Goal: Task Accomplishment & Management: Use online tool/utility

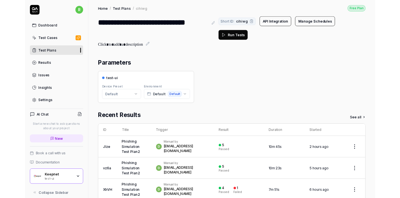
scroll to position [5, 0]
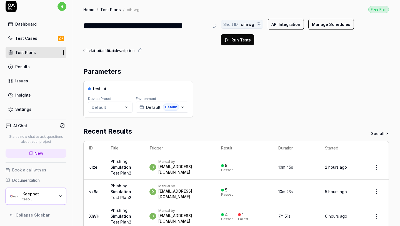
click at [55, 196] on div "Keepnet test-ui" at bounding box center [41, 195] width 36 height 9
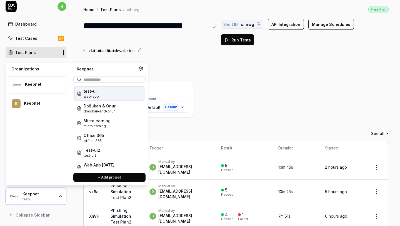
click at [93, 176] on button "+ Add project" at bounding box center [109, 177] width 72 height 9
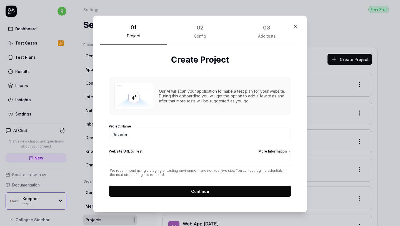
type input "Rozerin"
click at [195, 158] on input "Website URL to Test More Information" at bounding box center [200, 160] width 182 height 11
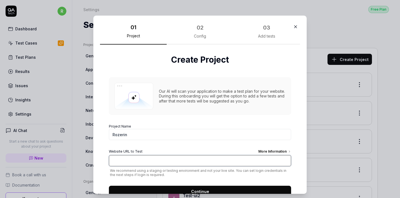
paste input "[URL][DOMAIN_NAME]"
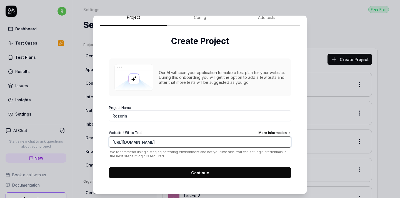
type input "[URL][DOMAIN_NAME]"
click at [183, 173] on button "Continue" at bounding box center [200, 172] width 182 height 11
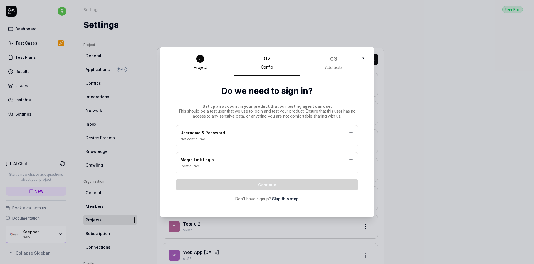
click at [264, 139] on div "Not configured" at bounding box center [266, 139] width 173 height 5
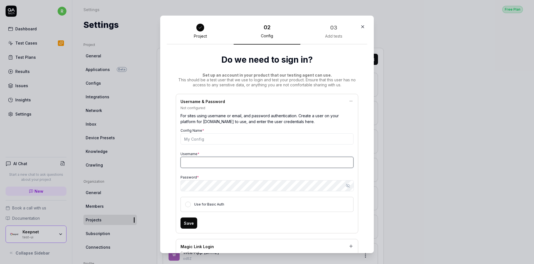
type input "[EMAIL_ADDRESS][DOMAIN_NAME]"
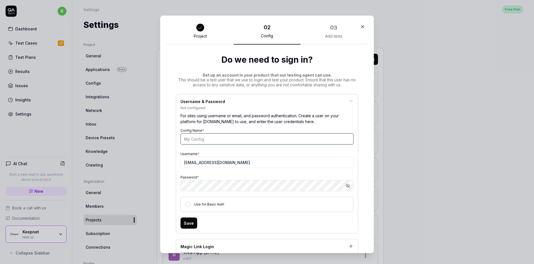
click at [246, 140] on input "Config Name *" at bounding box center [266, 138] width 173 height 11
type input "rozerin login"
click at [349, 186] on icon "button" at bounding box center [348, 186] width 4 height 4
click at [349, 186] on icon "button" at bounding box center [348, 185] width 4 height 4
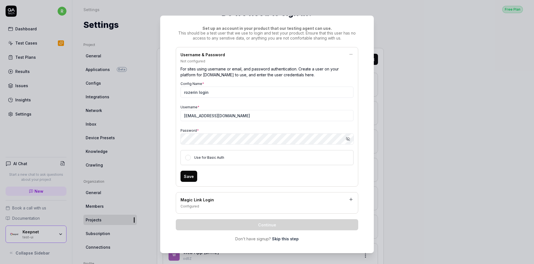
scroll to position [50, 0]
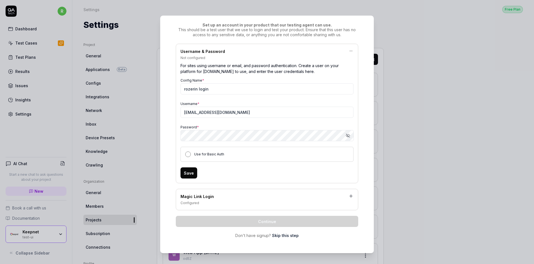
click at [186, 153] on button "Use for Basic Auth" at bounding box center [188, 154] width 6 height 6
click at [188, 170] on button "Save" at bounding box center [188, 172] width 17 height 11
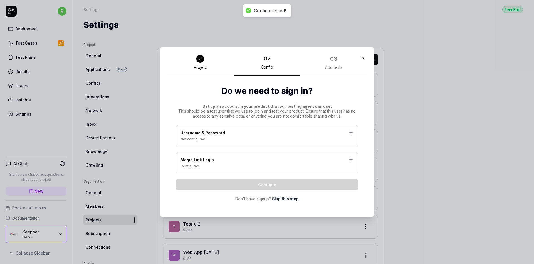
scroll to position [0, 0]
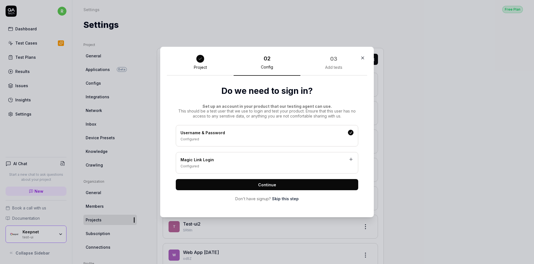
click at [261, 185] on span "Continue" at bounding box center [267, 185] width 18 height 6
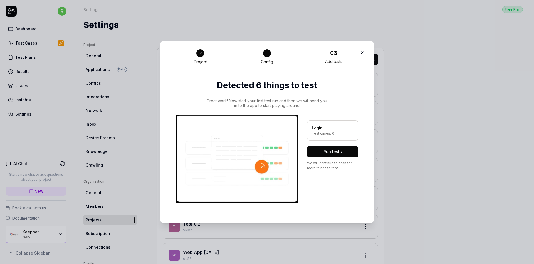
click at [326, 158] on div "Login Test cases: 6 Run tests We will continue to scan for more things to test." at bounding box center [332, 159] width 51 height 88
click at [328, 155] on button "Run tests" at bounding box center [332, 151] width 51 height 11
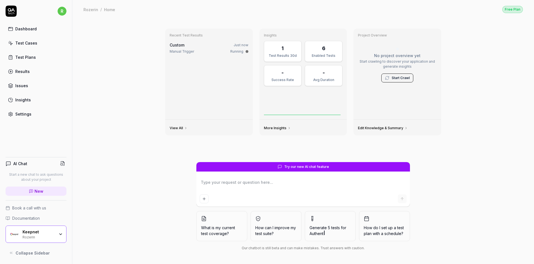
click at [59, 226] on div "Keepnet Rozerin" at bounding box center [36, 233] width 61 height 17
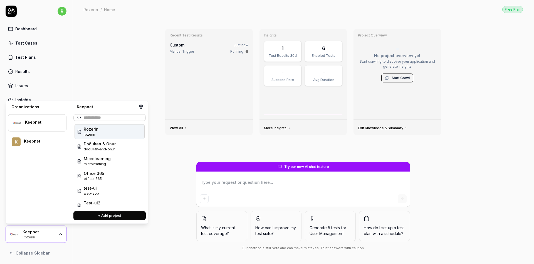
click at [122, 84] on div "Recent Test Results Custom Just now Manual Trigger Running View All Insights 1 …" at bounding box center [303, 141] width 462 height 245
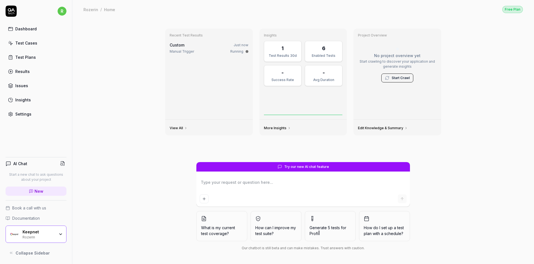
click at [207, 47] on div "Custom Just now" at bounding box center [209, 45] width 79 height 6
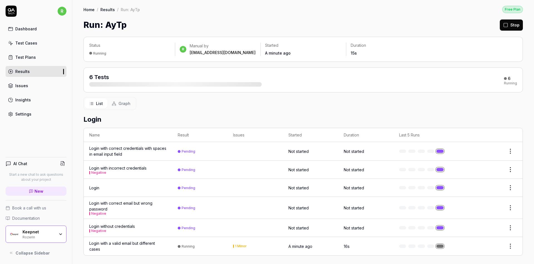
scroll to position [1, 0]
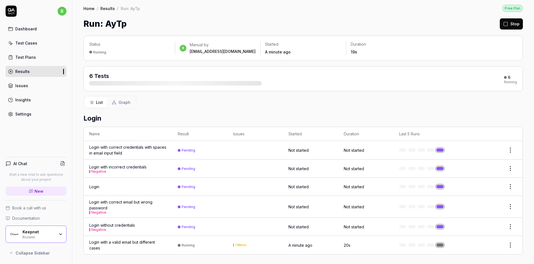
click at [107, 9] on link "Results" at bounding box center [107, 9] width 14 height 6
click at [91, 8] on link "Home" at bounding box center [88, 9] width 11 height 6
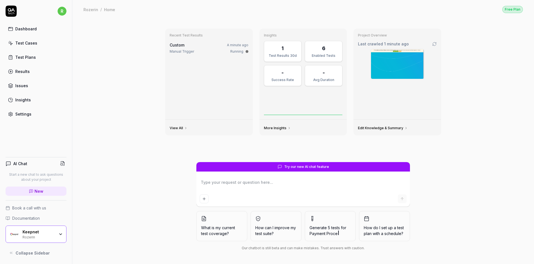
click at [384, 66] on img at bounding box center [397, 63] width 53 height 29
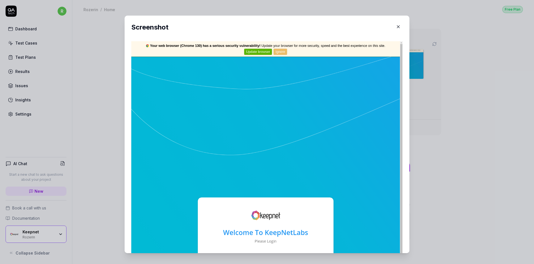
click at [400, 23] on button "button" at bounding box center [398, 26] width 9 height 9
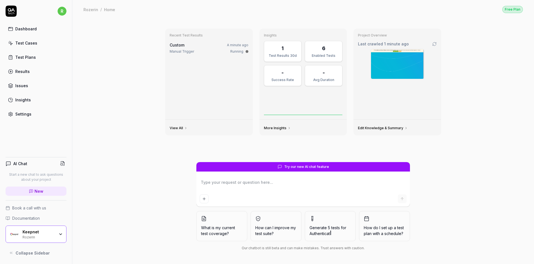
click at [292, 54] on div "Test Results 30d" at bounding box center [283, 55] width 30 height 5
click at [295, 165] on span "Try our new AI chat feature" at bounding box center [306, 166] width 45 height 5
click at [179, 127] on link "View All" at bounding box center [179, 128] width 18 height 4
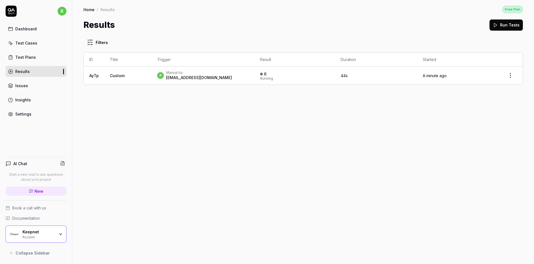
click at [169, 75] on div "[EMAIL_ADDRESS][DOMAIN_NAME]" at bounding box center [199, 78] width 66 height 6
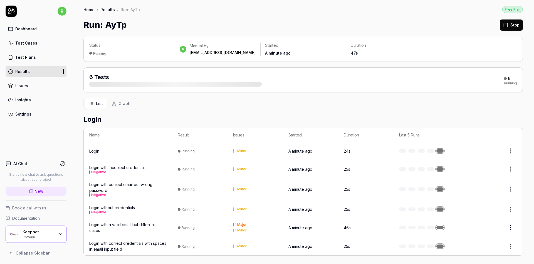
click at [149, 77] on div "6 Tests" at bounding box center [175, 79] width 172 height 13
click at [91, 9] on link "Home" at bounding box center [88, 10] width 11 height 6
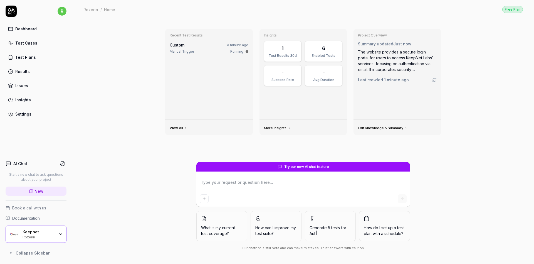
click at [29, 44] on div "Test Cases" at bounding box center [26, 43] width 22 height 6
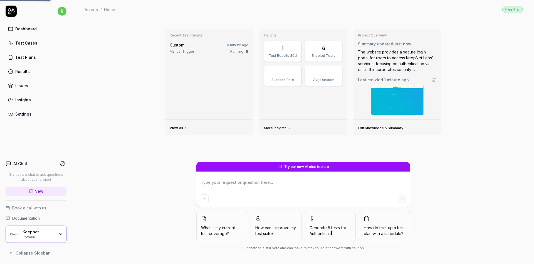
type textarea "*"
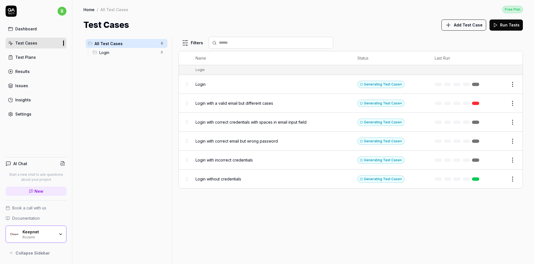
click at [400, 22] on span "Add Test Case" at bounding box center [468, 25] width 29 height 6
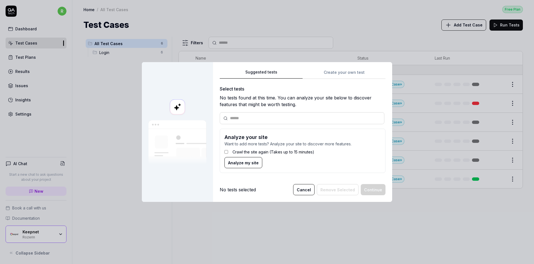
click at [240, 161] on span "Analyze my site" at bounding box center [243, 163] width 31 height 6
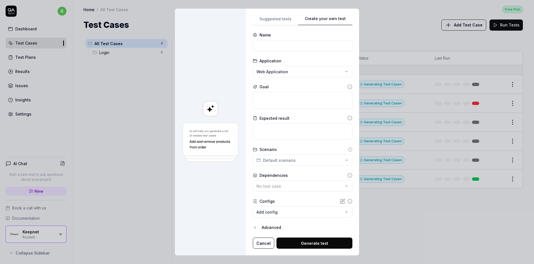
click at [339, 79] on div "**********" at bounding box center [303, 131] width 100 height 233
click at [276, 14] on div "**********" at bounding box center [302, 132] width 113 height 246
click at [276, 16] on div "**********" at bounding box center [267, 132] width 534 height 264
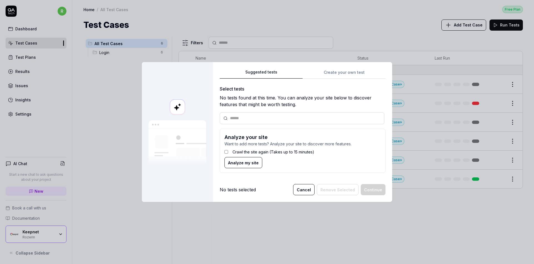
click at [248, 122] on div at bounding box center [302, 118] width 165 height 12
click at [242, 118] on input "text" at bounding box center [305, 118] width 151 height 6
paste input "**********"
type input "**********"
click at [232, 159] on button "Analyze my site" at bounding box center [243, 162] width 38 height 11
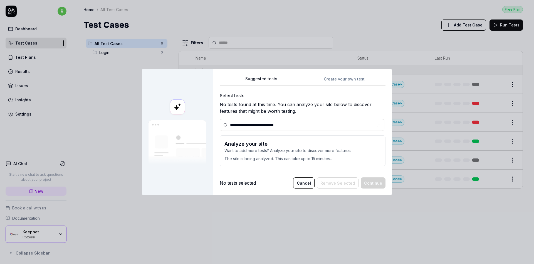
click at [344, 81] on div "**********" at bounding box center [303, 122] width 166 height 95
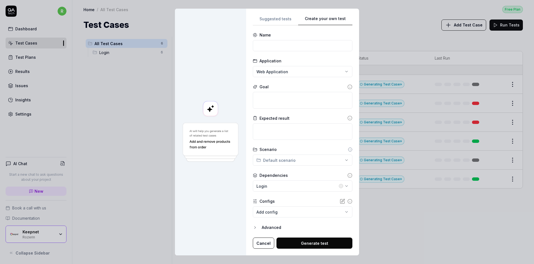
click at [278, 19] on div "**********" at bounding box center [267, 132] width 534 height 264
click at [340, 73] on div "**********" at bounding box center [303, 131] width 100 height 233
click at [303, 47] on input at bounding box center [303, 45] width 100 height 11
click at [300, 186] on div "Login" at bounding box center [296, 186] width 81 height 6
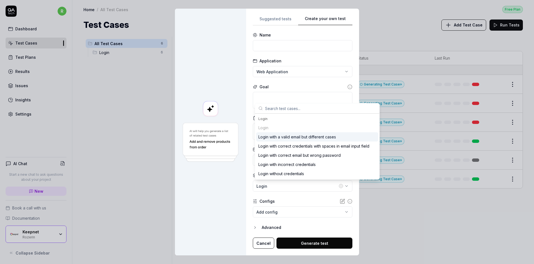
click at [298, 194] on form "**********" at bounding box center [303, 140] width 100 height 216
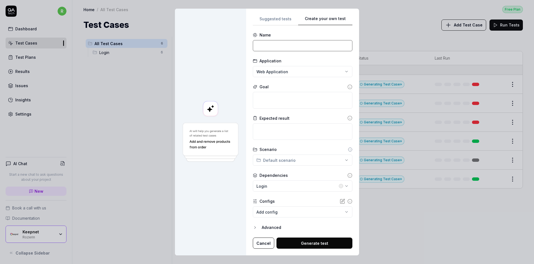
click at [290, 50] on input at bounding box center [303, 45] width 100 height 11
click at [290, 69] on div "**********" at bounding box center [267, 132] width 534 height 264
click at [313, 61] on div "**********" at bounding box center [267, 132] width 534 height 264
click at [276, 13] on div "**********" at bounding box center [302, 132] width 113 height 246
click at [276, 15] on div "**********" at bounding box center [267, 132] width 534 height 264
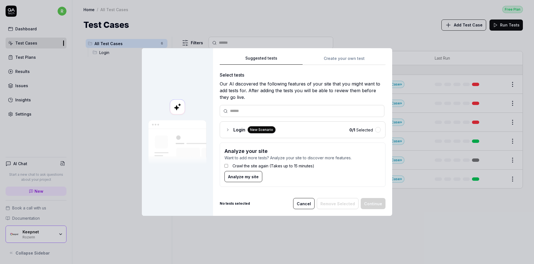
click at [226, 130] on icon at bounding box center [228, 129] width 4 height 4
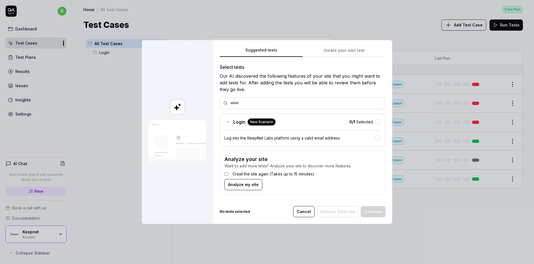
click at [227, 125] on div "Login New Scenario" at bounding box center [249, 121] width 51 height 7
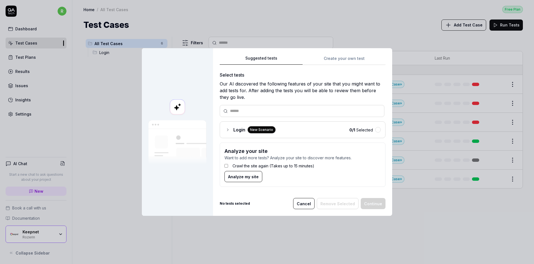
click at [346, 56] on div "Suggested tests Create your own test Select tests Our AI discovered the followi…" at bounding box center [303, 123] width 166 height 137
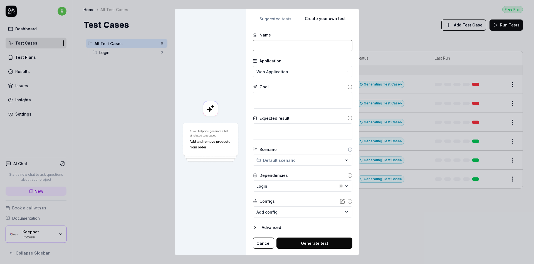
click at [314, 43] on input at bounding box center [303, 45] width 100 height 11
click at [279, 185] on div "Login" at bounding box center [296, 186] width 81 height 6
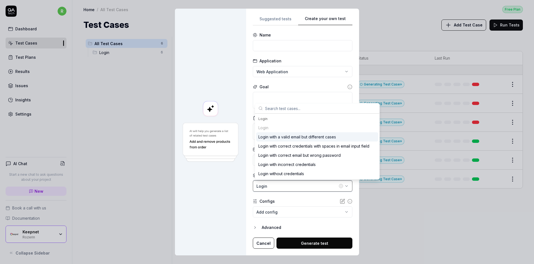
click at [279, 185] on div "Login" at bounding box center [296, 186] width 81 height 6
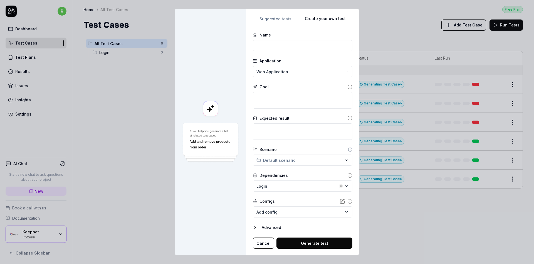
click at [269, 212] on body "r Dashboard Test Cases Test Plans Results Issues Insights Settings AI Chat Star…" at bounding box center [267, 132] width 534 height 264
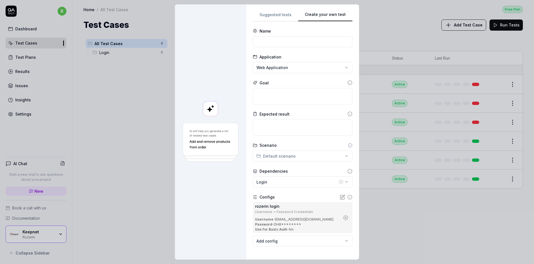
click at [291, 155] on div "**********" at bounding box center [267, 132] width 534 height 264
click at [291, 141] on div "**********" at bounding box center [267, 132] width 534 height 264
click at [290, 130] on textarea at bounding box center [303, 127] width 100 height 16
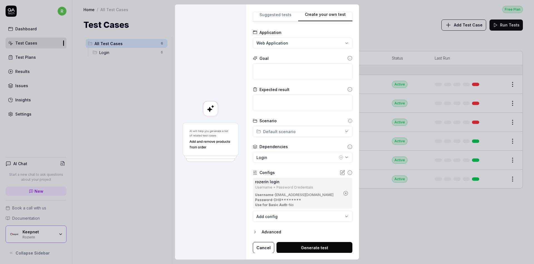
click at [262, 226] on button "Cancel" at bounding box center [263, 247] width 21 height 11
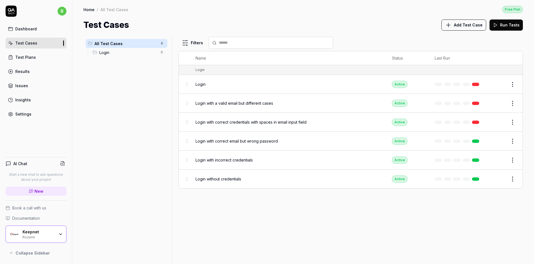
click at [400, 105] on body "r Dashboard Test Cases Test Plans Results Issues Insights Settings AI Chat Star…" at bounding box center [267, 132] width 534 height 264
click at [400, 105] on html "r Dashboard Test Cases Test Plans Results Issues Insights Settings AI Chat Star…" at bounding box center [267, 132] width 534 height 264
click at [400, 189] on div "Delete" at bounding box center [489, 187] width 53 height 12
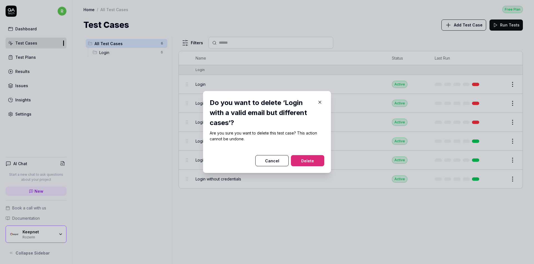
click at [315, 159] on button "Delete" at bounding box center [307, 160] width 33 height 11
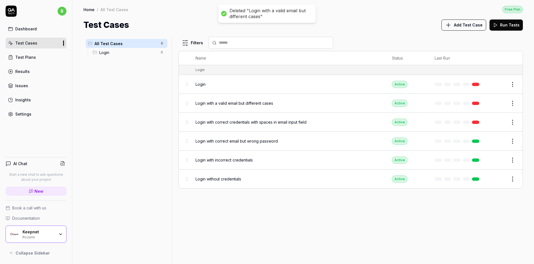
click at [400, 100] on html "Deleted "Login with a valid email but different cases" r Dashboard Test Cases T…" at bounding box center [267, 132] width 534 height 264
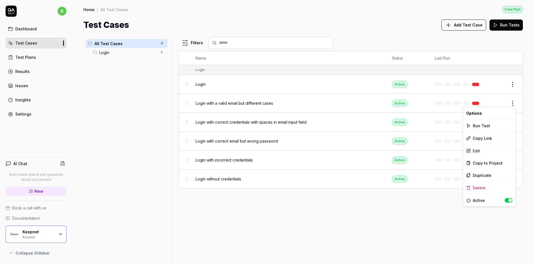
click at [400, 188] on div "Filters Name Status Last Run Login Login Active Edit Login with a valid email b…" at bounding box center [351, 150] width 344 height 227
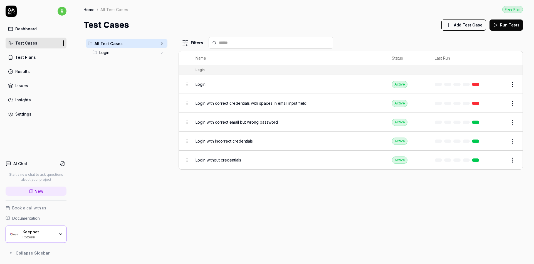
click at [400, 100] on html "r Dashboard Test Cases Test Plans Results Issues Insights Settings AI Chat Star…" at bounding box center [267, 132] width 534 height 264
click at [400, 188] on div "Delete" at bounding box center [489, 187] width 53 height 12
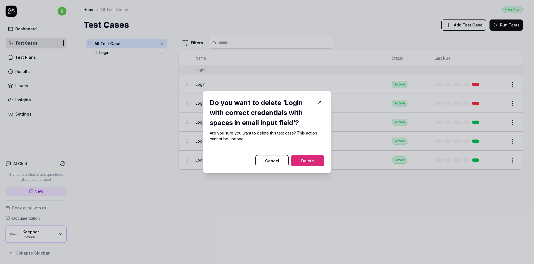
click at [314, 160] on button "Delete" at bounding box center [307, 160] width 33 height 11
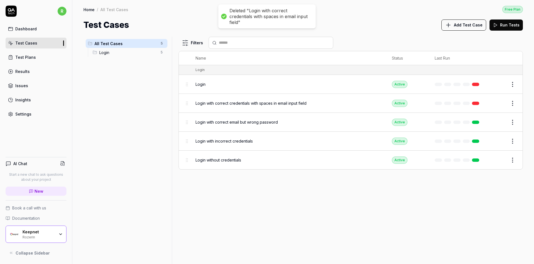
click at [400, 104] on html "Deleted "Login with correct credentials with spaces in email input field" r Das…" at bounding box center [267, 132] width 534 height 264
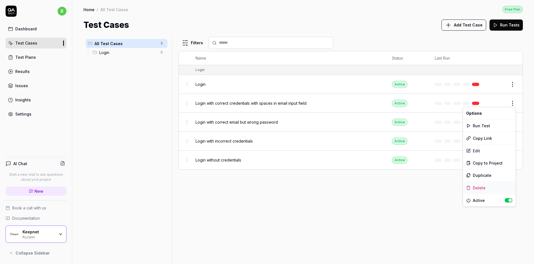
click at [400, 189] on div "Delete" at bounding box center [489, 187] width 53 height 12
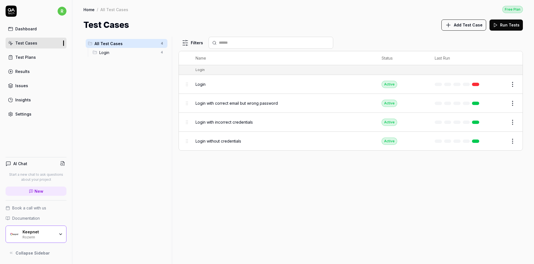
click at [400, 101] on html "r Dashboard Test Cases Test Plans Results Issues Insights Settings AI Chat Star…" at bounding box center [267, 132] width 534 height 264
click at [400, 189] on div "Delete" at bounding box center [489, 187] width 53 height 12
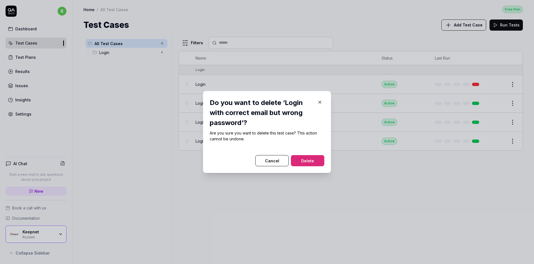
click at [318, 167] on div "Do you want to delete ‘Login with correct email but wrong password‘? Are you su…" at bounding box center [267, 132] width 128 height 82
click at [318, 165] on button "Delete" at bounding box center [307, 160] width 33 height 11
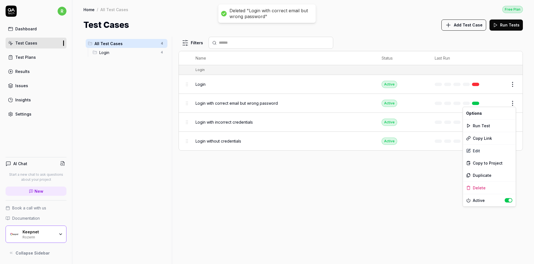
click at [400, 99] on html "Deleted "Login with correct email but wrong password" r Dashboard Test Cases Te…" at bounding box center [267, 132] width 534 height 264
click at [400, 189] on div "Delete" at bounding box center [489, 187] width 53 height 12
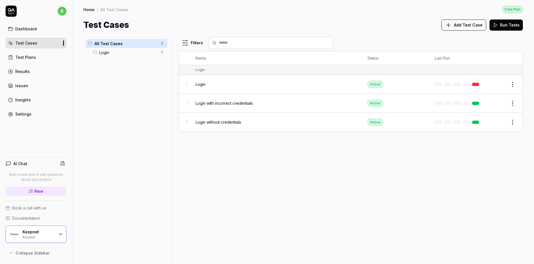
click at [400, 103] on html "r Dashboard Test Cases Test Plans Results Issues Insights Settings AI Chat Star…" at bounding box center [267, 132] width 534 height 264
click at [400, 182] on div "Delete" at bounding box center [489, 187] width 53 height 12
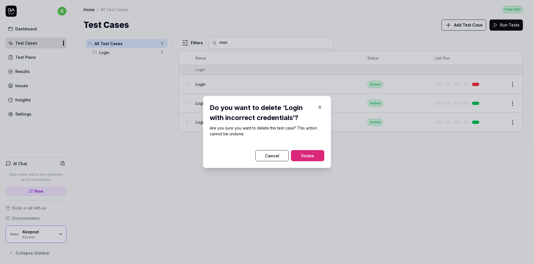
click at [314, 158] on button "Delete" at bounding box center [307, 155] width 33 height 11
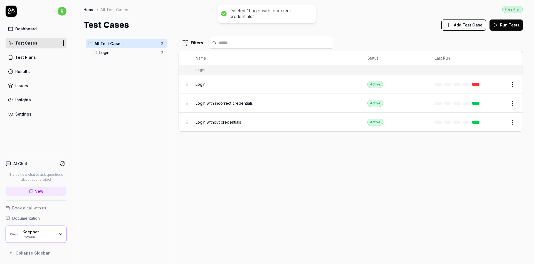
click at [400, 80] on html "Deleted "Login with incorrect credentials" r Dashboard Test Cases Test Plans Re…" at bounding box center [267, 132] width 534 height 264
click at [400, 168] on div "Delete" at bounding box center [489, 168] width 53 height 12
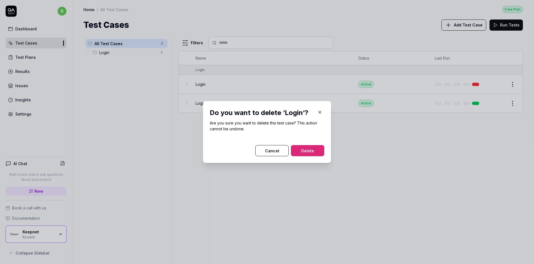
click at [311, 147] on button "Delete" at bounding box center [307, 150] width 33 height 11
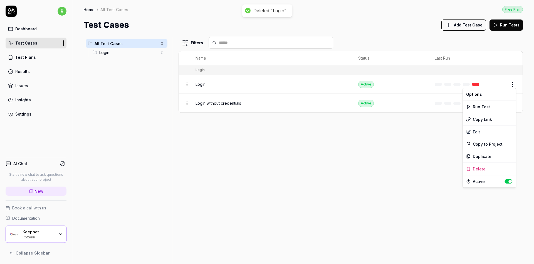
click at [400, 87] on body "Deleted "Login" r Dashboard Test Cases Test Plans Results Issues Insights Setti…" at bounding box center [267, 132] width 534 height 264
click at [400, 82] on html "Deleted "Login" r Dashboard Test Cases Test Plans Results Issues Insights Setti…" at bounding box center [267, 132] width 534 height 264
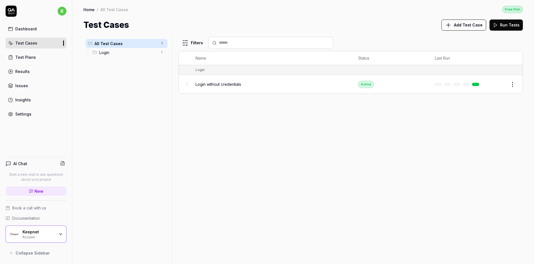
click at [400, 90] on td "Edit" at bounding box center [505, 84] width 36 height 19
click at [400, 86] on html "r Dashboard Test Cases Test Plans Results Issues Insights Settings AI Chat Star…" at bounding box center [267, 132] width 534 height 264
click at [400, 169] on div "Delete" at bounding box center [489, 168] width 53 height 12
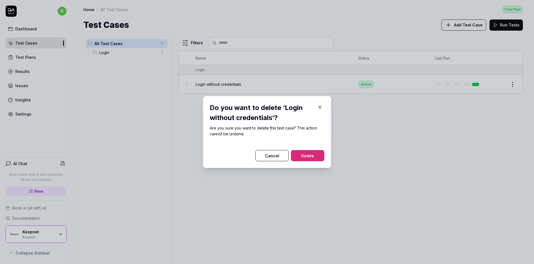
click at [314, 159] on button "Delete" at bounding box center [307, 155] width 33 height 11
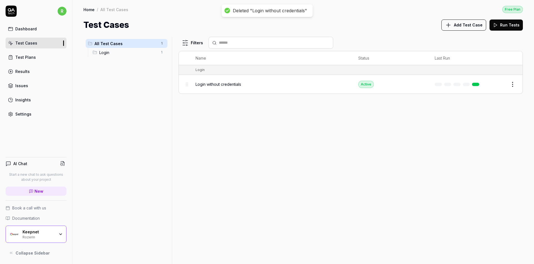
click at [400, 28] on button "Add Test Case" at bounding box center [463, 24] width 45 height 11
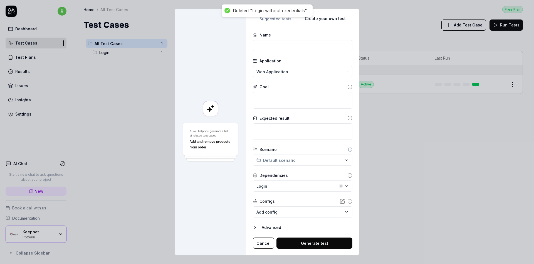
scroll to position [0, 0]
click at [295, 47] on input at bounding box center [303, 45] width 100 height 11
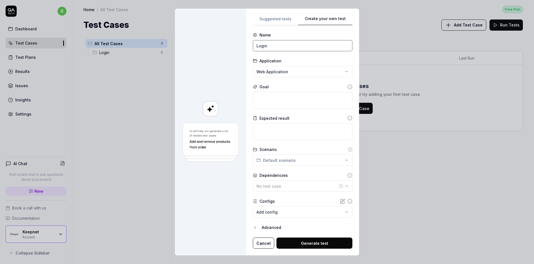
type input "Login"
click at [282, 187] on div "No test case" at bounding box center [296, 186] width 81 height 6
click at [284, 206] on div "No test case" at bounding box center [291, 212] width 72 height 19
click at [264, 226] on button "Cancel" at bounding box center [263, 242] width 21 height 11
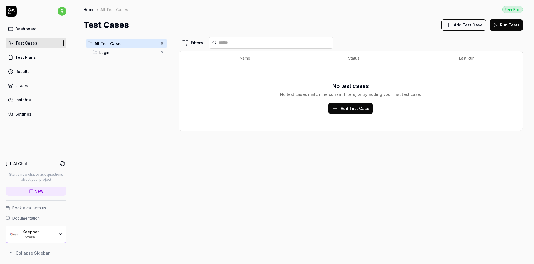
click at [400, 26] on button "Run Tests" at bounding box center [505, 24] width 33 height 11
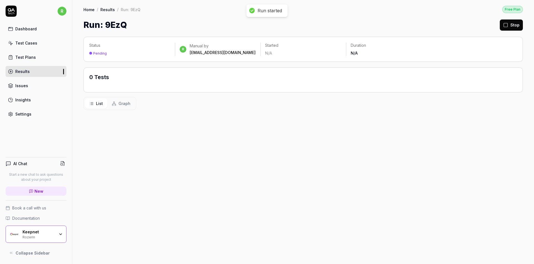
click at [115, 48] on div "Status Pending" at bounding box center [132, 49] width 86 height 13
click at [97, 9] on div "/" at bounding box center [97, 10] width 1 height 6
click at [90, 9] on link "Home" at bounding box center [88, 10] width 11 height 6
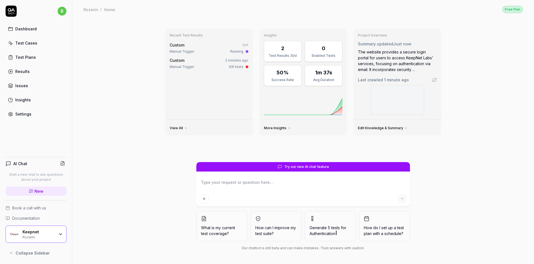
click at [23, 42] on div "Test Cases" at bounding box center [26, 43] width 22 height 6
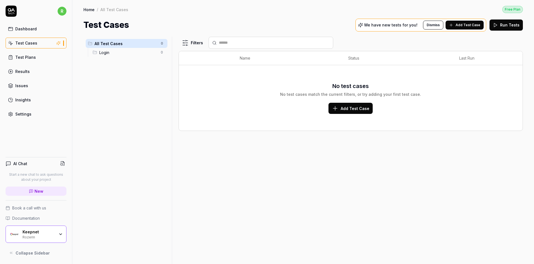
click at [358, 106] on span "Add Test Case" at bounding box center [355, 108] width 29 height 6
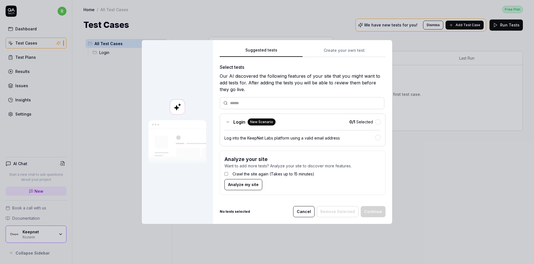
click at [240, 124] on span "Login" at bounding box center [239, 121] width 12 height 7
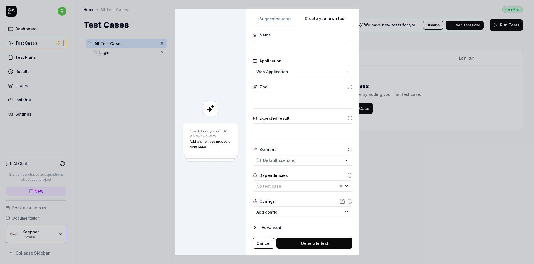
click at [338, 64] on div "**********" at bounding box center [303, 131] width 100 height 233
click at [328, 185] on div "No test case" at bounding box center [296, 186] width 81 height 6
click at [289, 210] on div "No test case" at bounding box center [291, 212] width 72 height 19
click at [271, 226] on button "Cancel" at bounding box center [263, 242] width 21 height 11
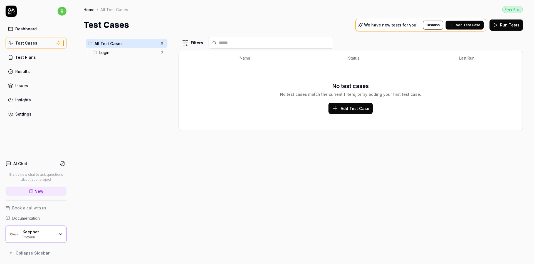
click at [60, 226] on div "Keepnet Rozerin" at bounding box center [36, 233] width 61 height 17
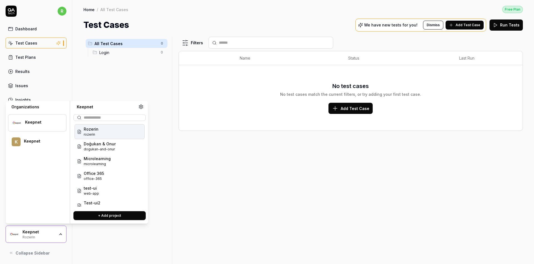
click at [125, 136] on div "Rozerin rozerin" at bounding box center [110, 131] width 70 height 15
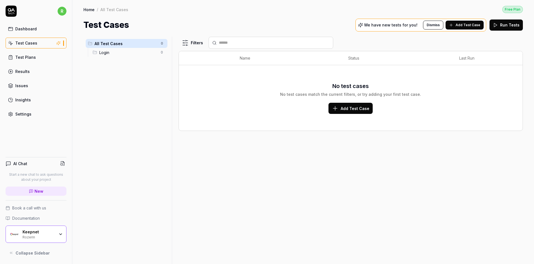
click at [54, 226] on div "Keepnet Rozerin" at bounding box center [36, 233] width 61 height 17
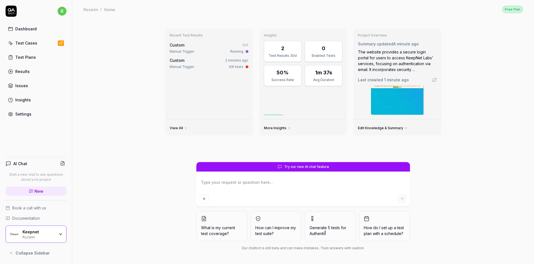
click at [52, 226] on div "Rozerin" at bounding box center [39, 236] width 32 height 4
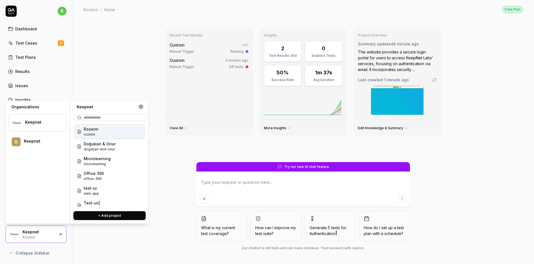
click at [139, 107] on icon at bounding box center [140, 106] width 5 height 5
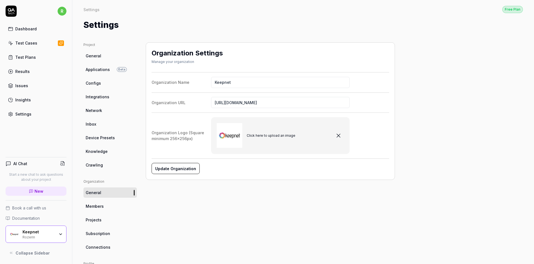
click at [48, 226] on div "Rozerin" at bounding box center [39, 236] width 32 height 4
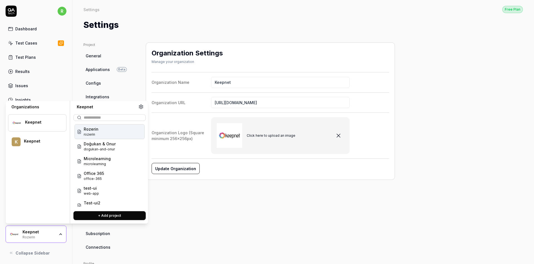
click at [96, 132] on span "rozerin" at bounding box center [91, 134] width 15 height 5
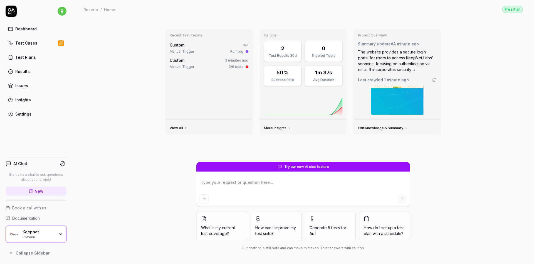
type textarea "*"
click at [32, 43] on div "Test Cases" at bounding box center [26, 43] width 22 height 6
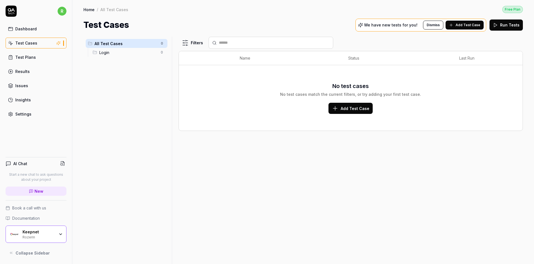
click at [400, 26] on span "Add Test Case" at bounding box center [468, 25] width 25 height 5
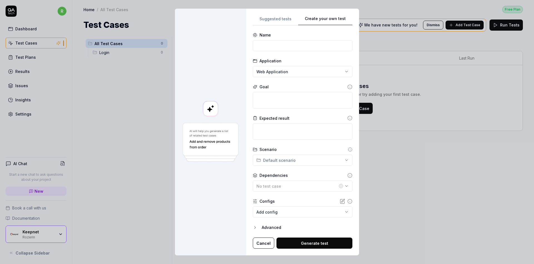
click at [348, 51] on div "**********" at bounding box center [303, 131] width 100 height 233
click at [343, 209] on body "**********" at bounding box center [267, 132] width 534 height 264
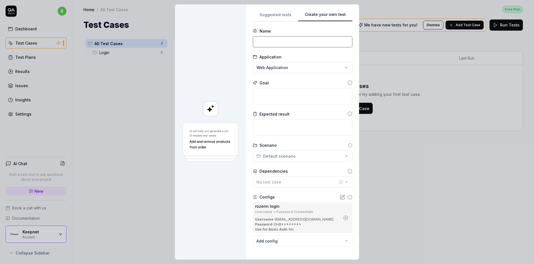
click at [271, 40] on input at bounding box center [303, 41] width 100 height 11
type input "Login"
click at [269, 102] on textarea at bounding box center [303, 96] width 100 height 16
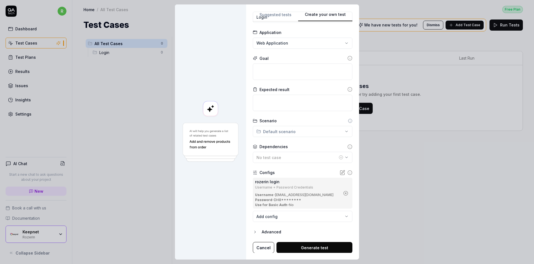
click at [285, 226] on button "Generate test" at bounding box center [314, 247] width 76 height 11
click at [263, 226] on button "Cancel" at bounding box center [263, 247] width 21 height 11
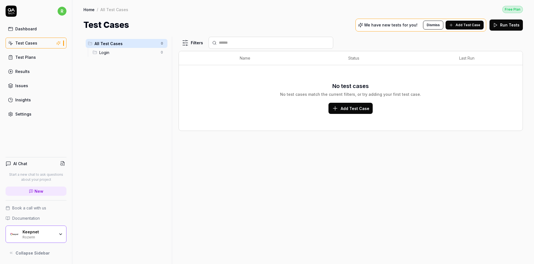
click at [94, 7] on link "Home" at bounding box center [88, 10] width 11 height 6
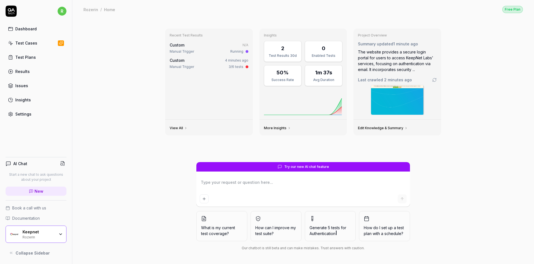
click at [56, 226] on div "Keepnet Rozerin" at bounding box center [41, 233] width 36 height 9
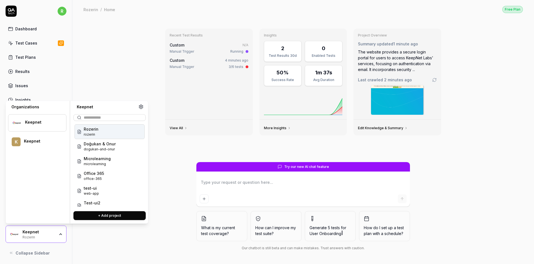
click at [90, 131] on span "Rozerin" at bounding box center [91, 129] width 15 height 6
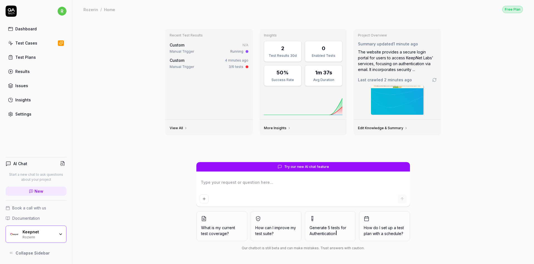
click at [63, 10] on html "r Dashboard Test Cases Test Plans Results Issues Insights Settings AI Chat Star…" at bounding box center [267, 132] width 534 height 264
type textarea "*"
click at [52, 38] on span "Profile" at bounding box center [38, 37] width 58 height 6
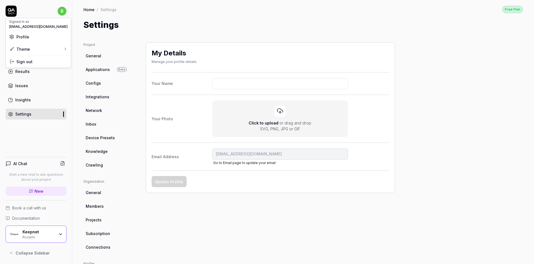
click at [101, 61] on html "r Dashboard Test Cases Test Plans Results Issues Insights Settings AI Chat Star…" at bounding box center [267, 132] width 534 height 264
click at [101, 71] on span "Applications" at bounding box center [98, 69] width 24 height 6
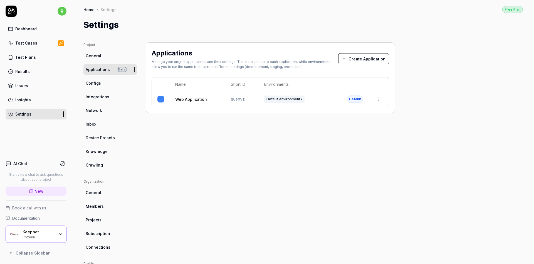
click at [98, 86] on link "Configs" at bounding box center [109, 83] width 53 height 10
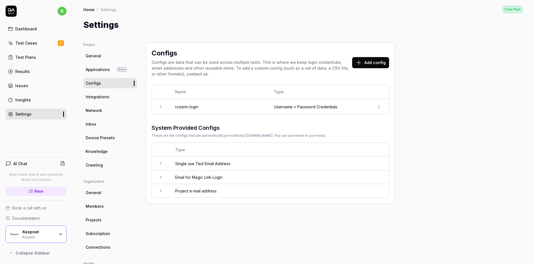
click at [100, 97] on span "Integrations" at bounding box center [98, 97] width 24 height 6
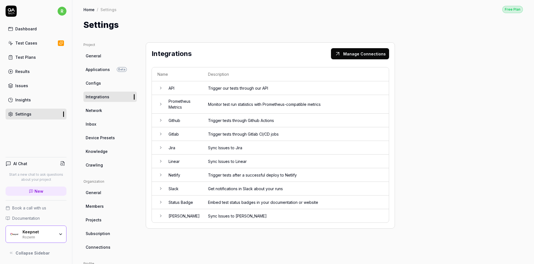
click at [100, 110] on span "Network" at bounding box center [94, 110] width 16 height 6
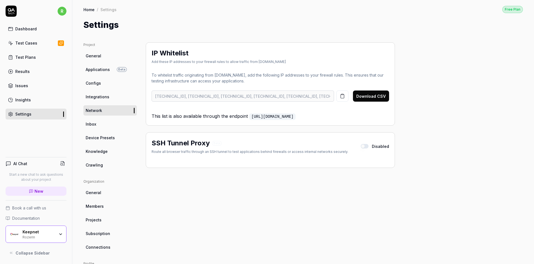
click at [98, 56] on span "General" at bounding box center [94, 56] width 16 height 6
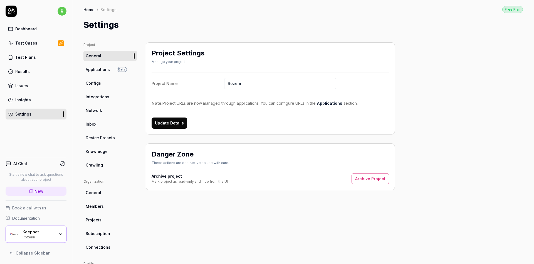
click at [175, 122] on button "Update Details" at bounding box center [170, 122] width 36 height 11
click at [64, 112] on div at bounding box center [63, 114] width 1 height 6
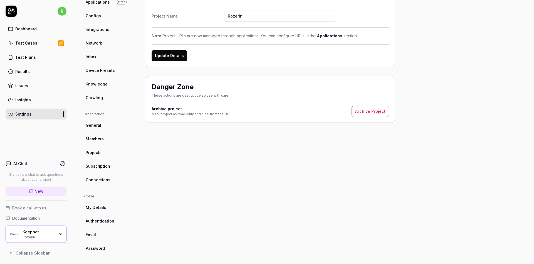
click at [104, 226] on link "Email" at bounding box center [109, 234] width 53 height 10
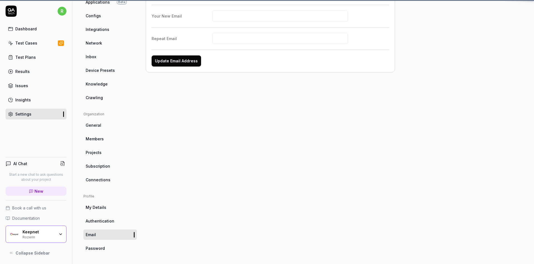
scroll to position [42, 0]
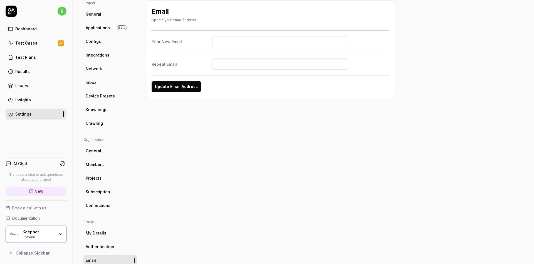
click at [102, 226] on link "My Details" at bounding box center [109, 232] width 53 height 10
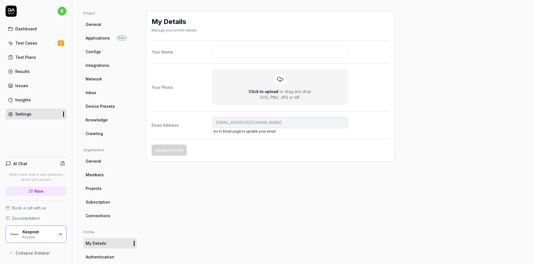
scroll to position [33, 0]
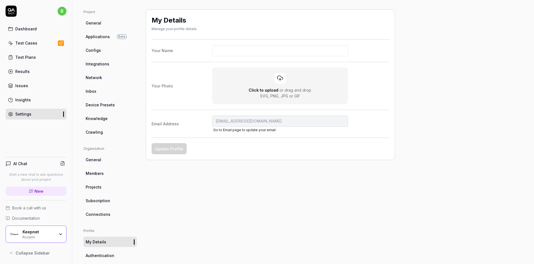
click at [100, 60] on link "Integrations" at bounding box center [109, 64] width 53 height 10
click at [98, 50] on span "Configs" at bounding box center [93, 50] width 15 height 6
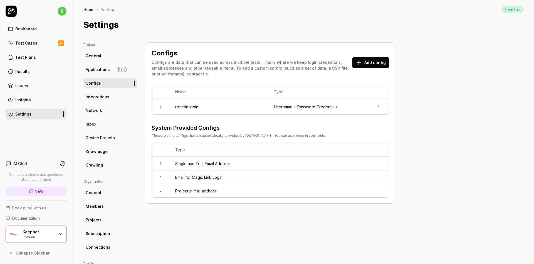
click at [261, 105] on td "rozerin login" at bounding box center [219, 107] width 99 height 16
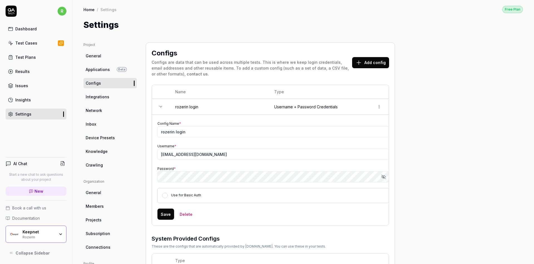
click at [91, 9] on link "Home" at bounding box center [88, 10] width 11 height 6
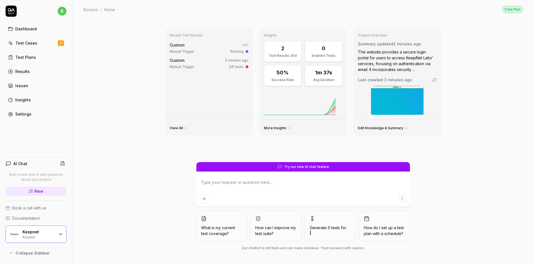
type textarea "*"
click at [31, 42] on div "Test Cases" at bounding box center [26, 43] width 22 height 6
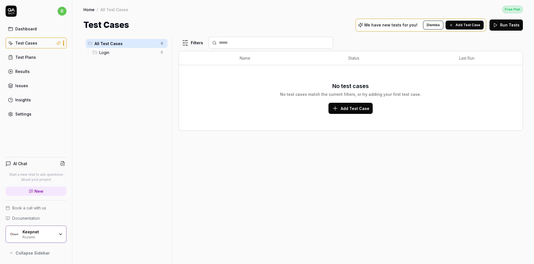
click at [362, 106] on span "Add Test Case" at bounding box center [355, 108] width 29 height 6
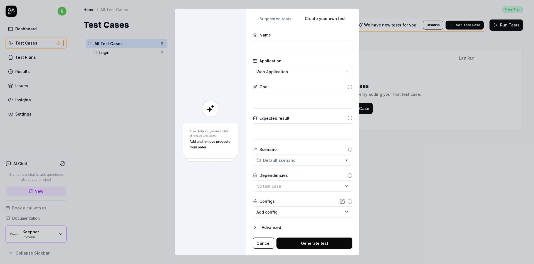
click at [345, 53] on div "**********" at bounding box center [303, 131] width 100 height 233
click at [300, 45] on input at bounding box center [303, 45] width 100 height 11
type input "Login"
click at [288, 187] on div "No test case" at bounding box center [296, 186] width 81 height 6
click at [335, 195] on form "**********" at bounding box center [303, 140] width 100 height 216
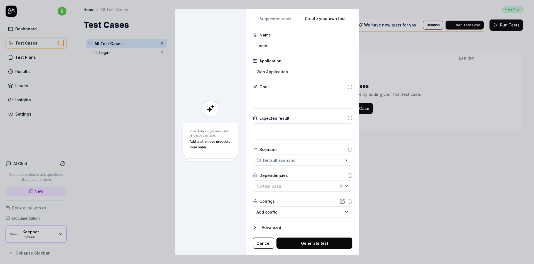
click at [319, 210] on body "**********" at bounding box center [267, 132] width 534 height 264
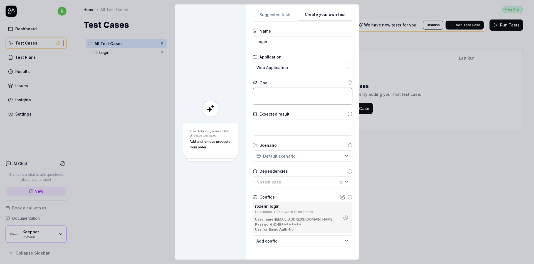
click at [294, 90] on textarea at bounding box center [303, 96] width 100 height 16
paste textarea "https://test-ui.devkeepnet.com/"
type textarea "*"
type textarea "https://test-ui.devkeepnet.com/"
type textarea "*"
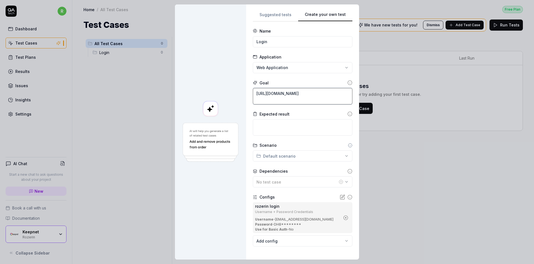
type textarea "https://test-ui.devkeepnet.com/"
type textarea "*"
drag, startPoint x: 309, startPoint y: 95, endPoint x: 217, endPoint y: 95, distance: 91.8
click at [217, 95] on div "**********" at bounding box center [267, 131] width 184 height 255
paste textarea "Login to the website https://test-ui.devkeepnet.com/ with the provided username…"
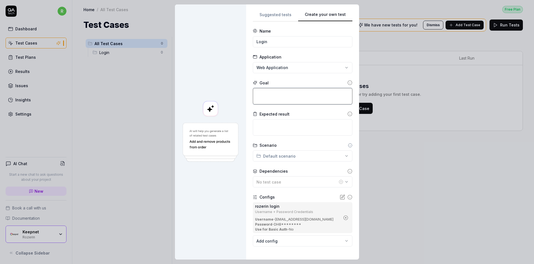
type textarea "*"
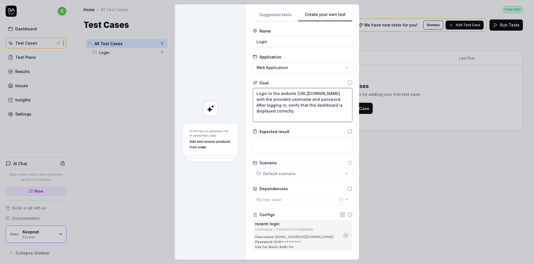
scroll to position [42, 0]
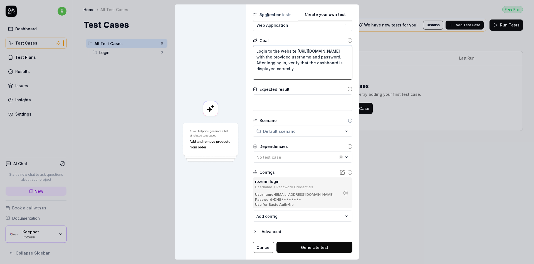
type textarea "Login to the website https://test-ui.devkeepnet.com/ with the provided username…"
click at [315, 246] on button "Generate test" at bounding box center [314, 246] width 76 height 11
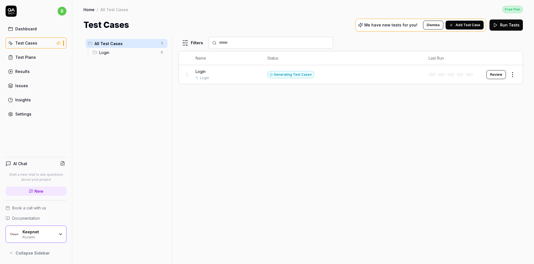
click at [494, 71] on button "Review" at bounding box center [495, 74] width 19 height 9
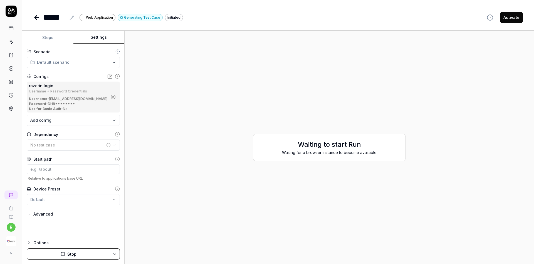
click at [106, 38] on button "Settings" at bounding box center [98, 37] width 51 height 13
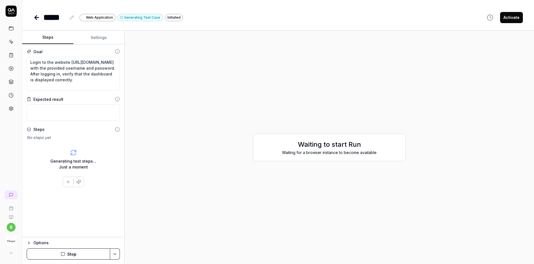
click at [57, 39] on button "Steps" at bounding box center [47, 37] width 51 height 13
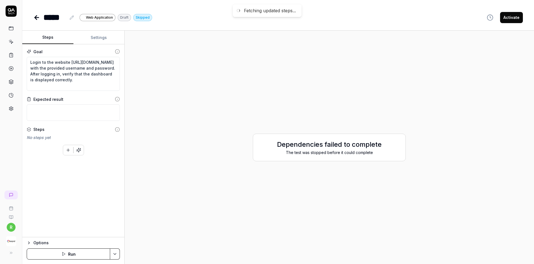
type textarea "*"
click at [330, 152] on div "The test was stopped before it could complete" at bounding box center [329, 152] width 141 height 6
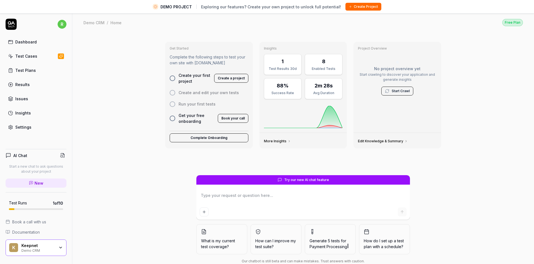
click at [55, 246] on div "Keepnet Demo CRM" at bounding box center [39, 247] width 37 height 9
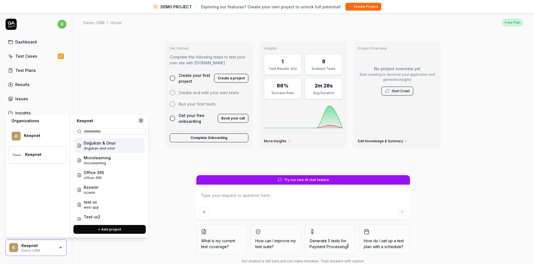
click at [44, 155] on div "Keepnet" at bounding box center [42, 154] width 34 height 5
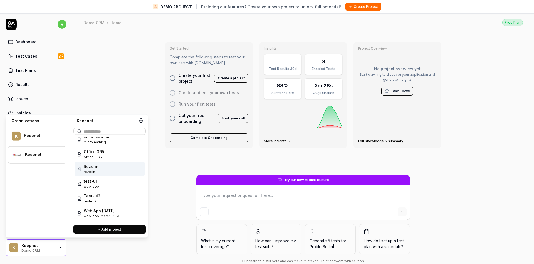
click at [98, 167] on div "Rozerin rozerin" at bounding box center [110, 168] width 70 height 15
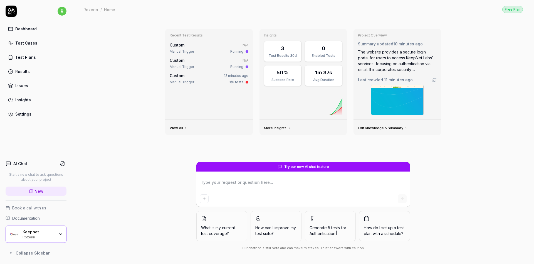
type textarea "*"
click at [35, 38] on link "Test Cases" at bounding box center [36, 43] width 61 height 11
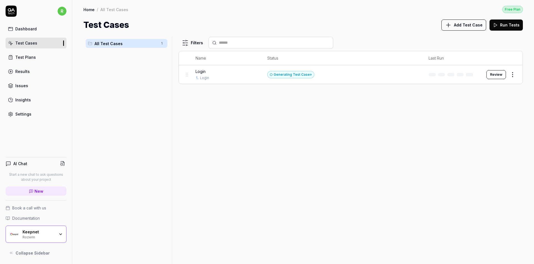
click at [62, 10] on html "r Dashboard Test Cases Test Plans Results Issues Insights Settings AI Chat Star…" at bounding box center [267, 132] width 534 height 264
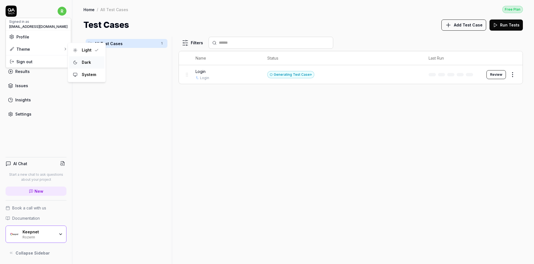
click at [81, 61] on div "Dark" at bounding box center [87, 62] width 14 height 8
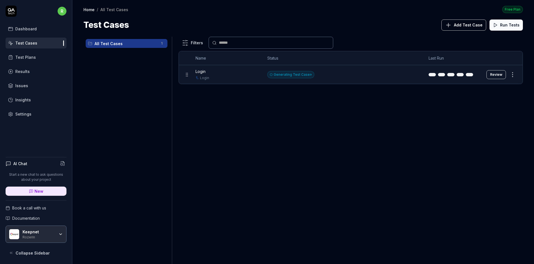
click at [63, 44] on div at bounding box center [63, 43] width 1 height 6
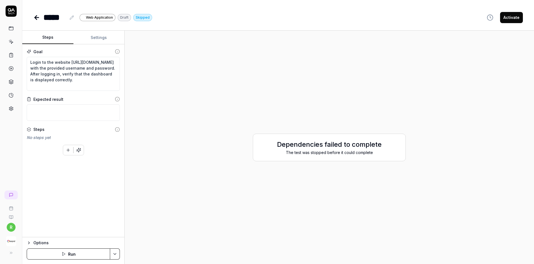
click at [34, 16] on icon at bounding box center [36, 17] width 7 height 7
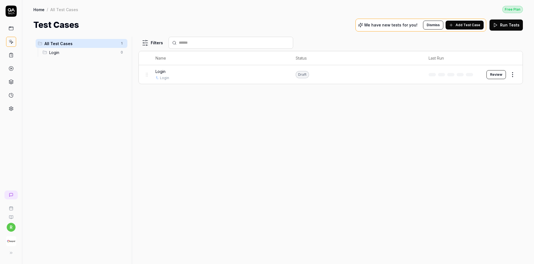
click at [515, 73] on html "r Home / All Test Cases Free Plan Home / All Test Cases Free Plan Test Cases We…" at bounding box center [267, 132] width 534 height 264
click at [483, 159] on div "Delete" at bounding box center [489, 159] width 53 height 12
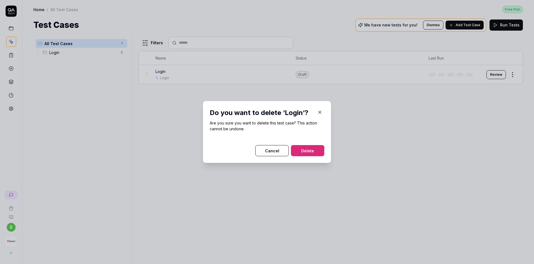
click at [317, 151] on button "Delete" at bounding box center [307, 150] width 33 height 11
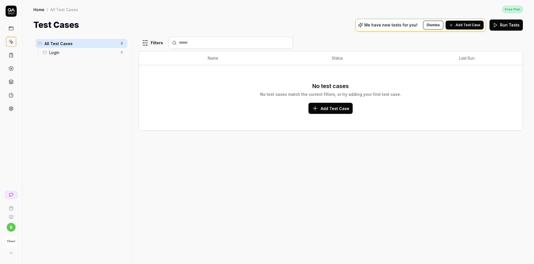
click at [14, 222] on div "r" at bounding box center [11, 223] width 22 height 70
click at [7, 232] on button "button" at bounding box center [11, 239] width 18 height 16
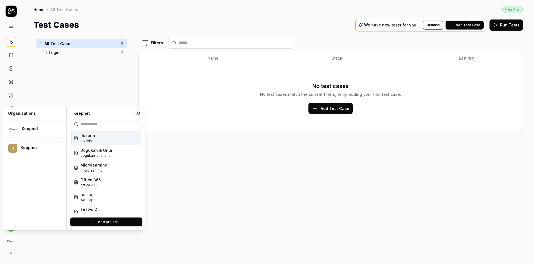
click at [28, 150] on div at bounding box center [38, 150] width 35 height 1
click at [34, 133] on div "Keepnet" at bounding box center [34, 128] width 58 height 17
click at [138, 113] on icon at bounding box center [137, 112] width 5 height 5
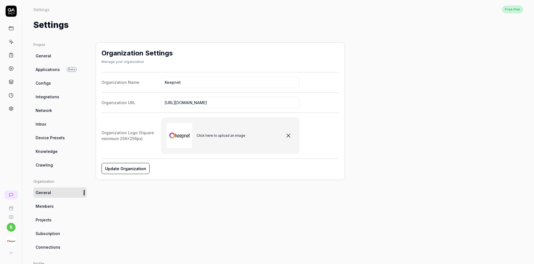
click at [55, 218] on link "Projects" at bounding box center [59, 219] width 53 height 10
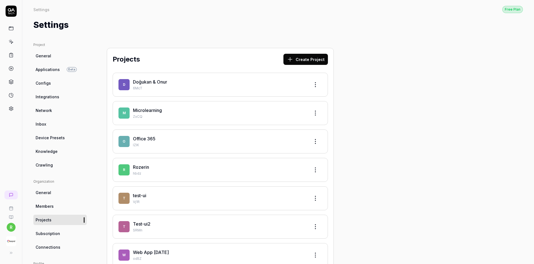
scroll to position [67, 0]
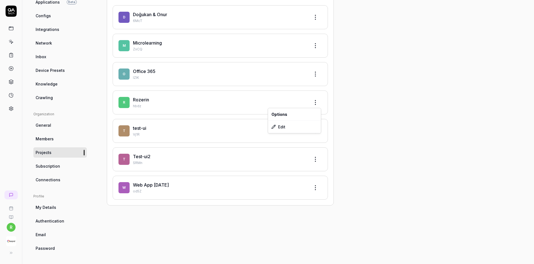
click at [319, 98] on html "r Settings Free Plan Settings Free Plan Settings Project General Applications B…" at bounding box center [267, 132] width 534 height 264
click at [298, 125] on div "Edit" at bounding box center [294, 126] width 53 height 12
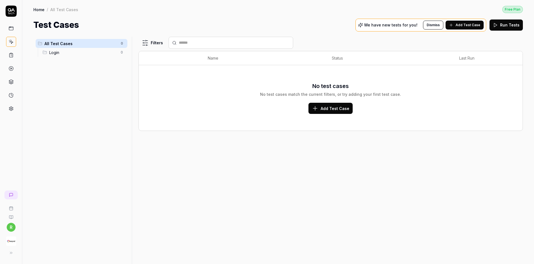
click at [94, 52] on span "Login" at bounding box center [83, 53] width 68 height 6
click at [285, 92] on div "No test cases match the current filters, or try adding your first test case." at bounding box center [330, 94] width 141 height 6
click at [5, 234] on button "button" at bounding box center [11, 239] width 18 height 16
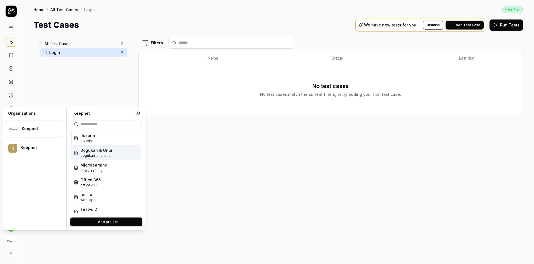
click at [83, 158] on div "Doğukan & Onur dogukan-and-onur" at bounding box center [106, 152] width 70 height 15
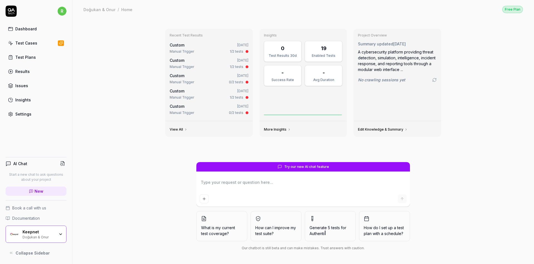
click at [36, 43] on link "Test Cases" at bounding box center [36, 43] width 61 height 11
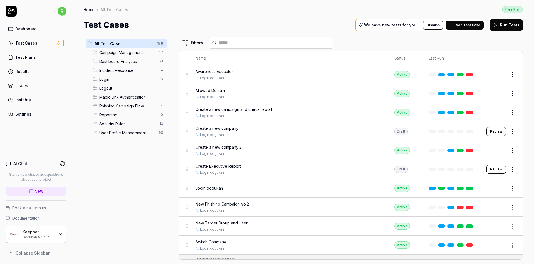
click at [127, 80] on span "Login" at bounding box center [128, 79] width 58 height 6
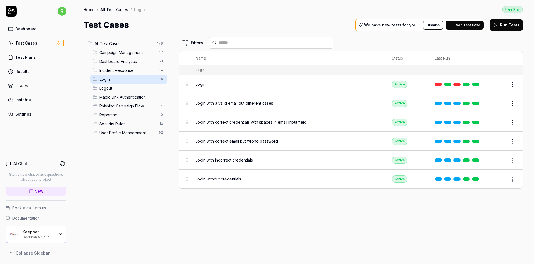
click at [218, 85] on div "Login" at bounding box center [288, 84] width 185 height 6
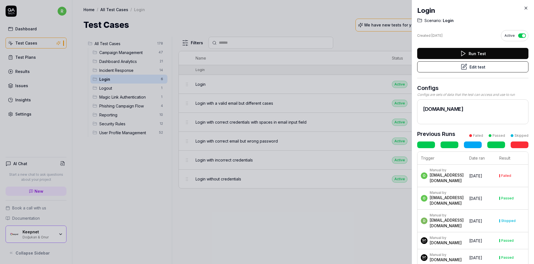
click at [526, 8] on icon at bounding box center [526, 8] width 3 height 3
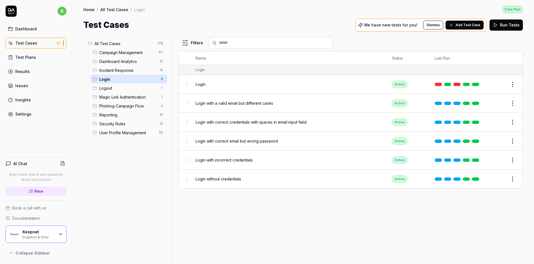
click at [38, 236] on div "Doğukan & Onur" at bounding box center [39, 236] width 32 height 4
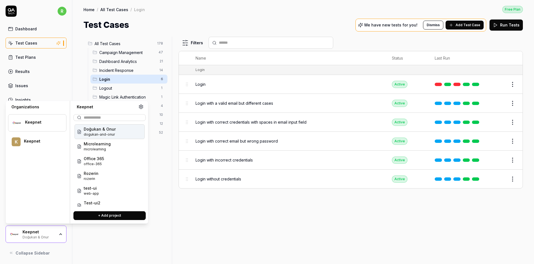
click at [141, 107] on icon at bounding box center [140, 106] width 5 height 5
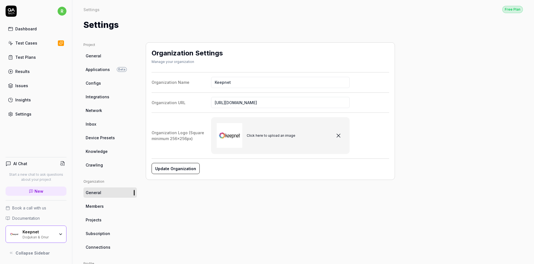
click at [53, 232] on div "Keepnet" at bounding box center [39, 231] width 32 height 5
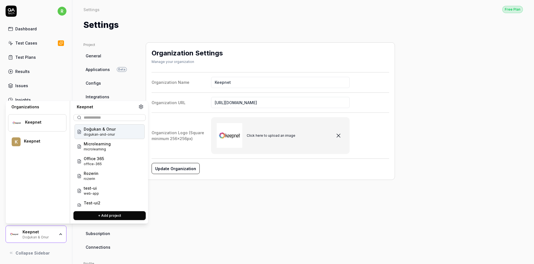
click at [42, 142] on div "Keepnet" at bounding box center [41, 141] width 35 height 5
click at [48, 122] on div "Keepnet" at bounding box center [42, 122] width 34 height 5
click at [141, 105] on icon at bounding box center [140, 106] width 5 height 5
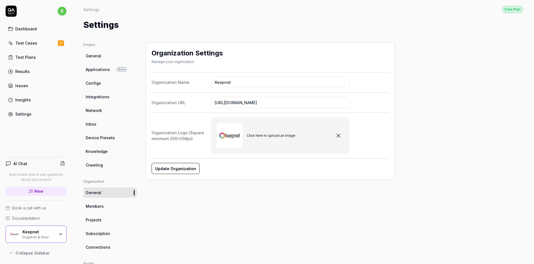
click at [104, 221] on link "Projects" at bounding box center [109, 219] width 53 height 10
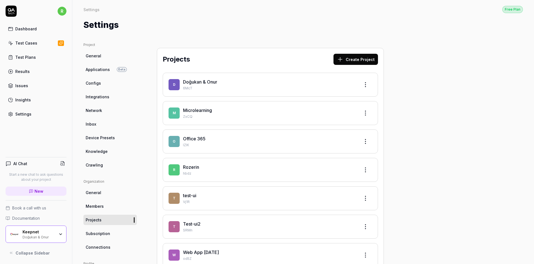
scroll to position [67, 0]
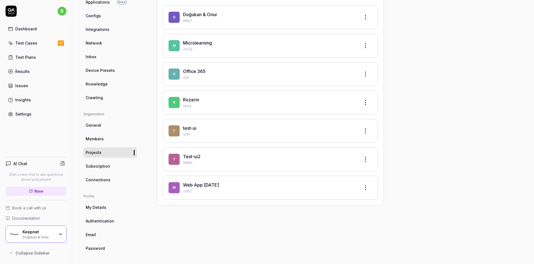
click at [366, 98] on html "r Dashboard Test Cases Test Plans Results Issues Insights Settings AI Chat Star…" at bounding box center [267, 132] width 534 height 264
click at [345, 127] on div "Edit" at bounding box center [344, 126] width 53 height 12
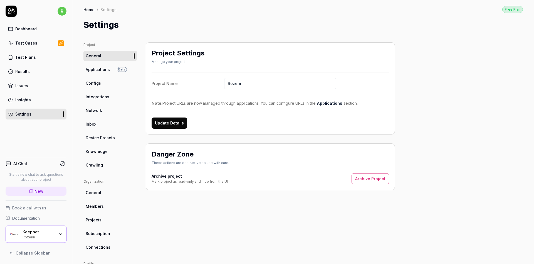
click at [418, 39] on div "Project General Applications Beta Configs Integrations Network Inbox Device Pre…" at bounding box center [303, 181] width 462 height 300
click at [416, 55] on div "Project General Applications Beta Configs Integrations Network Inbox Device Pre…" at bounding box center [302, 181] width 439 height 278
click at [377, 178] on button "Archive Project" at bounding box center [371, 178] width 38 height 11
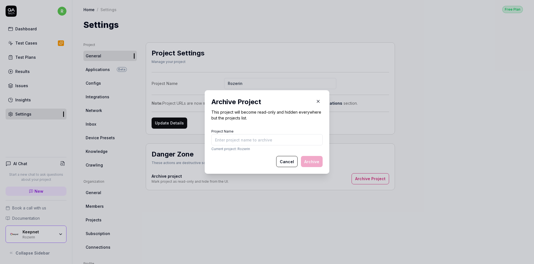
click at [319, 102] on icon "button" at bounding box center [318, 101] width 5 height 5
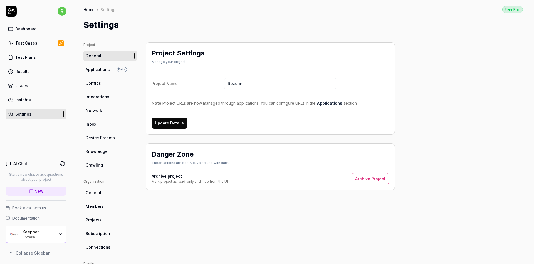
click at [272, 73] on div "Project Name Rozerin Note: Project URLs are now managed through applications. Y…" at bounding box center [270, 100] width 237 height 56
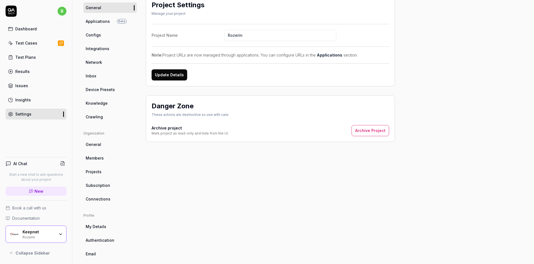
scroll to position [67, 0]
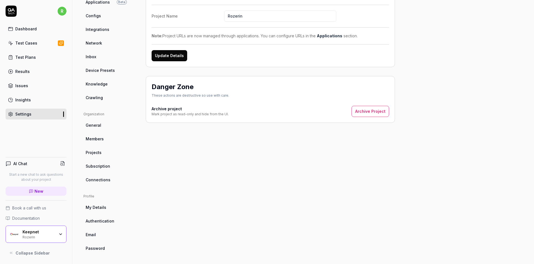
click at [100, 222] on span "Authentication" at bounding box center [100, 221] width 29 height 6
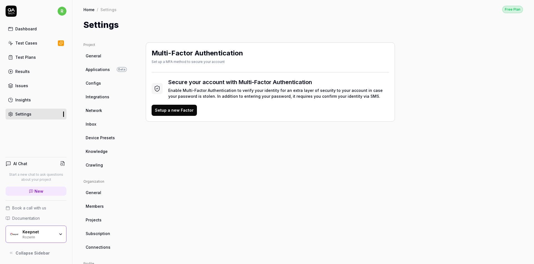
click at [108, 51] on link "General" at bounding box center [109, 56] width 53 height 10
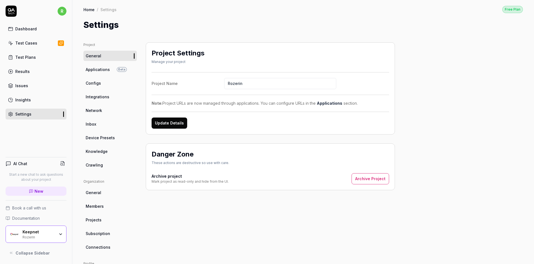
click at [112, 1] on div "Home / Settings Free Plan Home / Settings Free Plan Settings" at bounding box center [303, 15] width 462 height 31
click at [33, 234] on div "Keepnet" at bounding box center [39, 231] width 32 height 5
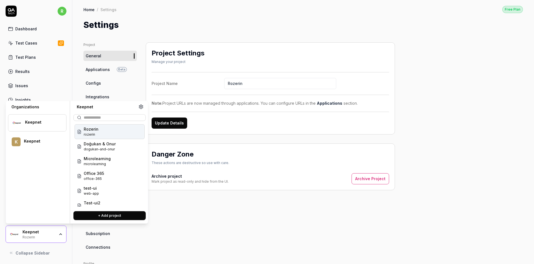
click at [97, 137] on div "Rozerin rozerin" at bounding box center [110, 131] width 70 height 15
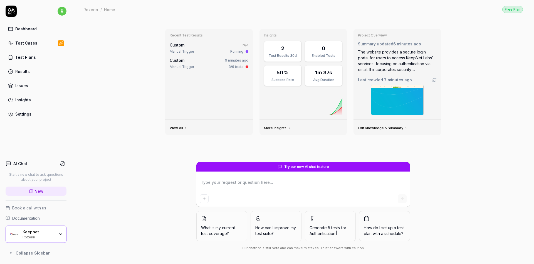
click at [34, 115] on link "Settings" at bounding box center [36, 113] width 61 height 11
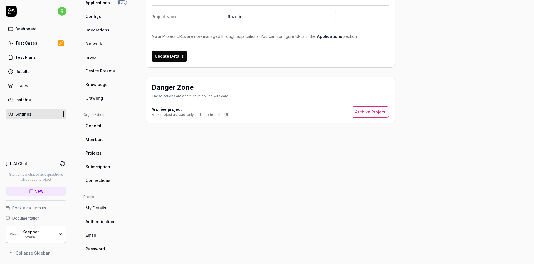
scroll to position [67, 0]
click at [109, 204] on link "My Details" at bounding box center [109, 207] width 53 height 10
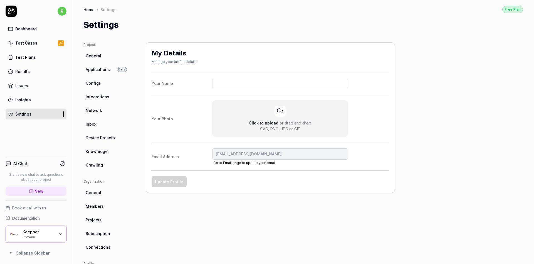
click at [117, 170] on div "Project General Applications Beta Configs Integrations Network Inbox Device Pre…" at bounding box center [109, 181] width 53 height 278
click at [112, 165] on link "Crawling" at bounding box center [109, 165] width 53 height 10
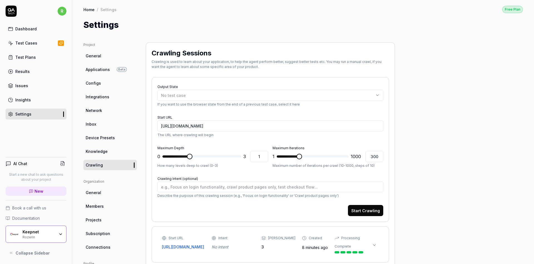
click at [120, 133] on link "Device Presets" at bounding box center [109, 137] width 53 height 10
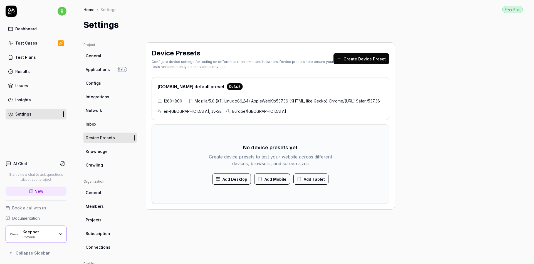
click at [117, 122] on link "Inbox" at bounding box center [109, 124] width 53 height 10
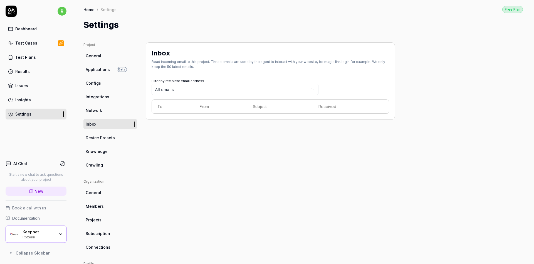
click at [116, 108] on link "Network" at bounding box center [109, 110] width 53 height 10
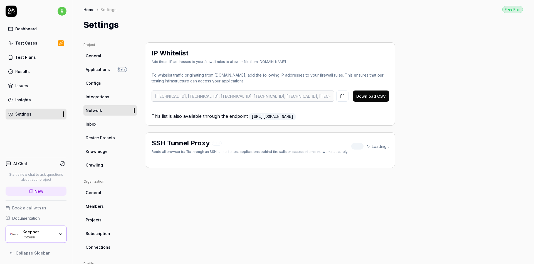
click at [113, 96] on link "Integrations" at bounding box center [109, 96] width 53 height 10
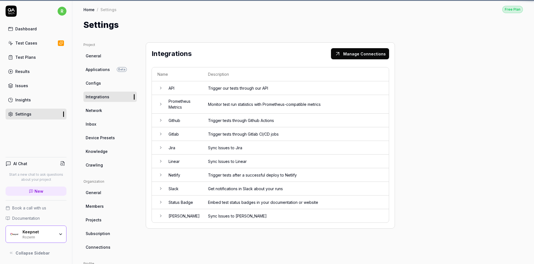
click at [111, 83] on link "Configs" at bounding box center [109, 83] width 53 height 10
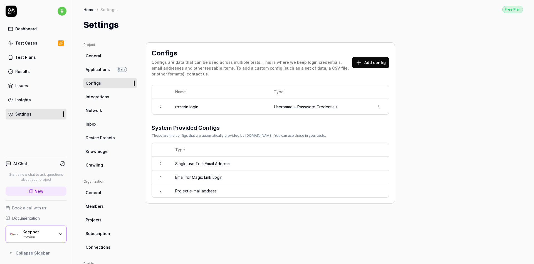
click at [110, 65] on link "Applications Beta" at bounding box center [109, 69] width 53 height 10
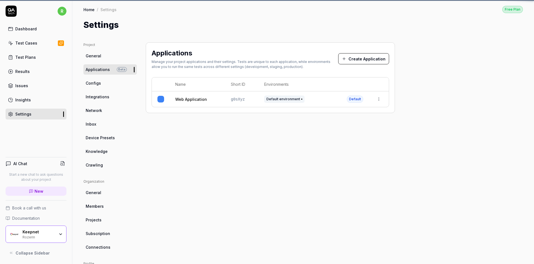
click at [105, 54] on link "General" at bounding box center [109, 56] width 53 height 10
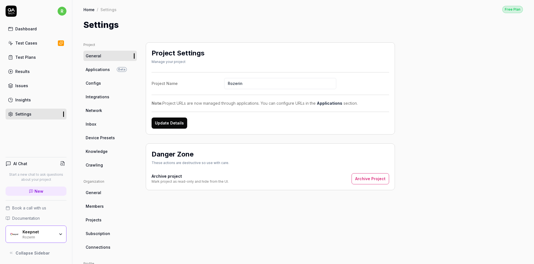
scroll to position [67, 0]
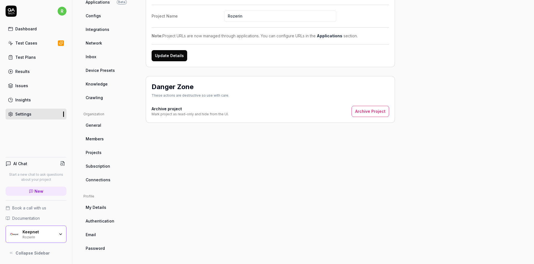
click at [55, 231] on div "Keepnet" at bounding box center [39, 231] width 32 height 5
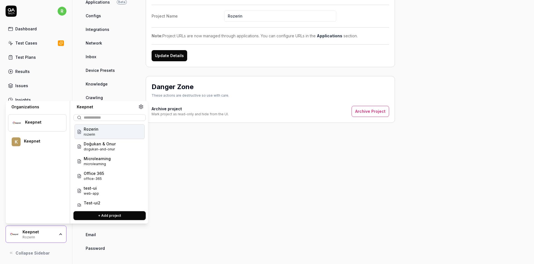
click at [84, 132] on span "rozerin" at bounding box center [91, 134] width 15 height 5
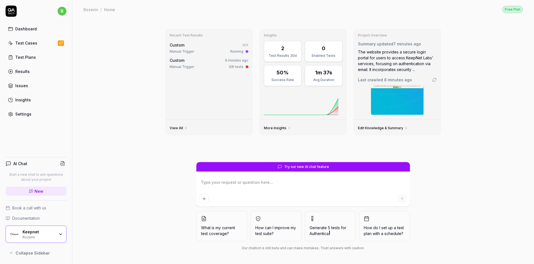
click at [31, 41] on div "Test Cases" at bounding box center [26, 43] width 22 height 6
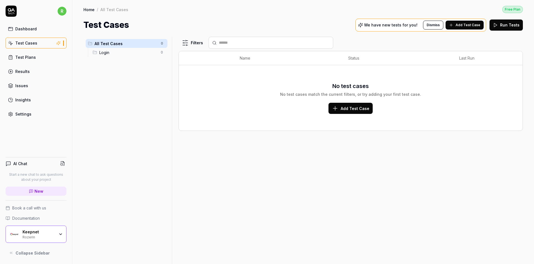
click at [137, 53] on span "Login" at bounding box center [128, 53] width 58 height 6
click at [510, 25] on button "Run Tests" at bounding box center [505, 24] width 33 height 11
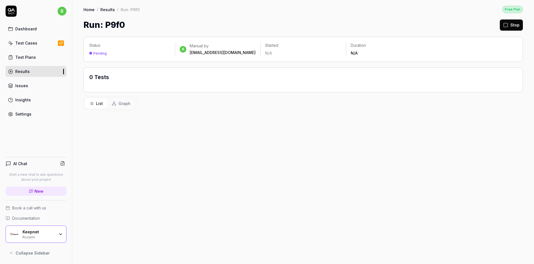
click at [121, 103] on span "Graph" at bounding box center [124, 103] width 12 height 6
click at [99, 103] on span "List" at bounding box center [99, 103] width 7 height 6
click at [49, 60] on link "Test Plans" at bounding box center [36, 57] width 61 height 11
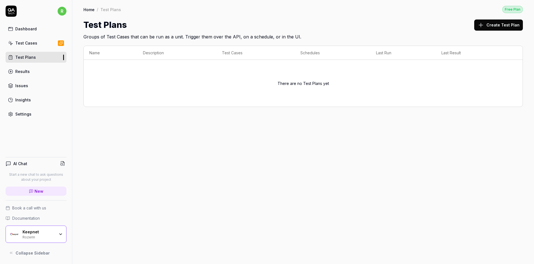
click at [47, 73] on link "Results" at bounding box center [36, 71] width 61 height 11
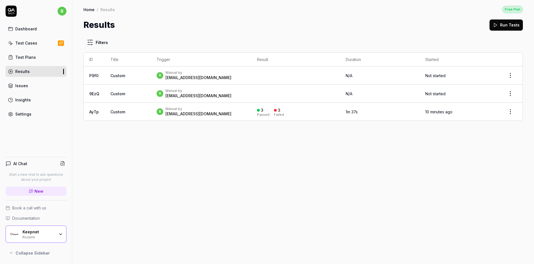
click at [41, 43] on link "Test Cases" at bounding box center [36, 43] width 61 height 11
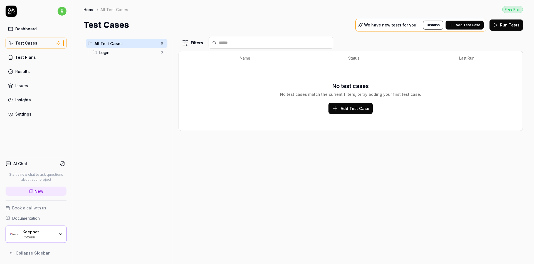
click at [102, 54] on span "Login" at bounding box center [128, 53] width 58 height 6
click at [101, 39] on div "All Test Cases 0" at bounding box center [127, 43] width 82 height 9
click at [51, 52] on link "Test Plans" at bounding box center [36, 57] width 61 height 11
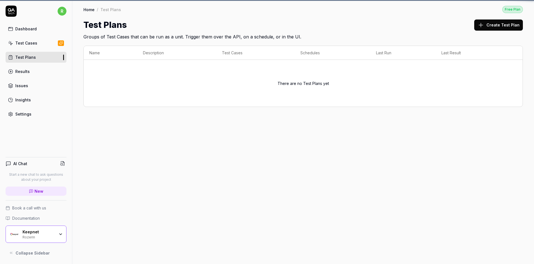
click at [34, 74] on link "Results" at bounding box center [36, 71] width 61 height 11
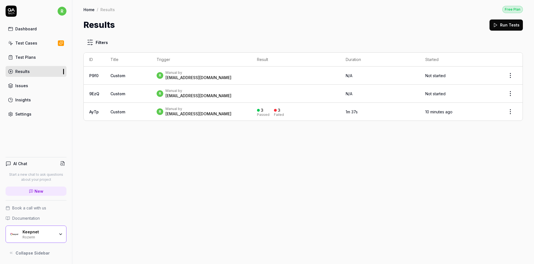
click at [269, 106] on td "3 Passed 3 Failed" at bounding box center [295, 112] width 88 height 18
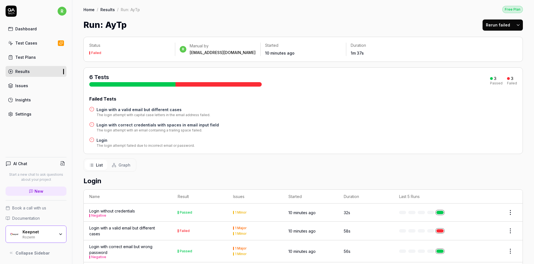
click at [45, 59] on link "Test Plans" at bounding box center [36, 57] width 61 height 11
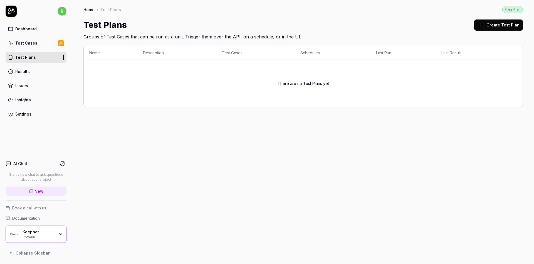
click at [44, 43] on link "Test Cases" at bounding box center [36, 43] width 61 height 11
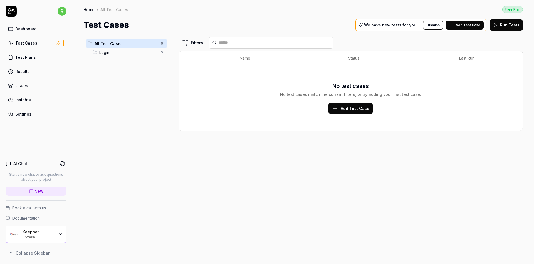
click at [140, 56] on div "Login 0" at bounding box center [128, 52] width 77 height 9
click at [161, 52] on html "r Dashboard Test Cases Test Plans Results Issues Insights Settings AI Chat Star…" at bounding box center [267, 132] width 534 height 264
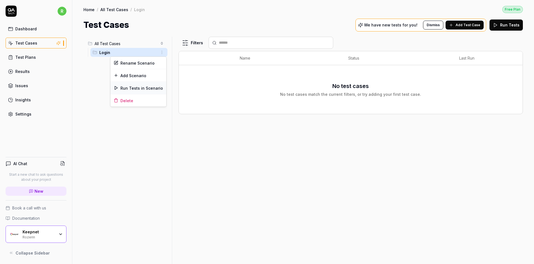
click at [147, 87] on div "Run Tests in Scenario" at bounding box center [138, 88] width 56 height 12
click at [135, 51] on span "Login" at bounding box center [128, 53] width 58 height 6
click at [453, 24] on icon at bounding box center [451, 25] width 4 height 4
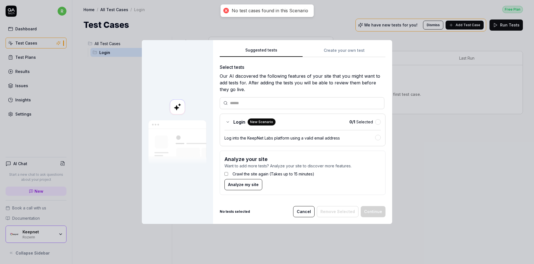
click at [347, 47] on div "Suggested tests Create your own test Select tests Our AI discovered the followi…" at bounding box center [303, 123] width 166 height 152
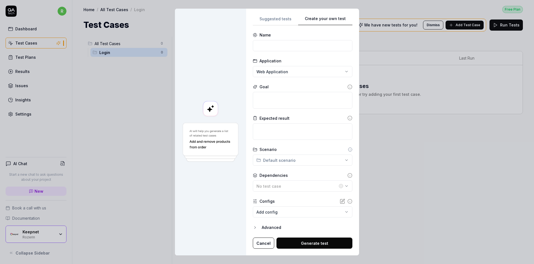
click at [265, 242] on button "Cancel" at bounding box center [263, 242] width 21 height 11
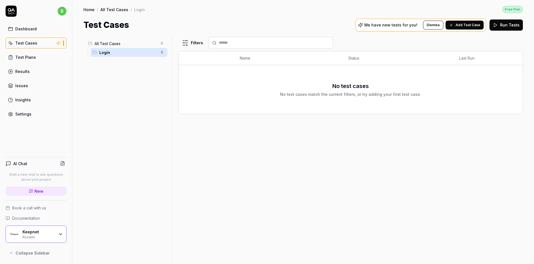
click at [159, 51] on html "r Dashboard Test Cases Test Plans Results Issues Insights Settings AI Chat Star…" at bounding box center [267, 132] width 534 height 264
click at [135, 100] on div "Delete" at bounding box center [138, 100] width 56 height 12
click at [136, 43] on span "All Test Cases" at bounding box center [126, 44] width 63 height 6
click at [354, 110] on button "Add Test Case" at bounding box center [350, 108] width 44 height 11
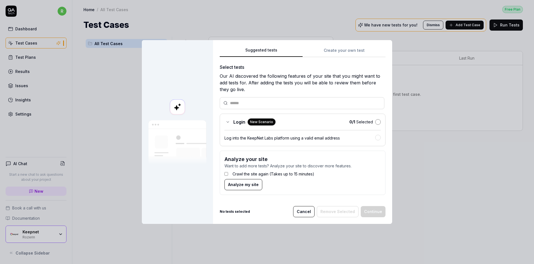
click at [378, 123] on button "button" at bounding box center [378, 122] width 6 height 6
click at [372, 208] on button "Continue" at bounding box center [373, 211] width 25 height 11
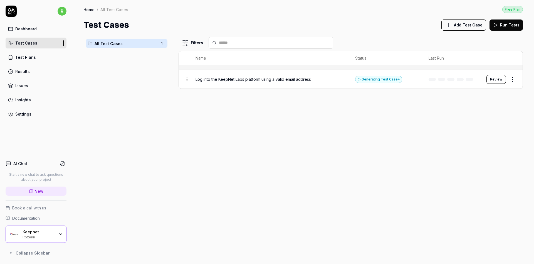
click at [495, 78] on button "Review" at bounding box center [495, 79] width 19 height 9
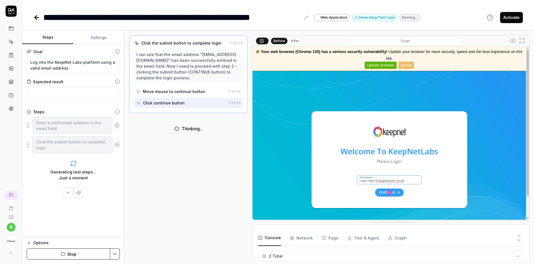
scroll to position [18, 0]
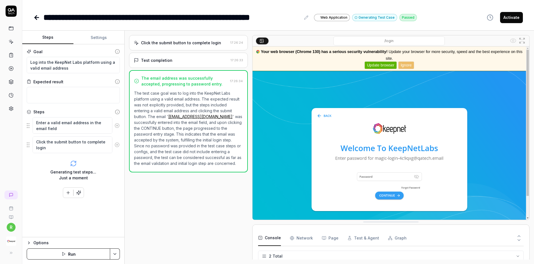
click at [372, 178] on img at bounding box center [391, 132] width 277 height 173
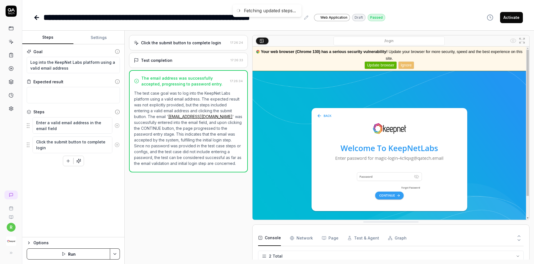
type textarea "*"
click at [394, 175] on img at bounding box center [391, 132] width 277 height 173
click at [303, 237] on Requests "Network" at bounding box center [301, 238] width 23 height 16
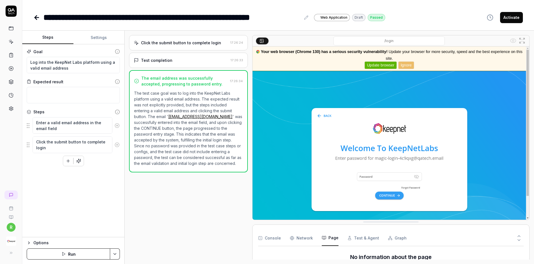
click at [328, 236] on button "Page" at bounding box center [330, 238] width 17 height 16
click at [360, 235] on button "Test & Agent" at bounding box center [363, 238] width 32 height 16
click at [274, 242] on button "Console" at bounding box center [269, 238] width 23 height 16
click at [30, 17] on div "**********" at bounding box center [278, 12] width 512 height 24
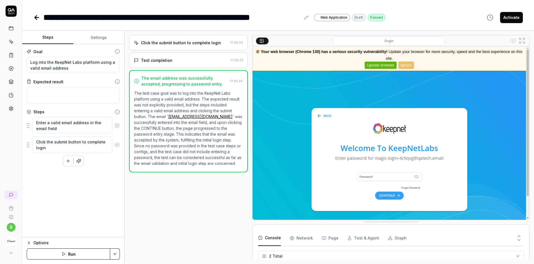
click at [38, 18] on icon at bounding box center [36, 17] width 7 height 7
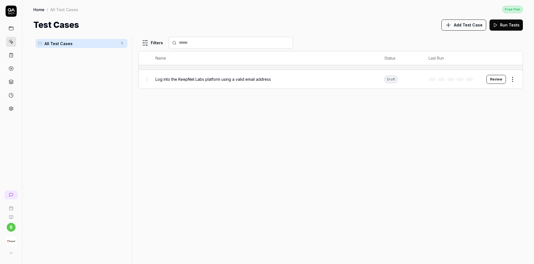
click at [153, 80] on td "Log into the KeepNet Labs platform using a valid email address" at bounding box center [264, 79] width 229 height 19
click at [510, 77] on html "r Home / All Test Cases Free Plan Home / All Test Cases Free Plan Test Cases Ad…" at bounding box center [267, 132] width 534 height 264
click at [476, 165] on div "Delete" at bounding box center [489, 163] width 53 height 12
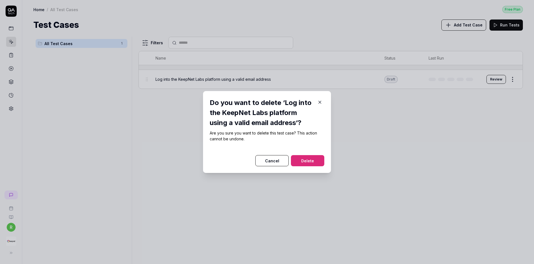
click at [314, 157] on button "Delete" at bounding box center [307, 160] width 33 height 11
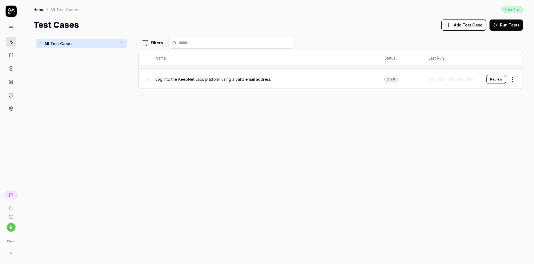
click at [477, 24] on span "Add Test Case" at bounding box center [468, 25] width 29 height 6
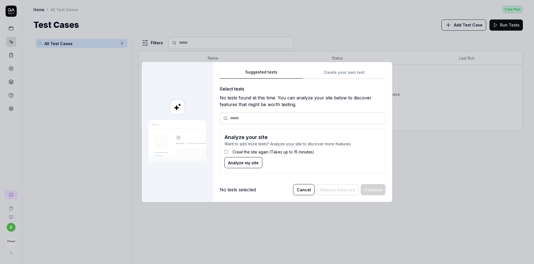
click at [347, 72] on div "Suggested tests Create your own test Select tests No tests found at this time. …" at bounding box center [303, 123] width 166 height 109
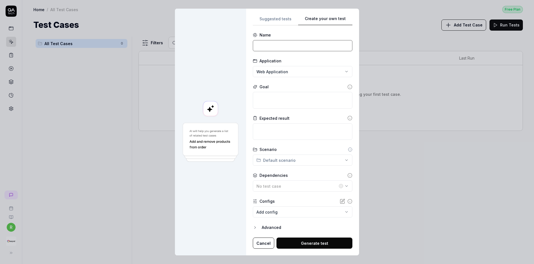
click at [300, 44] on input at bounding box center [303, 45] width 100 height 11
type input "Login"
click at [306, 71] on div "**********" at bounding box center [267, 132] width 534 height 264
click at [328, 127] on div "**********" at bounding box center [267, 132] width 534 height 264
click at [306, 188] on div "No test case" at bounding box center [296, 186] width 81 height 6
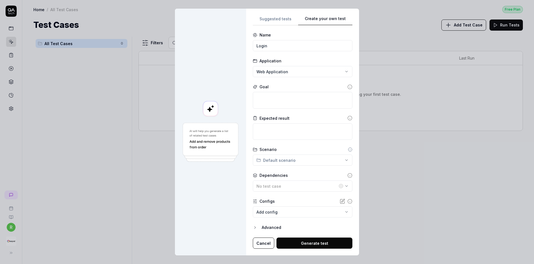
click at [321, 205] on div "**********" at bounding box center [303, 207] width 100 height 19
click at [320, 217] on form "**********" at bounding box center [303, 140] width 100 height 216
click at [318, 215] on body "**********" at bounding box center [267, 132] width 534 height 264
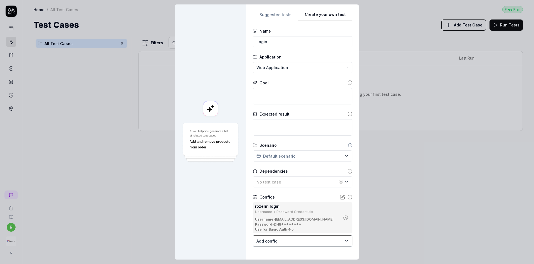
scroll to position [24, 0]
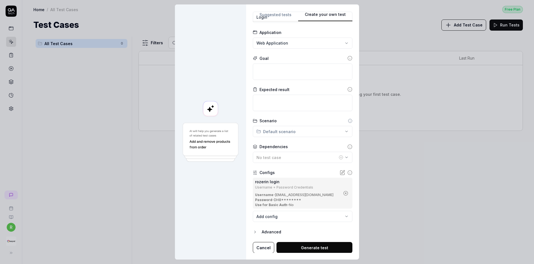
click at [312, 248] on button "Generate test" at bounding box center [314, 247] width 76 height 11
click at [303, 76] on textarea at bounding box center [303, 71] width 100 height 16
paste textarea "Login to the website https://test-ui.devkeepnet.com/ with the provided username…"
type textarea "*"
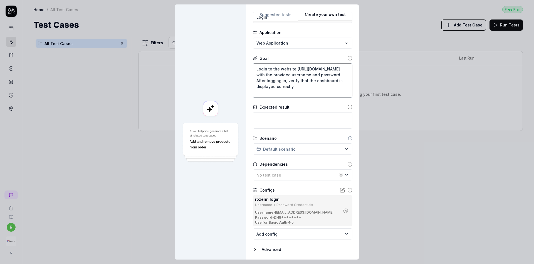
scroll to position [42, 0]
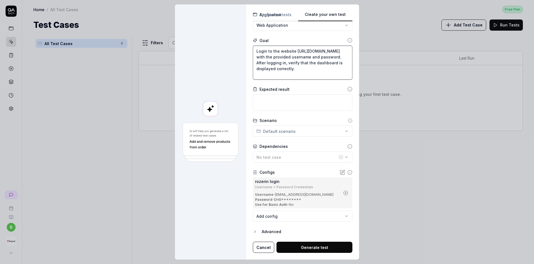
type textarea "Login to the website https://test-ui.devkeepnet.com/ with the provided username…"
click at [292, 249] on button "Generate test" at bounding box center [314, 246] width 76 height 11
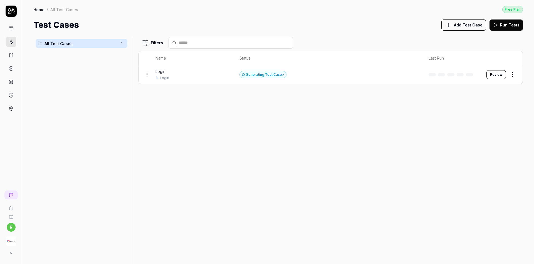
click at [495, 77] on button "Review" at bounding box center [495, 74] width 19 height 9
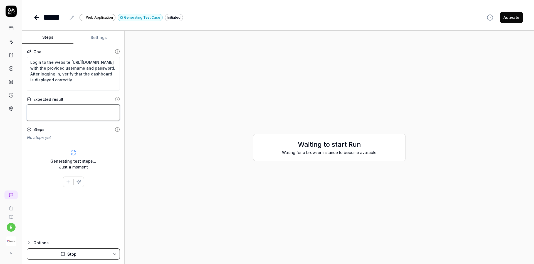
click at [64, 110] on textarea at bounding box center [73, 112] width 93 height 16
click at [74, 97] on div "Expected result" at bounding box center [73, 99] width 93 height 6
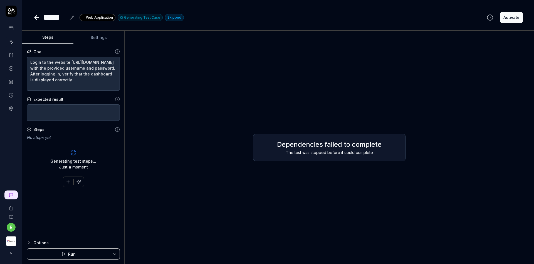
type textarea "*"
click at [36, 20] on icon at bounding box center [36, 17] width 7 height 7
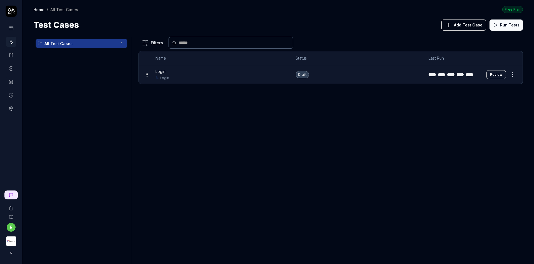
click at [514, 75] on html "r Home / All Test Cases Free Plan Home / All Test Cases Free Plan Test Cases Ad…" at bounding box center [267, 132] width 534 height 264
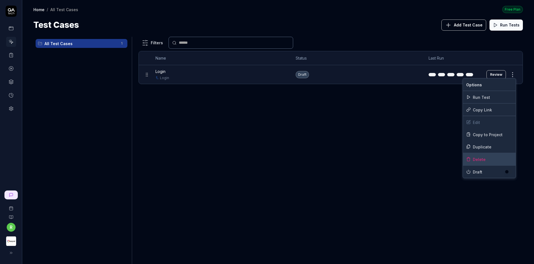
click at [484, 157] on div "Delete" at bounding box center [489, 159] width 53 height 12
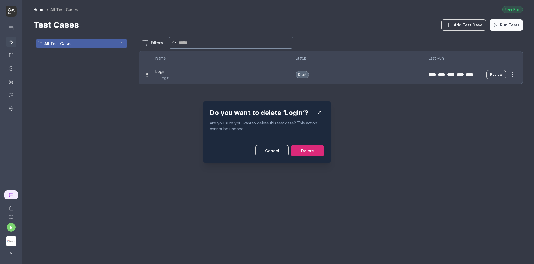
click at [317, 148] on button "Delete" at bounding box center [307, 150] width 33 height 11
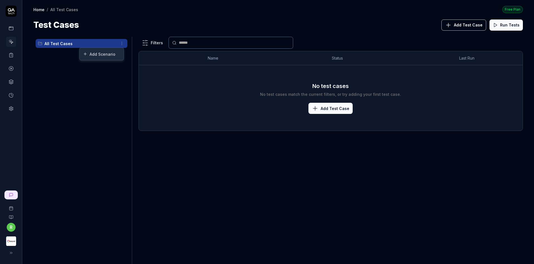
click at [120, 45] on html "r Home / All Test Cases Free Plan Home / All Test Cases Free Plan Test Cases Ad…" at bounding box center [267, 132] width 534 height 264
click at [7, 113] on html "r Home / All Test Cases Free Plan Home / All Test Cases Free Plan Test Cases Ad…" at bounding box center [267, 132] width 534 height 264
click at [7, 109] on link at bounding box center [11, 108] width 10 height 10
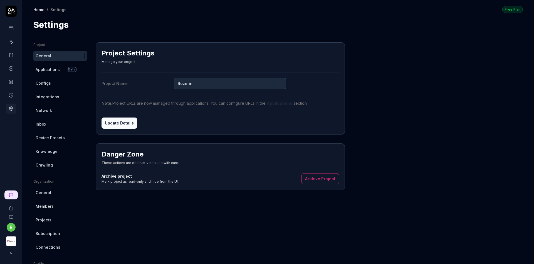
click at [321, 180] on button "Archive Project" at bounding box center [320, 178] width 38 height 11
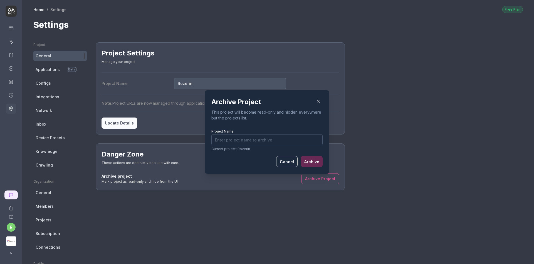
type input "r"
type input "Rozerin"
click at [311, 165] on button "Archive" at bounding box center [312, 161] width 22 height 11
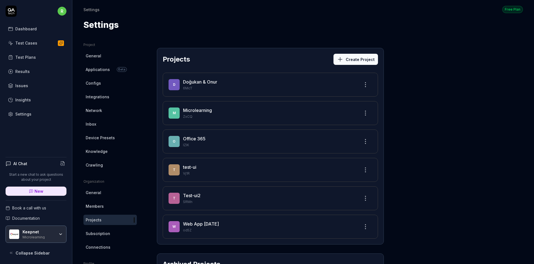
scroll to position [67, 0]
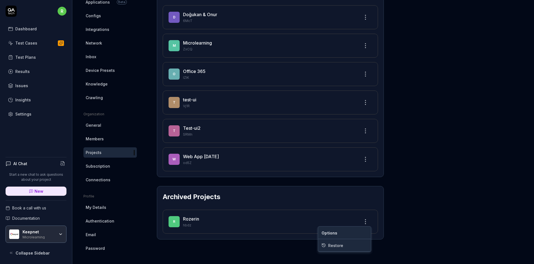
click at [371, 217] on html "r Dashboard Test Cases Test Plans Results Issues Insights Settings AI Chat Star…" at bounding box center [267, 132] width 534 height 264
click at [350, 245] on div "Restore" at bounding box center [344, 245] width 53 height 12
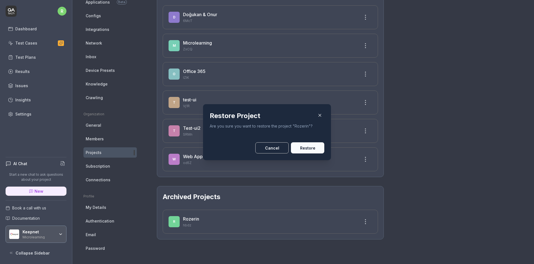
click at [305, 147] on button "Restore" at bounding box center [307, 147] width 33 height 11
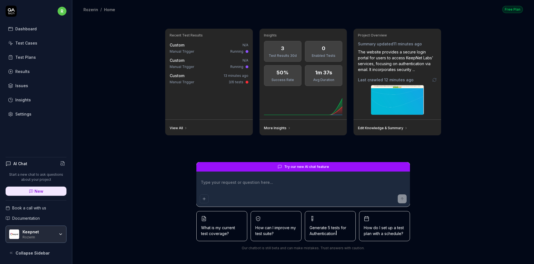
click at [50, 233] on div "Keepnet" at bounding box center [39, 231] width 32 height 5
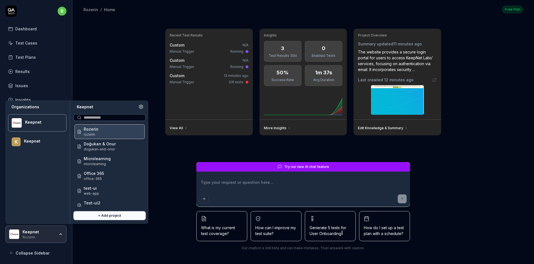
click at [107, 137] on div "Rozerin rozerin" at bounding box center [110, 131] width 70 height 15
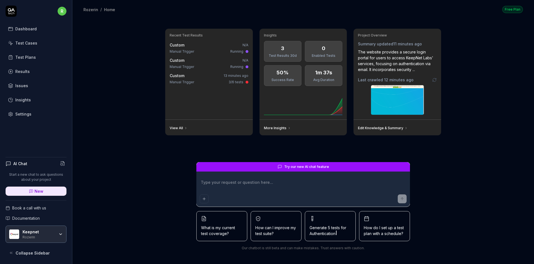
click at [62, 13] on html "r Dashboard Test Cases Test Plans Results Issues Insights Settings AI Chat Star…" at bounding box center [267, 132] width 534 height 264
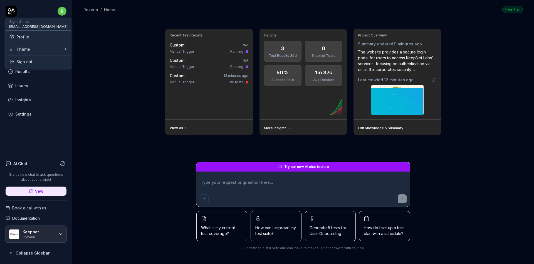
click at [45, 113] on html "r Dashboard Test Cases Test Plans Results Issues Insights Settings AI Chat Star…" at bounding box center [267, 132] width 534 height 264
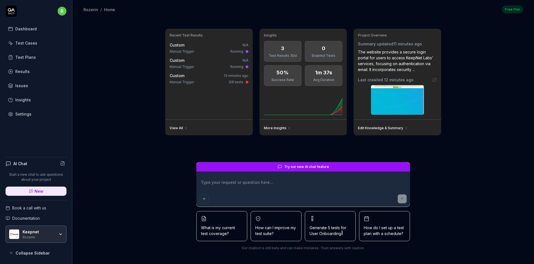
click at [45, 113] on link "Settings" at bounding box center [36, 113] width 61 height 11
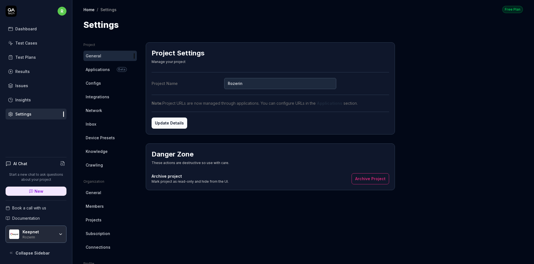
click at [101, 218] on link "Projects" at bounding box center [109, 219] width 53 height 10
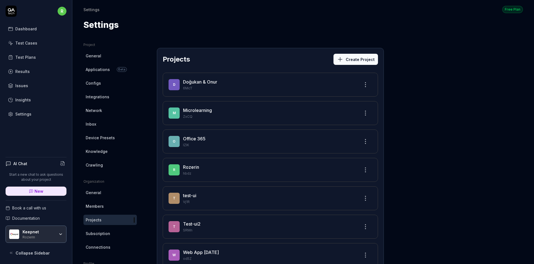
scroll to position [67, 0]
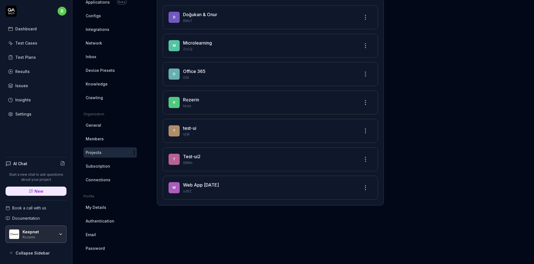
click at [362, 100] on html "r Dashboard Test Cases Test Plans Results Issues Insights Settings AI Chat Star…" at bounding box center [267, 132] width 534 height 264
click at [348, 124] on div "Edit" at bounding box center [344, 126] width 53 height 12
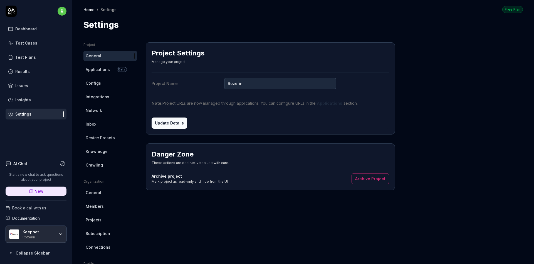
click at [48, 40] on link "Test Cases" at bounding box center [36, 43] width 61 height 11
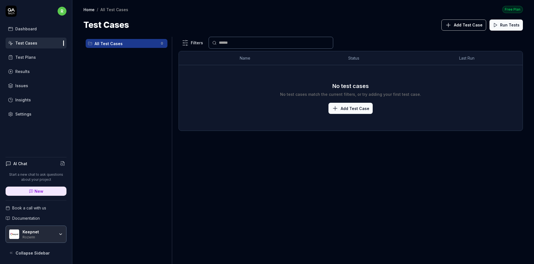
click at [40, 55] on link "Test Plans" at bounding box center [36, 57] width 61 height 11
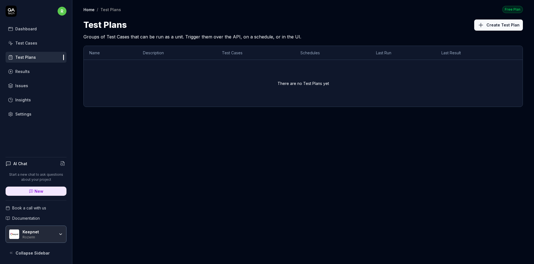
click at [65, 10] on html "r Dashboard Test Cases Test Plans Results Issues Insights Settings AI Chat Star…" at bounding box center [267, 132] width 534 height 264
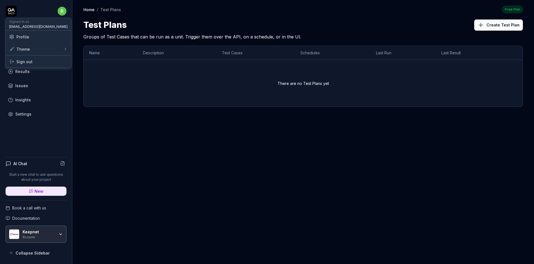
click at [52, 37] on span "Profile" at bounding box center [38, 37] width 58 height 6
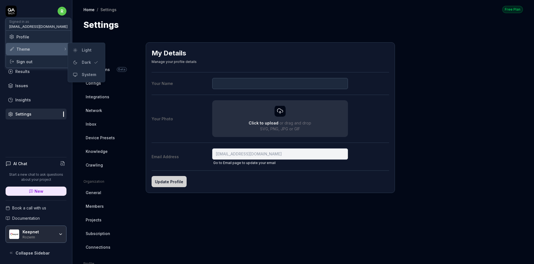
click at [55, 49] on div "Theme" at bounding box center [38, 49] width 65 height 12
click at [86, 48] on div "Light" at bounding box center [87, 50] width 14 height 8
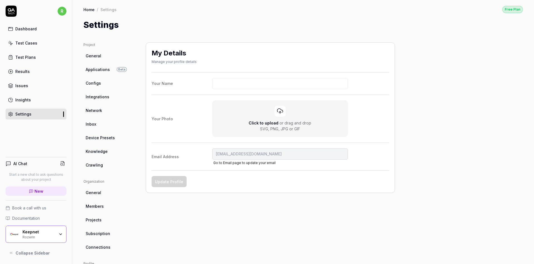
click at [23, 52] on link "Test Plans" at bounding box center [36, 57] width 61 height 11
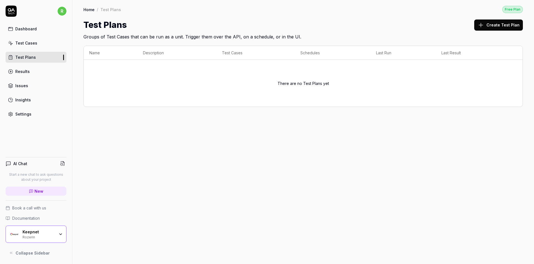
click at [31, 43] on div "Test Cases" at bounding box center [26, 43] width 22 height 6
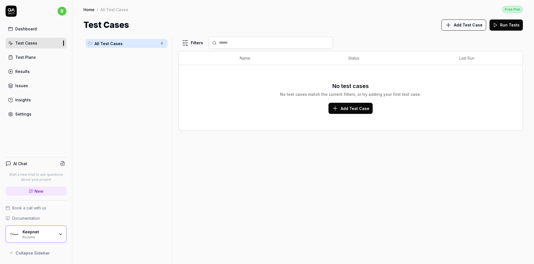
click at [29, 29] on div "Dashboard" at bounding box center [25, 29] width 21 height 6
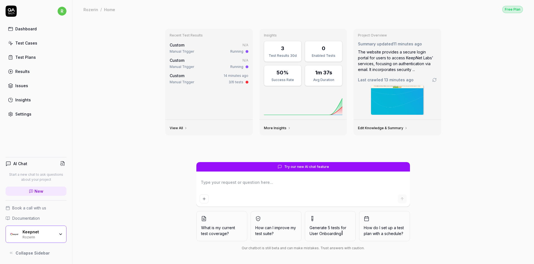
type textarea "*"
click at [242, 50] on div "Running" at bounding box center [236, 51] width 13 height 5
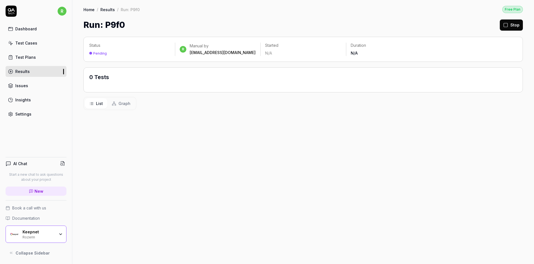
click at [121, 101] on span "Graph" at bounding box center [124, 103] width 12 height 6
click at [99, 103] on span "List" at bounding box center [99, 103] width 7 height 6
click at [37, 80] on link "Issues" at bounding box center [36, 85] width 61 height 11
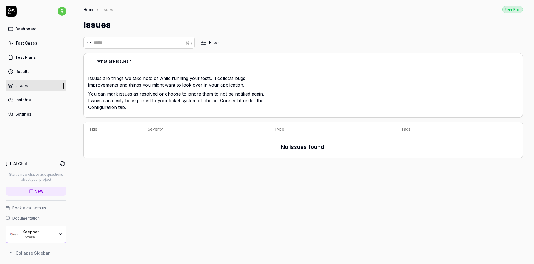
click at [36, 96] on link "Insights" at bounding box center [36, 99] width 61 height 11
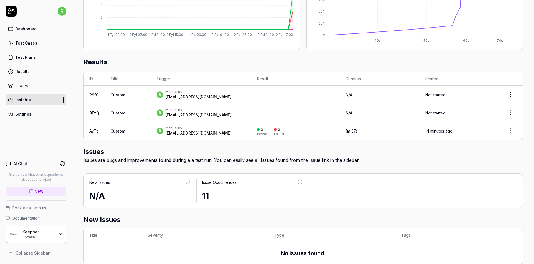
scroll to position [148, 0]
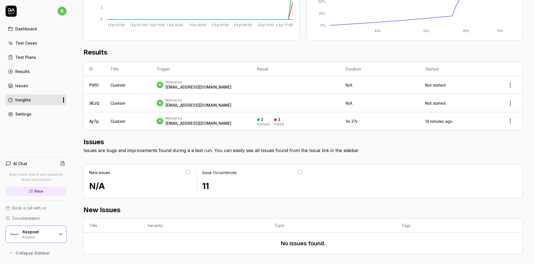
click at [25, 43] on div "Test Cases" at bounding box center [26, 43] width 22 height 6
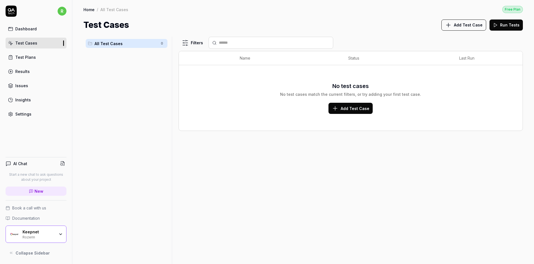
click at [62, 44] on link "Test Cases" at bounding box center [36, 43] width 61 height 11
click at [62, 43] on link "Test Cases" at bounding box center [36, 43] width 61 height 11
click at [48, 190] on link "New" at bounding box center [36, 190] width 61 height 9
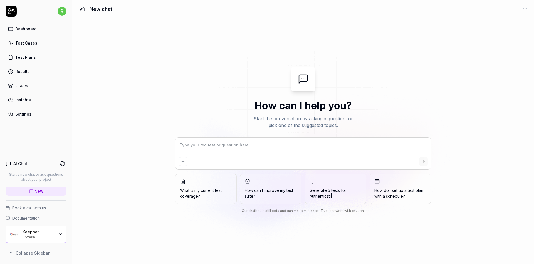
type textarea "*"
click at [229, 143] on textarea at bounding box center [303, 148] width 249 height 14
type textarea "p"
type textarea "*"
type textarea "pr"
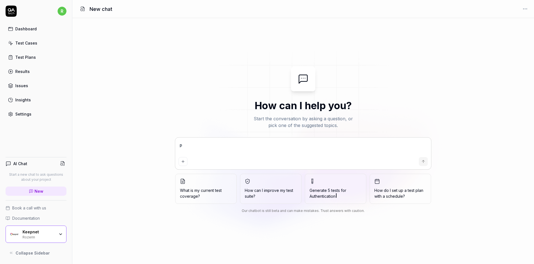
type textarea "*"
type textarea "pro"
type textarea "*"
type textarea "proj"
type textarea "*"
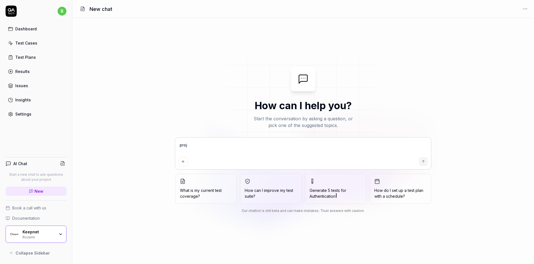
type textarea "proje"
type textarea "*"
type textarea "projey"
type textarea "*"
type textarea "projeyi"
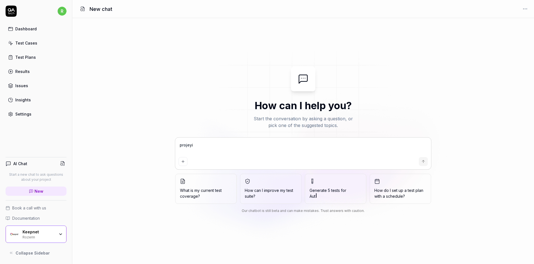
type textarea "*"
type textarea "projeyi"
type textarea "*"
type textarea "projeyi n"
type textarea "*"
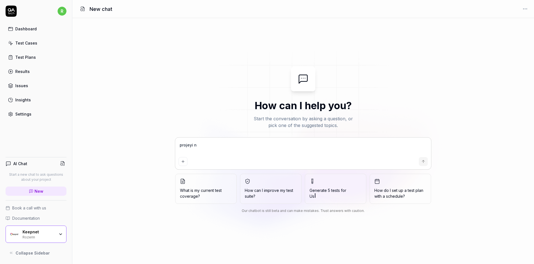
type textarea "projeyi na"
type textarea "*"
type textarea "projeyi nas"
type textarea "*"
type textarea "projeyi nası"
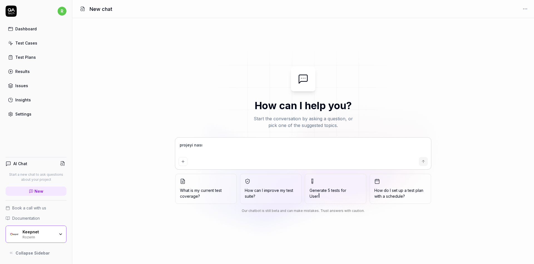
type textarea "*"
type textarea "projeyi nasıl"
type textarea "*"
type textarea "projeyi nasıls"
type textarea "*"
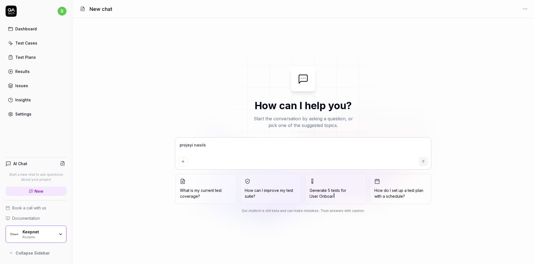
type textarea "projeyi nasılsi"
type textarea "*"
type textarea "projeyi nasıls"
type textarea "*"
type textarea "projeyi nasıl"
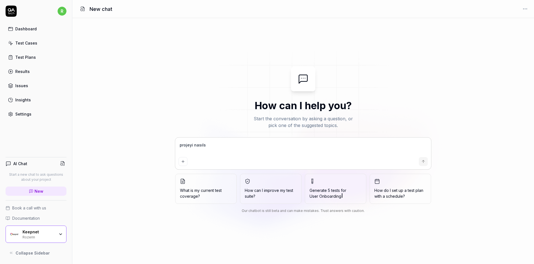
type textarea "*"
type textarea "projeyi nasıl"
type textarea "*"
type textarea "projeyi nasıl s"
type textarea "*"
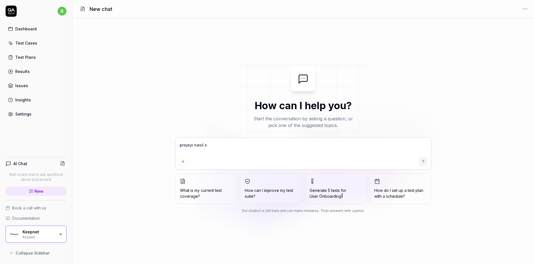
type textarea "projeyi nasıl si"
type textarea "*"
type textarea "projeyi nasıl sil"
type textarea "*"
type textarea "projeyi nasıl sile"
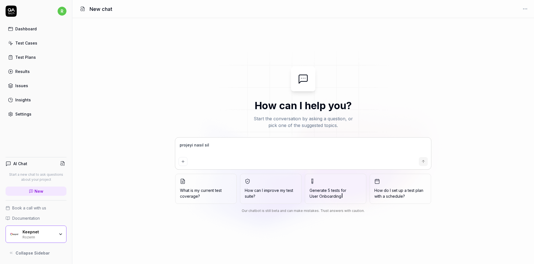
type textarea "*"
type textarea "projeyi nasıl sileb"
type textarea "*"
type textarea "projeyi nasıl silebi"
type textarea "*"
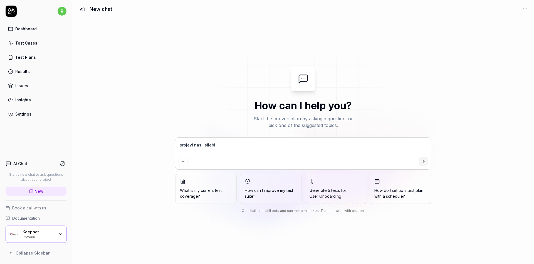
type textarea "projeyi nasıl silebil"
type textarea "*"
type textarea "projeyi nasıl silebili"
type textarea "*"
type textarea "projeyi nasıl silebilir"
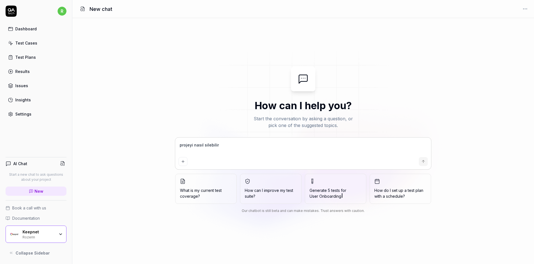
type textarea "*"
type textarea "projeyi nasıl silebiliri"
type textarea "*"
type textarea "projeyi nasıl silebilirim"
type textarea "*"
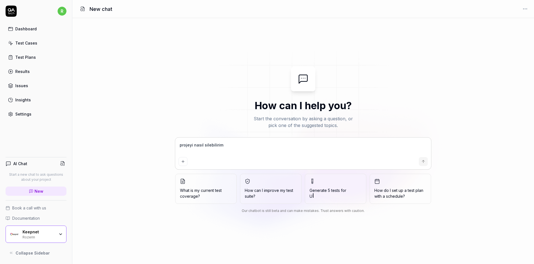
type textarea "projeyi nasıl silebilirim?"
type textarea "*"
type textarea "projeyi nasıl silebilirim?"
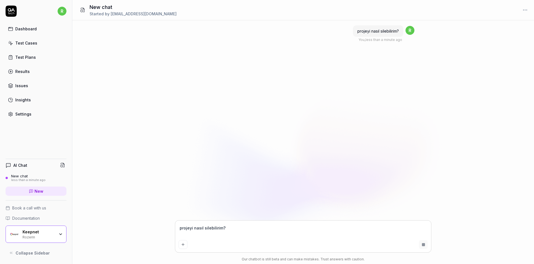
drag, startPoint x: 232, startPoint y: 230, endPoint x: 175, endPoint y: 228, distance: 57.9
click at [175, 228] on div "projeyi nasıl silebilirim? You , less than a minute ago r projeyi nasıl silebil…" at bounding box center [303, 141] width 462 height 243
type textarea "*"
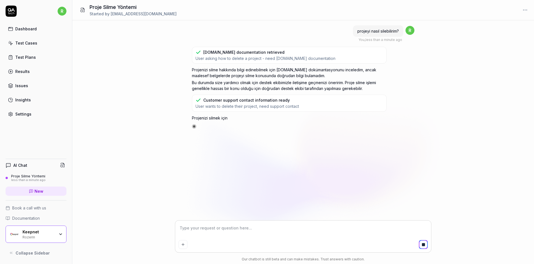
click at [231, 224] on textarea at bounding box center [303, 231] width 249 height 14
type textarea "*"
type textarea "s"
type textarea "*"
type textarea "si"
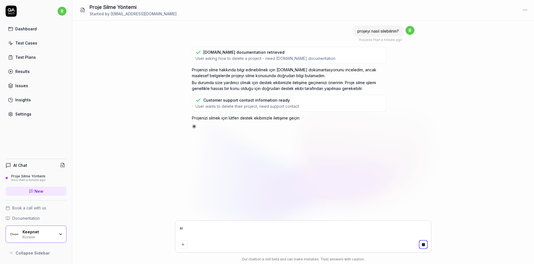
type textarea "*"
type textarea "sil"
type textarea "*"
type textarea "sild"
type textarea "*"
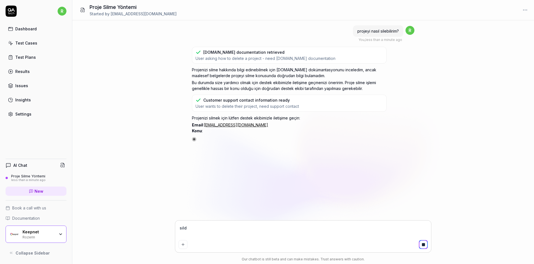
type textarea "sildi"
type textarea "*"
type textarea "sildiğ"
type textarea "*"
type textarea "sildiği"
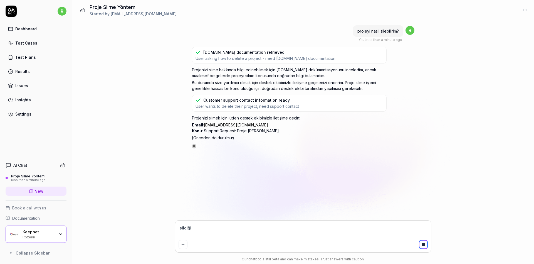
type textarea "*"
type textarea "sildiğim"
type textarea "*"
type textarea "sildiğim"
type textarea "*"
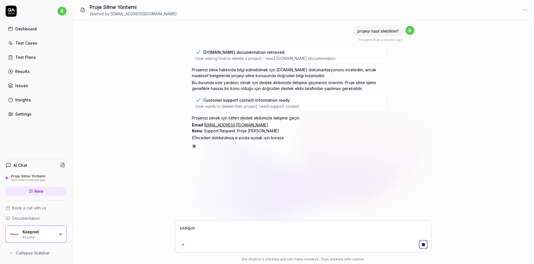
type textarea "sildiğim d"
type textarea "*"
type textarea "sildiğim de"
type textarea "*"
type textarea "sildiğim d"
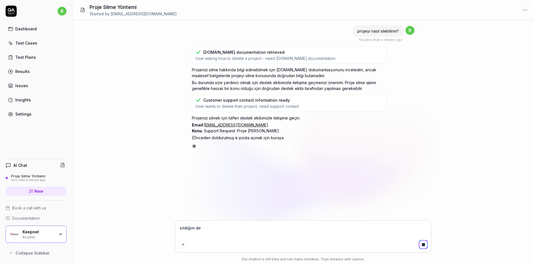
type textarea "*"
type textarea "sildiğim"
type textarea "*"
type textarea "sildiğim t"
type textarea "*"
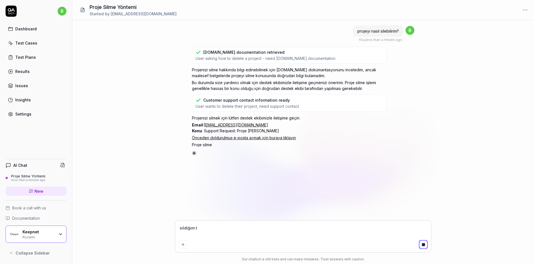
type textarea "sildiğim te"
type textarea "*"
type textarea "sildiğim tes"
type textarea "*"
type textarea "sildiğim test"
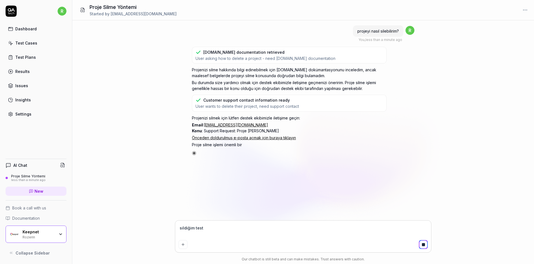
type textarea "*"
type textarea "sildiğim test"
type textarea "*"
type textarea "sildiğim test c"
type textarea "*"
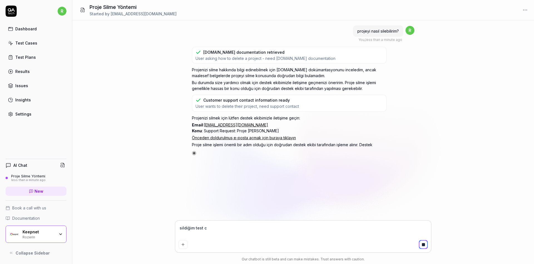
type textarea "sildiğim test ca"
type textarea "*"
type textarea "sildiğim test cas"
type textarea "*"
type textarea "sildiğim test case"
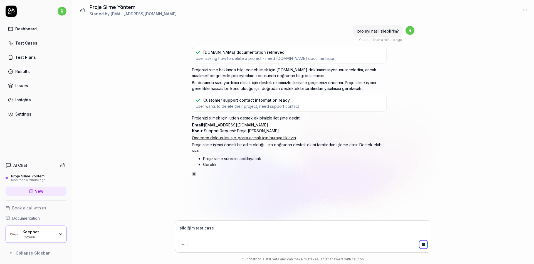
type textarea "*"
type textarea "sildiğim test casel"
type textarea "*"
type textarea "sildiğim test casele"
type textarea "*"
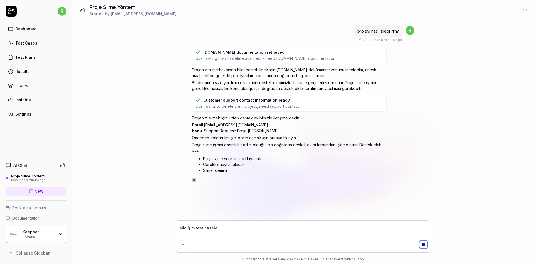
type textarea "sildiğim test caseler"
type textarea "*"
type textarea "sildiğim test caseleri"
type textarea "*"
type textarea "sildiğim test caselerin"
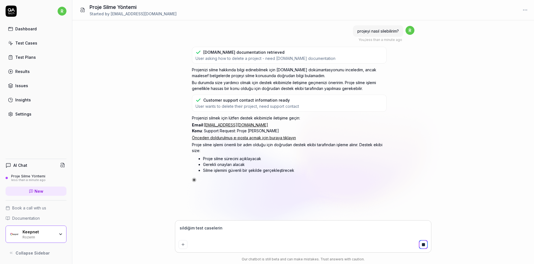
type textarea "*"
type textarea "sildiğim test caselerini"
type textarea "*"
type textarea "sildiğim test caselerini"
type textarea "*"
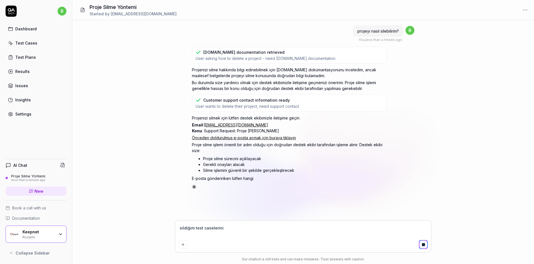
type textarea "sildiğim test caselerini n"
type textarea "*"
type textarea "sildiğim test caselerini na"
type textarea "*"
type textarea "sildiğim test caselerini nas"
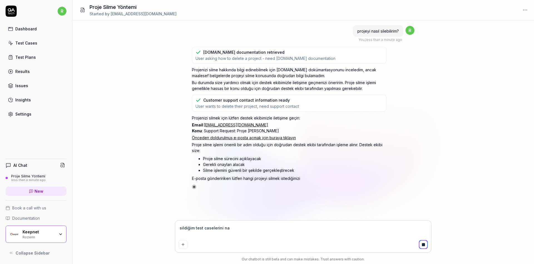
type textarea "*"
type textarea "sildiğim test caselerini nası"
type textarea "*"
type textarea "sildiğim test caselerini nasıl"
type textarea "*"
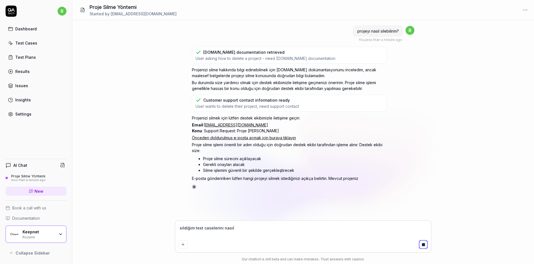
type textarea "sildiğim test caselerini nasıl"
type textarea "*"
type textarea "sildiğim test caselerini nasıl g"
type textarea "*"
type textarea "sildiğim test caselerini nasıl ge"
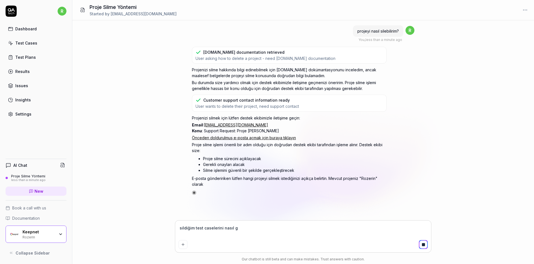
type textarea "*"
type textarea "sildiğim test caselerini nasıl ger"
type textarea "*"
type textarea "sildiğim test caselerini nasıl geri"
type textarea "*"
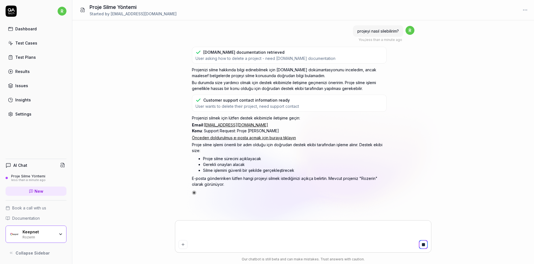
type textarea "*"
type textarea "g"
type textarea "*"
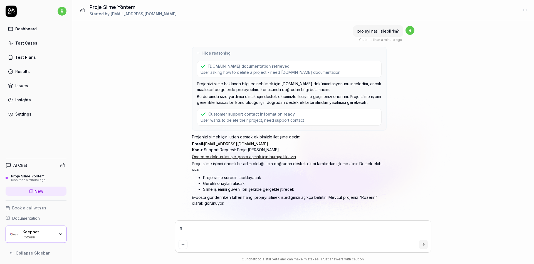
type textarea "ge"
type textarea "*"
type textarea "get"
type textarea "*"
type textarea "geti"
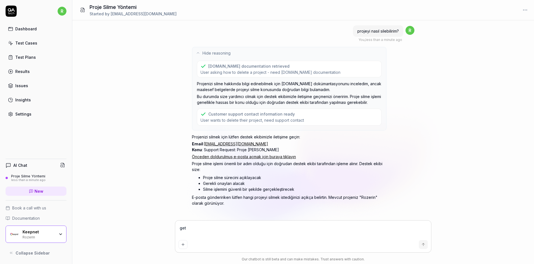
type textarea "*"
type textarea "getir"
type textarea "*"
type textarea "getire"
type textarea "*"
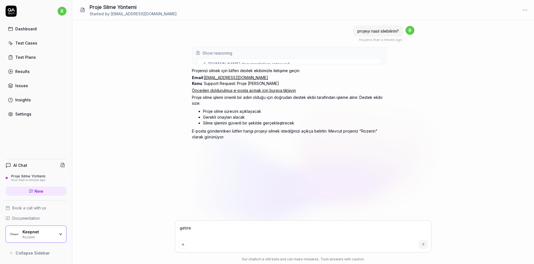
type textarea "getireb"
type textarea "*"
type textarea "getirebi"
type textarea "*"
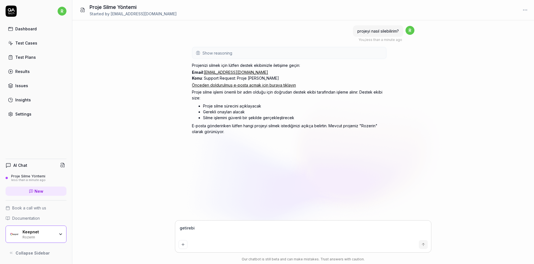
type textarea "getirebil"
type textarea "*"
type textarea "getirebili"
type textarea "*"
type textarea "getirebilir"
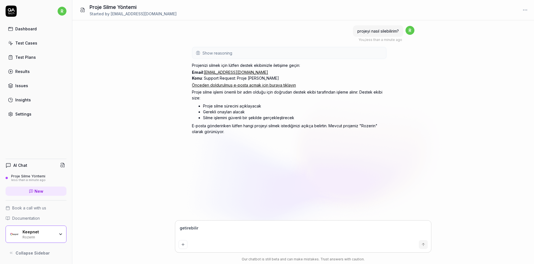
type textarea "*"
type textarea "getirebiliri"
type textarea "*"
type textarea "getirebilirim"
type textarea "*"
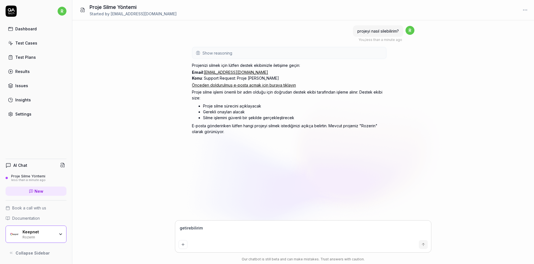
type textarea "getirebilirim?"
type textarea "*"
click at [183, 226] on textarea "getirebilirim?" at bounding box center [303, 231] width 249 height 14
click at [183, 228] on textarea "getirebilirim?" at bounding box center [303, 231] width 249 height 14
type textarea "etirebilirim?"
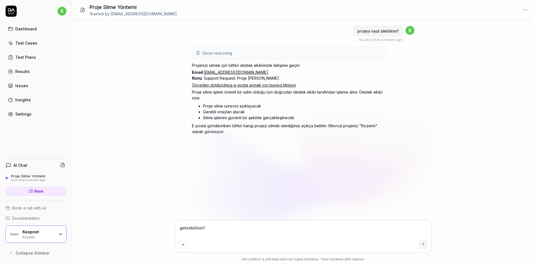
type textarea "*"
type textarea "setirebilirim?"
type textarea "*"
type textarea "sietirebilirim?"
type textarea "*"
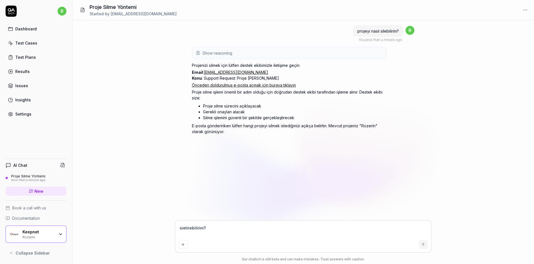
type textarea "siletirebilirim?"
type textarea "*"
type textarea "sildetirebilirim?"
type textarea "*"
type textarea "sildietirebilirim?"
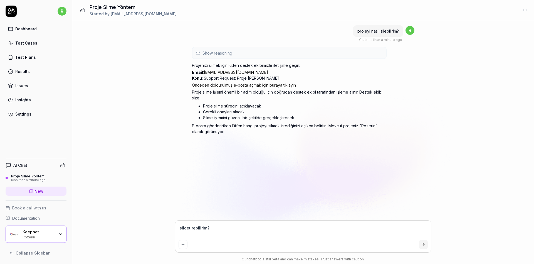
type textarea "*"
type textarea "sildiğetirebilirim?"
type textarea "*"
type textarea "sildiğietirebilirim?"
type textarea "*"
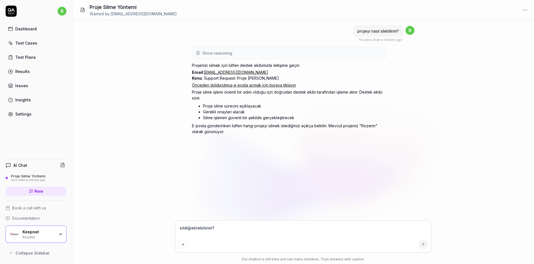
type textarea "sildiğimetirebilirim?"
type textarea "*"
type textarea "sildiğim etirebilirim?"
type textarea "*"
type textarea "sildiğim tetirebilirim?"
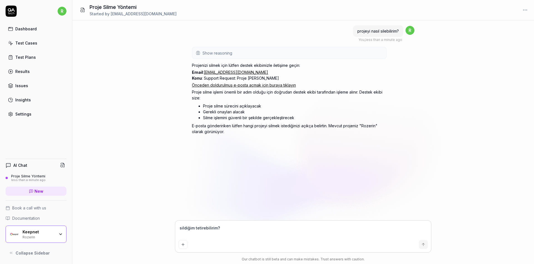
type textarea "*"
type textarea "sildiğim teetirebilirim?"
type textarea "*"
type textarea "sildiğim tesetirebilirim?"
type textarea "*"
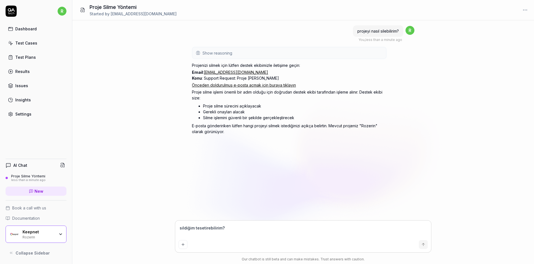
type textarea "sildiğim testetirebilirim?"
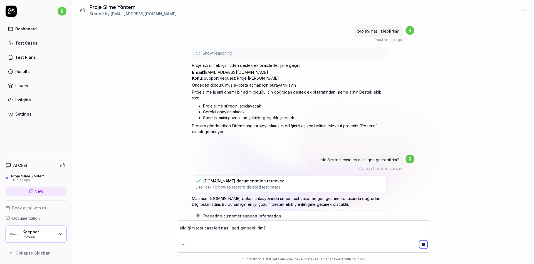
drag, startPoint x: 271, startPoint y: 227, endPoint x: 179, endPoint y: 225, distance: 92.4
click at [179, 225] on textarea "sildiğim test caseleri nasıl geri getirebilirim?" at bounding box center [303, 231] width 249 height 14
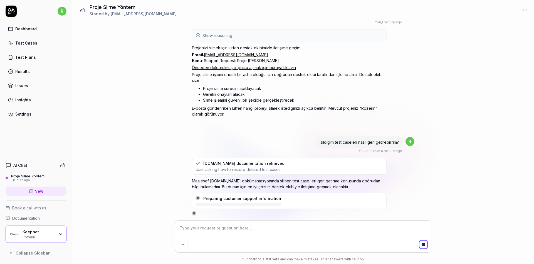
click at [55, 234] on div "Keepnet Rozerin" at bounding box center [41, 233] width 36 height 9
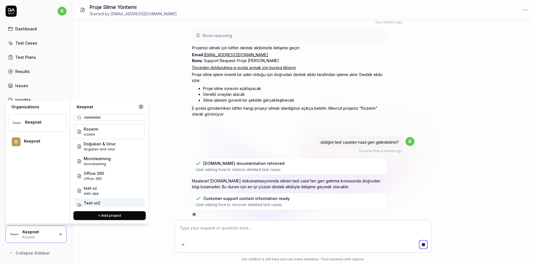
scroll to position [18, 0]
click at [141, 108] on icon at bounding box center [141, 107] width 4 height 4
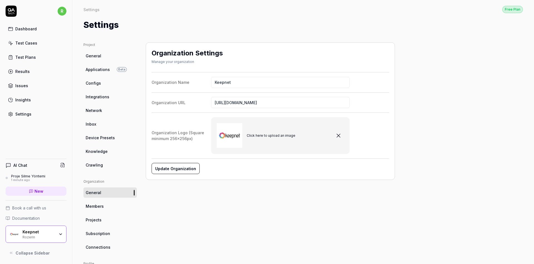
click at [102, 221] on link "Projects" at bounding box center [109, 219] width 53 height 10
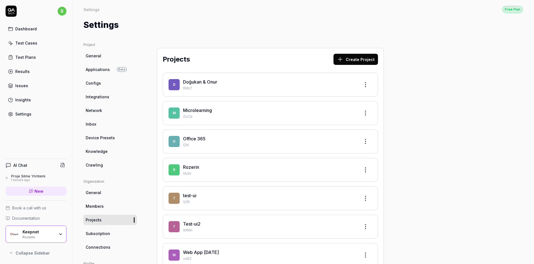
scroll to position [67, 0]
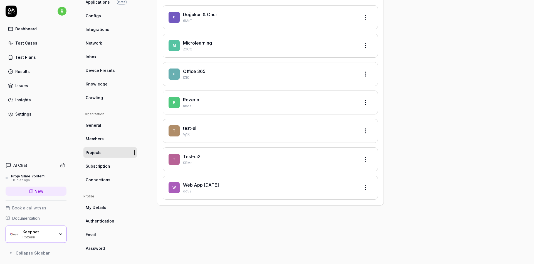
click at [368, 101] on html "r Dashboard Test Cases Test Plans Results Issues Insights Settings AI Chat Proj…" at bounding box center [267, 132] width 534 height 264
click at [354, 126] on div "Edit" at bounding box center [344, 126] width 53 height 12
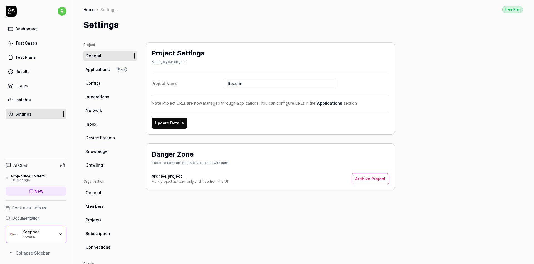
drag, startPoint x: 238, startPoint y: 82, endPoint x: 220, endPoint y: 82, distance: 17.5
click at [220, 82] on label "Project Name Rozerin" at bounding box center [270, 83] width 237 height 11
click at [170, 119] on button "Update Details" at bounding box center [170, 122] width 36 height 11
click at [367, 177] on button "Archive Project" at bounding box center [371, 178] width 38 height 11
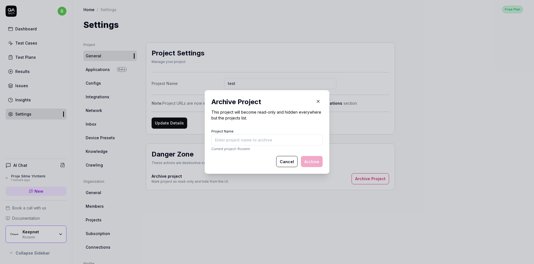
click at [288, 139] on input "Project Name" at bounding box center [266, 139] width 111 height 11
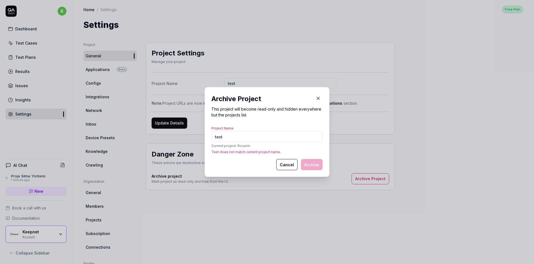
click at [318, 94] on button "button" at bounding box center [318, 98] width 9 height 9
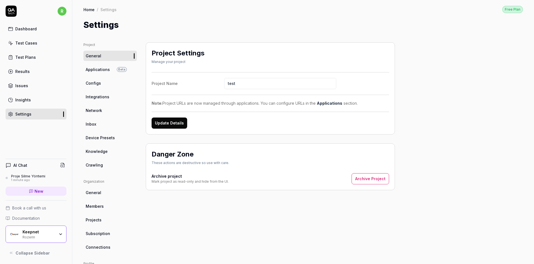
click at [182, 120] on button "Update Details" at bounding box center [170, 122] width 36 height 11
click at [53, 242] on div "Keepnet test" at bounding box center [36, 233] width 61 height 17
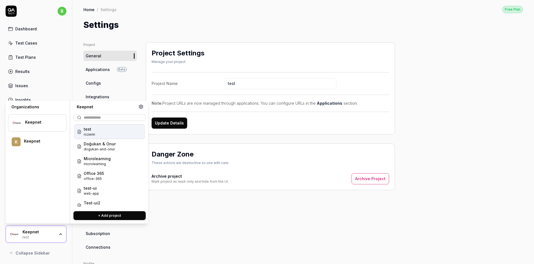
click at [122, 128] on div "test rozerin" at bounding box center [110, 131] width 70 height 15
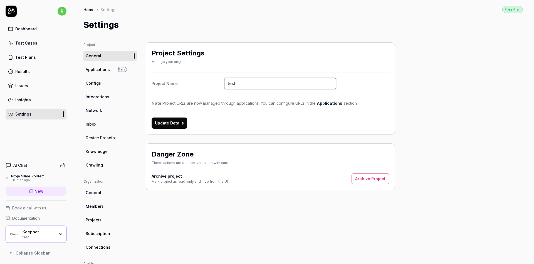
drag, startPoint x: 241, startPoint y: 83, endPoint x: 192, endPoint y: 81, distance: 48.2
click at [193, 81] on label "Project Name test" at bounding box center [270, 83] width 237 height 11
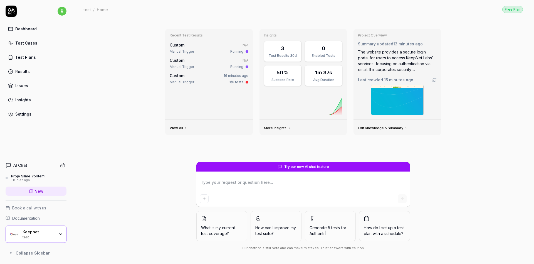
type textarea "*"
click at [53, 234] on div "test" at bounding box center [39, 236] width 32 height 4
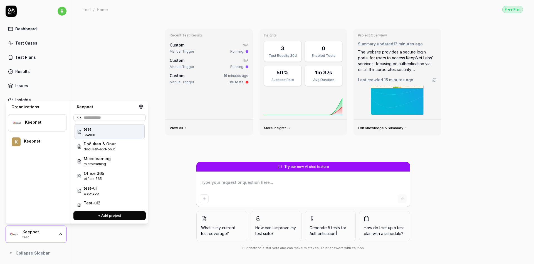
click at [139, 106] on icon at bounding box center [141, 107] width 4 height 4
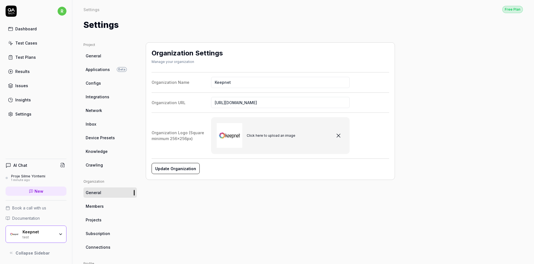
click at [103, 222] on link "Projects" at bounding box center [109, 219] width 53 height 10
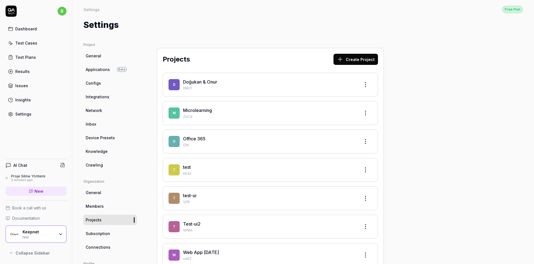
scroll to position [67, 0]
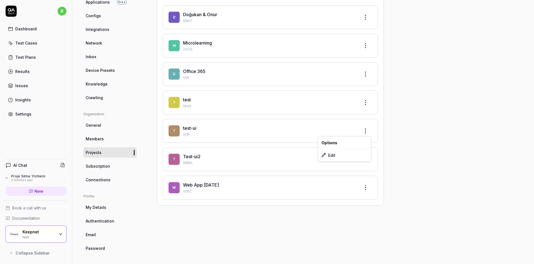
click at [363, 123] on html "r Dashboard Test Cases Test Plans Results Issues Insights Settings AI Chat Proj…" at bounding box center [267, 132] width 534 height 264
click at [367, 89] on html "r Dashboard Test Cases Test Plans Results Issues Insights Settings AI Chat Proj…" at bounding box center [267, 132] width 534 height 264
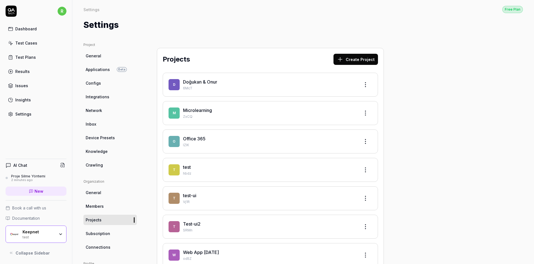
scroll to position [15, 0]
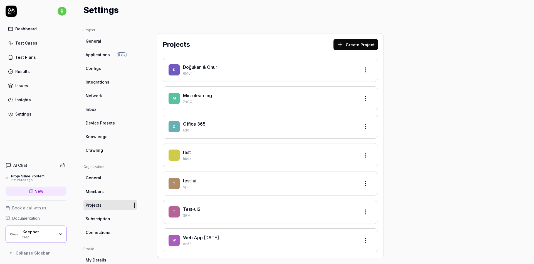
click at [370, 152] on html "r Dashboard Test Cases Test Plans Results Issues Insights Settings AI Chat Proj…" at bounding box center [267, 132] width 534 height 264
click at [336, 178] on div "Edit" at bounding box center [344, 179] width 53 height 12
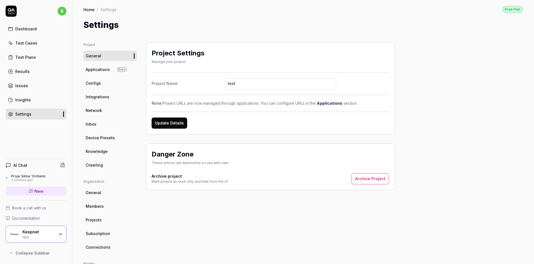
drag, startPoint x: 249, startPoint y: 79, endPoint x: 212, endPoint y: 79, distance: 36.4
click at [212, 79] on label "Project Name test" at bounding box center [270, 83] width 237 height 11
click at [224, 79] on input "test" at bounding box center [280, 83] width 112 height 11
click at [256, 81] on input "Rozerin test" at bounding box center [280, 83] width 112 height 11
type input "Rozerin"
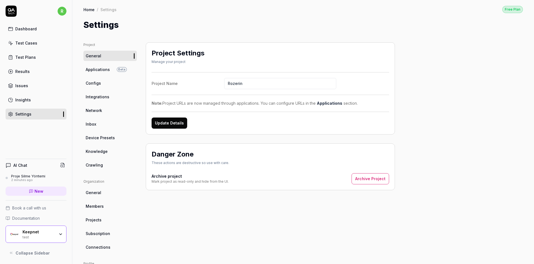
click at [179, 124] on button "Update Details" at bounding box center [170, 122] width 36 height 11
click at [34, 174] on div "Proje Silme Yöntemi" at bounding box center [28, 176] width 34 height 4
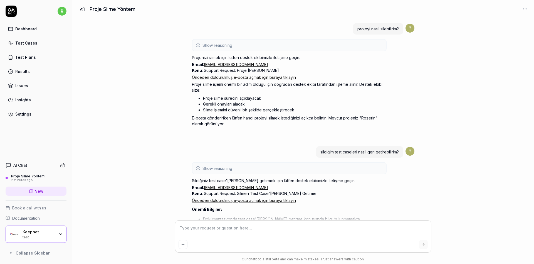
scroll to position [82, 0]
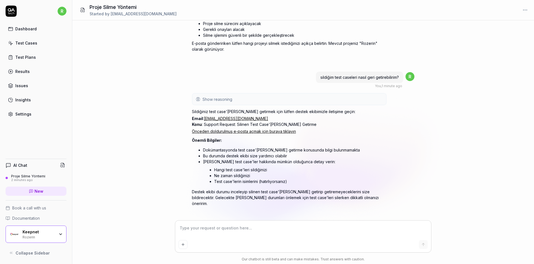
click at [532, 6] on div "Proje Silme Yöntemi Started by [EMAIL_ADDRESS][DOMAIN_NAME]" at bounding box center [303, 10] width 462 height 20
click at [529, 8] on html "r Dashboard Test Cases Test Plans Results Issues Insights Settings AI Chat Proj…" at bounding box center [267, 132] width 534 height 264
click at [501, 32] on div "Archive" at bounding box center [506, 34] width 44 height 12
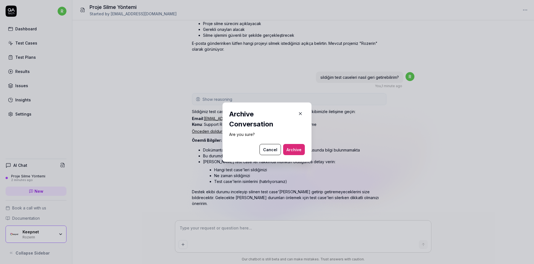
click at [293, 150] on button "Archive" at bounding box center [294, 149] width 22 height 11
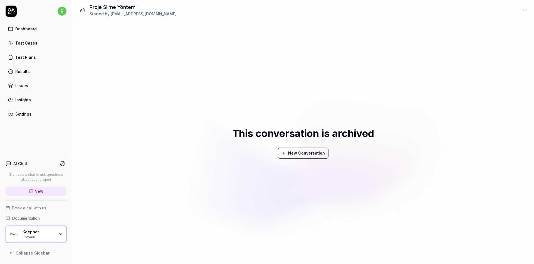
click at [36, 39] on link "Test Cases" at bounding box center [36, 43] width 61 height 11
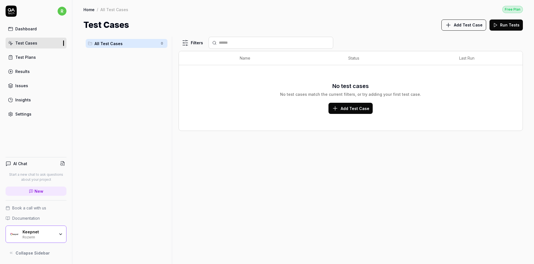
click at [32, 28] on div "Dashboard" at bounding box center [25, 29] width 21 height 6
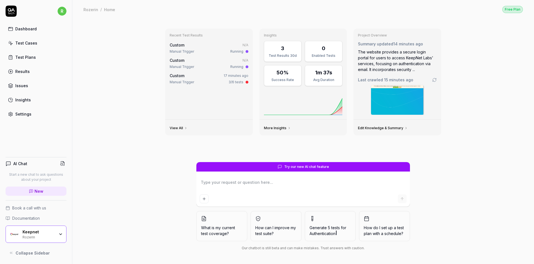
click at [32, 41] on div "Test Cases" at bounding box center [26, 43] width 22 height 6
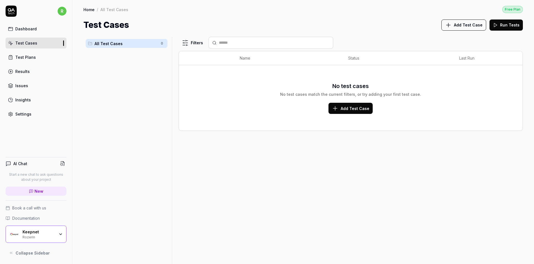
click at [338, 110] on icon at bounding box center [335, 108] width 7 height 7
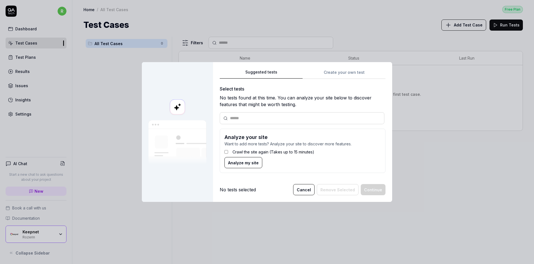
click at [370, 72] on div "Suggested tests Suggested tests Create your own test Select tests No tests foun…" at bounding box center [267, 132] width 534 height 264
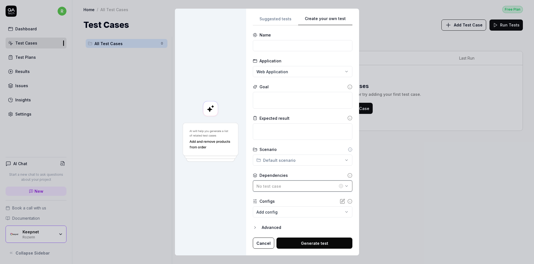
click at [298, 182] on button "No test case" at bounding box center [303, 185] width 100 height 11
click at [290, 213] on span "No test case" at bounding box center [290, 212] width 23 height 5
click at [348, 186] on button "No test case" at bounding box center [303, 185] width 100 height 11
click at [330, 163] on div "**********" at bounding box center [267, 132] width 534 height 264
click at [314, 203] on div "**********" at bounding box center [267, 132] width 534 height 264
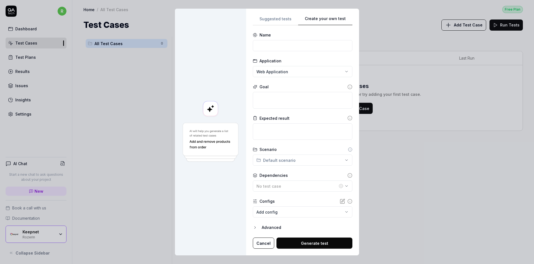
click at [313, 213] on body "**********" at bounding box center [267, 132] width 534 height 264
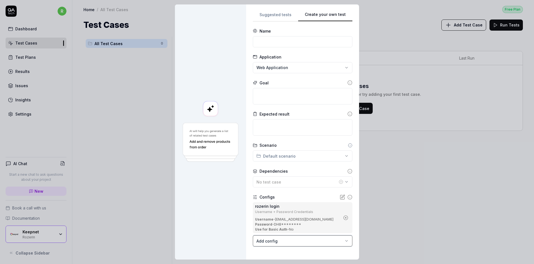
scroll to position [24, 0]
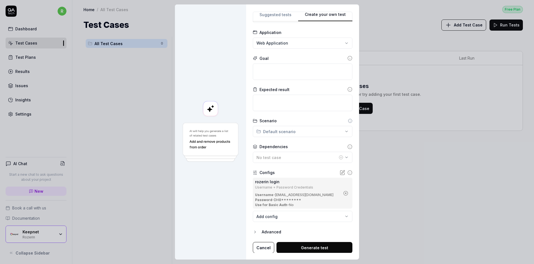
click at [295, 245] on button "Generate test" at bounding box center [314, 247] width 76 height 11
click at [292, 71] on textarea at bounding box center [303, 71] width 100 height 16
type textarea "*"
type textarea "l"
type textarea "*"
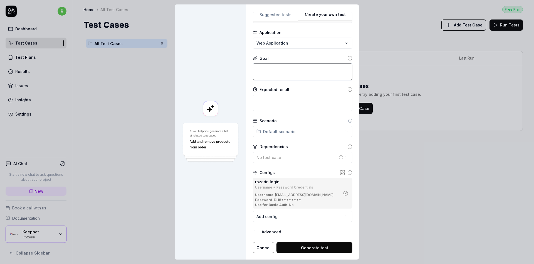
type textarea "lo"
type textarea "*"
type textarea "log"
type textarea "*"
type textarea "logi"
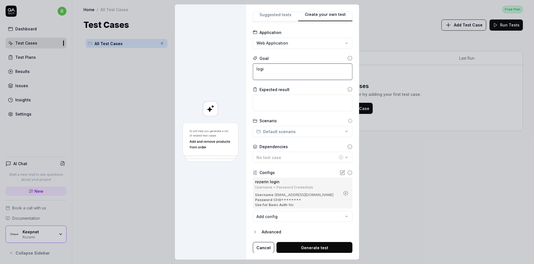
type textarea "*"
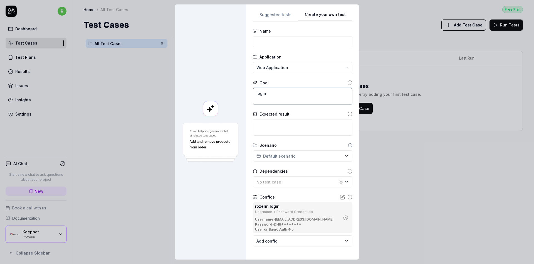
type textarea "login"
click at [281, 34] on div "Name" at bounding box center [303, 37] width 100 height 19
click at [275, 39] on input at bounding box center [303, 41] width 100 height 11
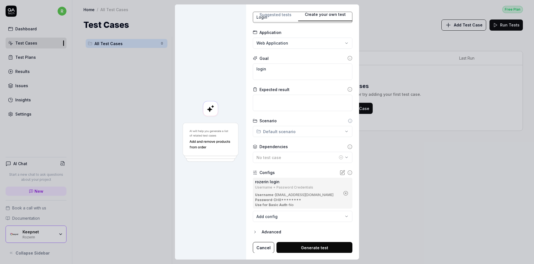
type input "Login"
type textarea "*"
drag, startPoint x: 275, startPoint y: 72, endPoint x: 251, endPoint y: 69, distance: 24.5
click at [251, 69] on div "**********" at bounding box center [302, 131] width 113 height 255
paste textarea "Login with the provided credentials"
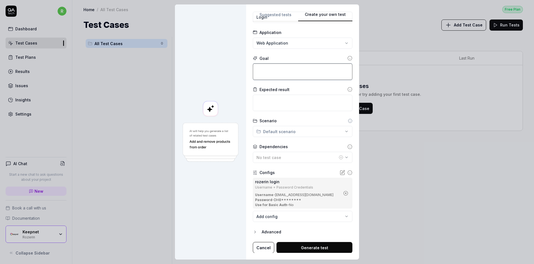
type textarea "*"
type textarea "Login with the provided credentials"
click at [311, 249] on button "Generate test" at bounding box center [314, 247] width 76 height 11
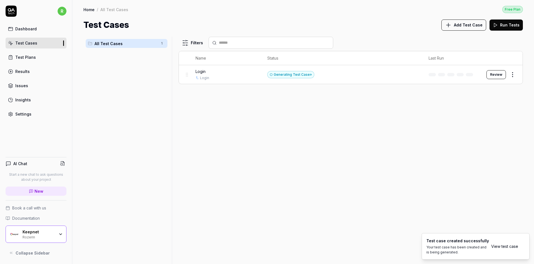
click at [303, 72] on div "Generating Test Case »" at bounding box center [290, 74] width 47 height 7
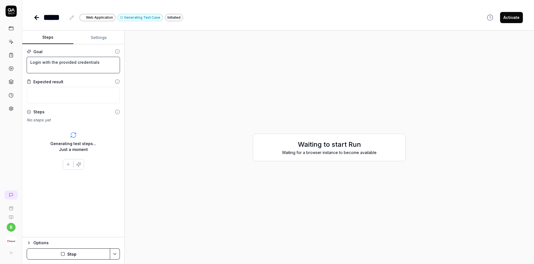
click at [103, 63] on textarea "Login with the provided credentials" at bounding box center [73, 65] width 93 height 16
type textarea "*"
type textarea "Login with the provided credentials"
paste textarea "[URL][DOMAIN_NAME]"
type textarea "*"
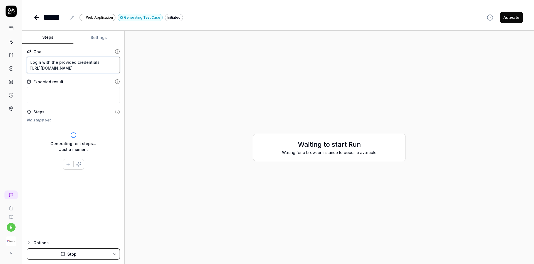
type textarea "Login with the provided credentials [URL][DOMAIN_NAME]"
click at [98, 81] on div "Expected result" at bounding box center [73, 82] width 93 height 6
click at [67, 253] on button "Stop" at bounding box center [68, 253] width 83 height 11
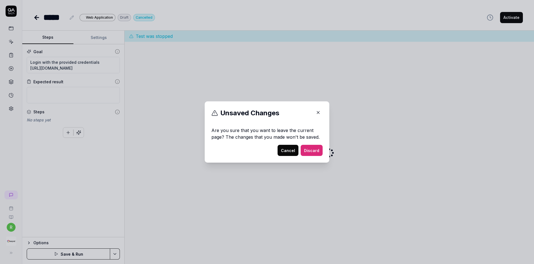
click at [312, 147] on button "Discard" at bounding box center [312, 150] width 22 height 11
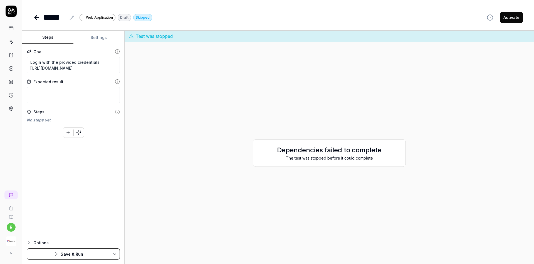
click at [74, 253] on button "Save & Run" at bounding box center [68, 253] width 83 height 11
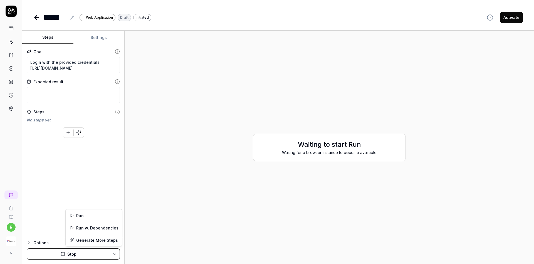
click at [117, 253] on html "r ***** Web Application Draft Initiated Activate Steps Settings Goal Login with…" at bounding box center [267, 132] width 534 height 264
click at [100, 227] on div "Run w. Dependencies" at bounding box center [94, 227] width 56 height 12
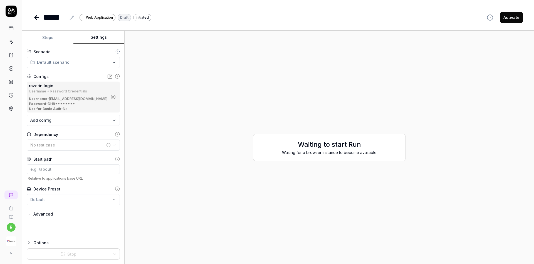
click at [96, 36] on button "Settings" at bounding box center [98, 37] width 51 height 13
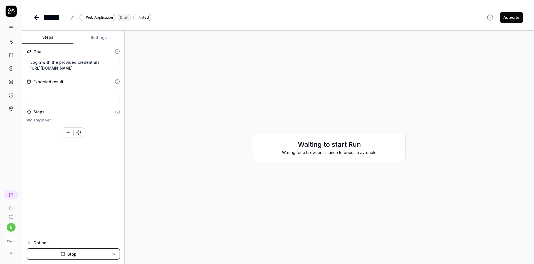
click at [56, 39] on button "Steps" at bounding box center [47, 37] width 51 height 13
type textarea "*"
click at [40, 18] on icon at bounding box center [36, 17] width 7 height 7
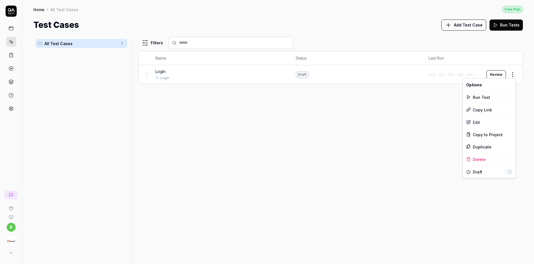
click at [517, 73] on html "r Home / All Test Cases Free Plan Home / All Test Cases Free Plan Test Cases Ad…" at bounding box center [267, 132] width 534 height 264
click at [484, 158] on div "Delete" at bounding box center [489, 159] width 53 height 12
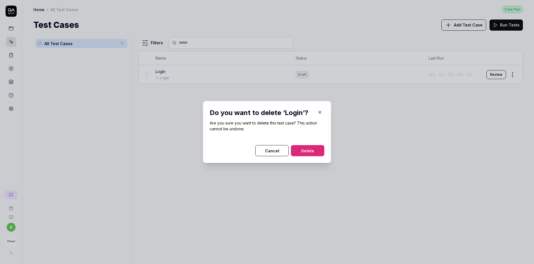
click at [320, 152] on button "Delete" at bounding box center [307, 150] width 33 height 11
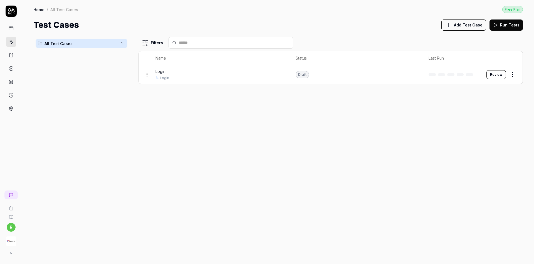
click at [13, 228] on html "Deleted "Login" r Home / All Test Cases Free Plan Home / All Test Cases Free Pl…" at bounding box center [267, 132] width 534 height 264
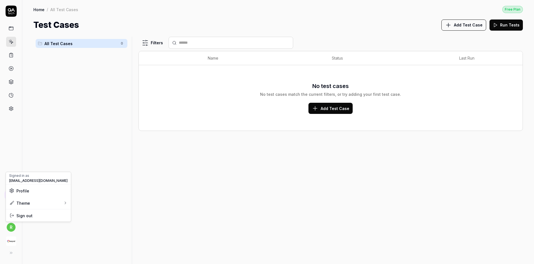
click at [11, 255] on html "r Home / All Test Cases Free Plan Home / All Test Cases Free Plan Test Cases Ad…" at bounding box center [267, 132] width 534 height 264
click at [9, 253] on icon at bounding box center [10, 252] width 4 height 4
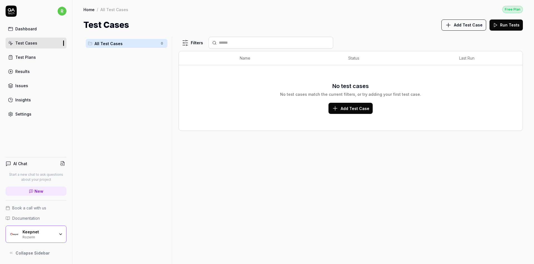
click at [50, 236] on div "Rozerin" at bounding box center [39, 236] width 32 height 4
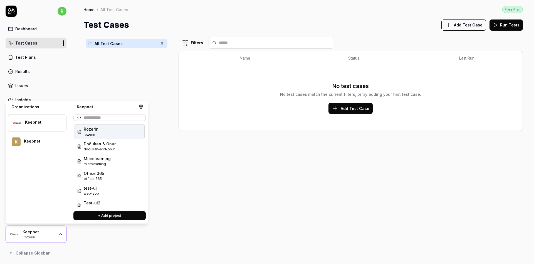
click at [142, 109] on icon at bounding box center [140, 106] width 5 height 5
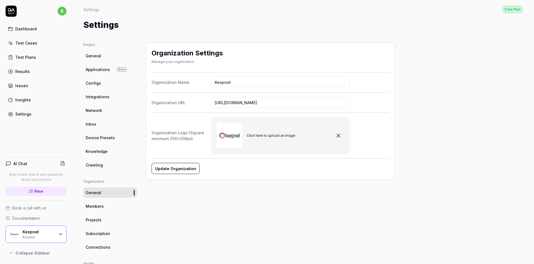
click at [103, 219] on link "Projects" at bounding box center [109, 219] width 53 height 10
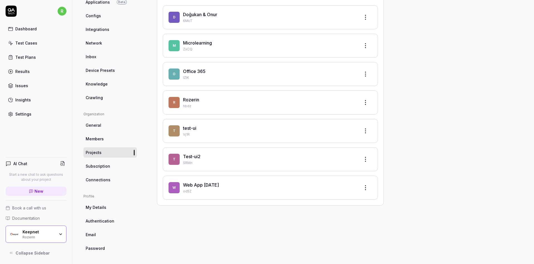
scroll to position [61, 0]
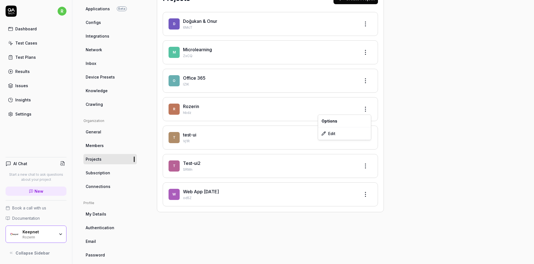
click at [370, 103] on html "r Dashboard Test Cases Test Plans Results Issues Insights Settings AI Chat Star…" at bounding box center [267, 132] width 534 height 264
click at [347, 131] on div "Edit" at bounding box center [344, 133] width 53 height 12
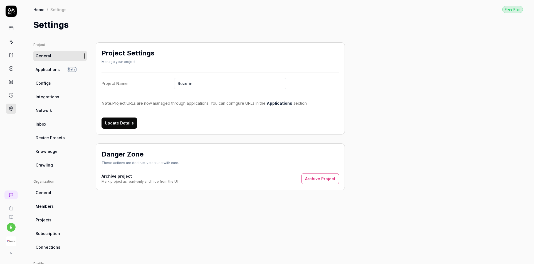
click at [283, 103] on link "Applications" at bounding box center [280, 103] width 26 height 5
click at [318, 179] on button "Archive Project" at bounding box center [320, 178] width 38 height 11
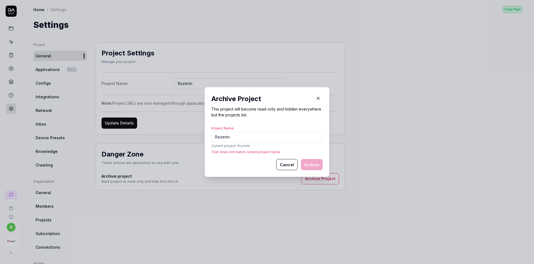
click at [217, 137] on input "Rozerin" at bounding box center [266, 136] width 111 height 11
type input "Rozerin"
click at [262, 155] on form "Project Name Rozerin Current project: Rozerin Text does not match current proje…" at bounding box center [266, 147] width 111 height 46
click at [267, 152] on p "Text does not match current project name." at bounding box center [266, 151] width 111 height 5
click at [318, 94] on button "button" at bounding box center [318, 98] width 9 height 9
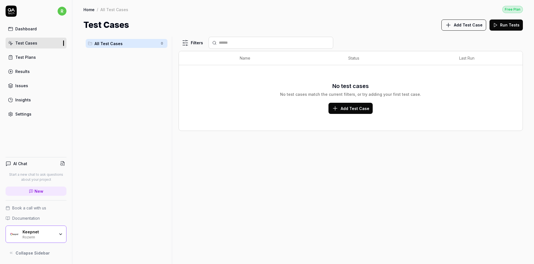
click at [58, 229] on div "Keepnet Rozerin" at bounding box center [41, 233] width 36 height 9
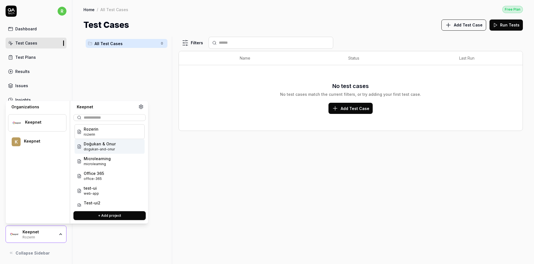
click at [103, 141] on span "Doğukan & Onur" at bounding box center [100, 144] width 32 height 6
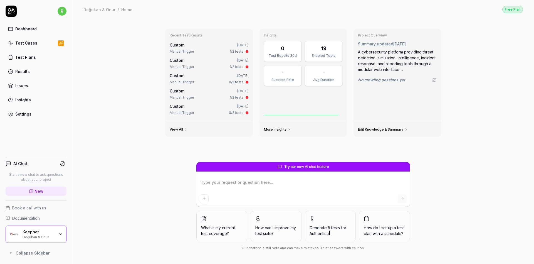
click at [34, 46] on link "Test Cases" at bounding box center [36, 43] width 61 height 11
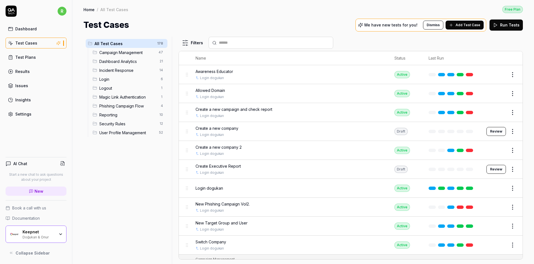
click at [217, 185] on span "Login dogukan" at bounding box center [210, 188] width 28 height 6
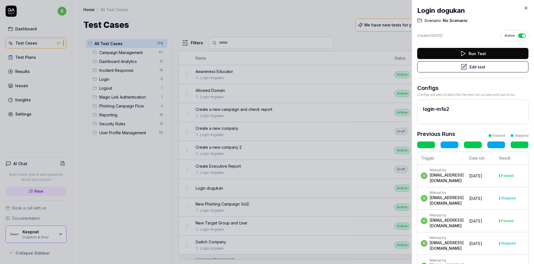
click at [528, 6] on icon at bounding box center [525, 8] width 5 height 5
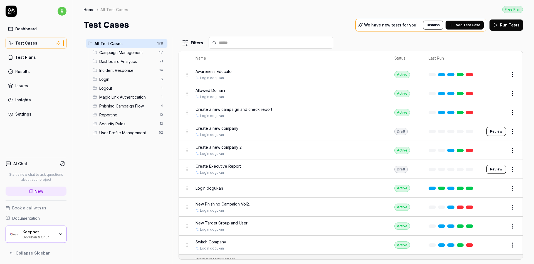
click at [512, 184] on body "r Dashboard Test Cases Test Plans Results Issues Insights Settings AI Chat Star…" at bounding box center [267, 132] width 534 height 264
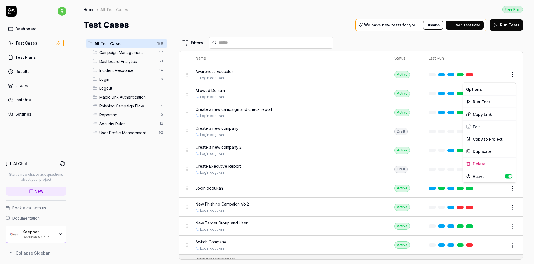
click at [500, 188] on html "r Dashboard Test Cases Test Plans Results Issues Insights Settings AI Chat Star…" at bounding box center [267, 132] width 534 height 264
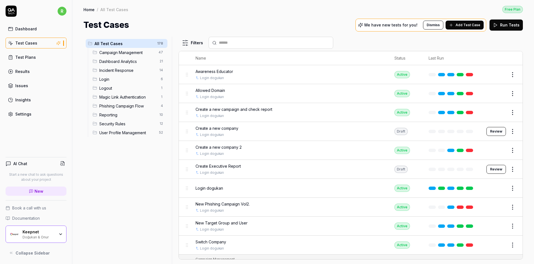
click at [500, 187] on button "Edit" at bounding box center [499, 188] width 13 height 9
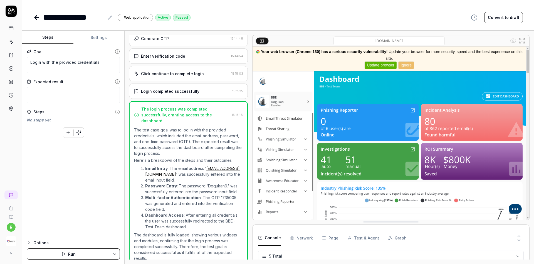
scroll to position [126, 0]
click at [85, 63] on textarea "Login with the provided credentials" at bounding box center [73, 65] width 93 height 16
type textarea "*"
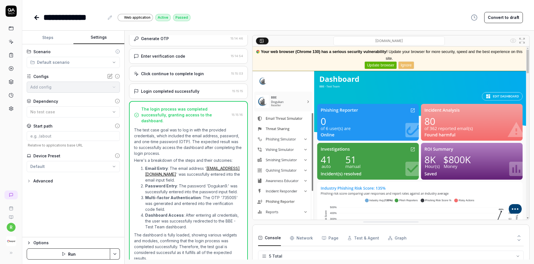
click at [99, 39] on button "Settings" at bounding box center [98, 37] width 51 height 13
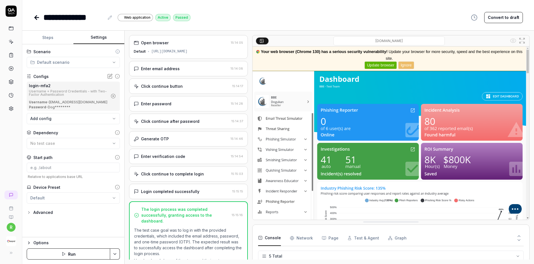
click at [214, 53] on div "Default https://test-ui.devkeepnet.com" at bounding box center [188, 51] width 109 height 5
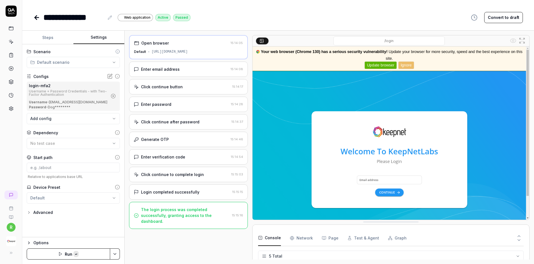
copy div "https://test-ui.devkeepnet.com"
drag, startPoint x: 216, startPoint y: 51, endPoint x: 148, endPoint y: 50, distance: 68.1
click at [148, 50] on div "Default https://test-ui.devkeepnet.com" at bounding box center [188, 51] width 109 height 5
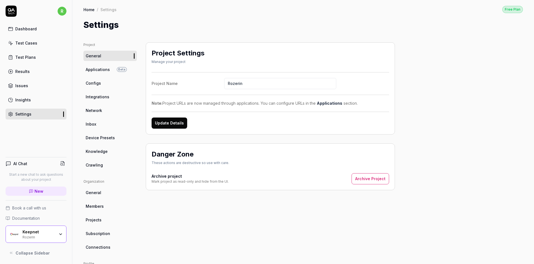
click at [379, 180] on button "Archive Project" at bounding box center [371, 178] width 38 height 11
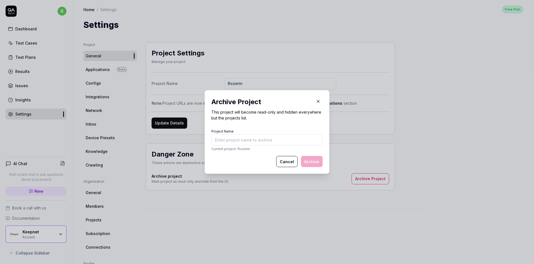
click at [316, 101] on icon "button" at bounding box center [318, 101] width 5 height 5
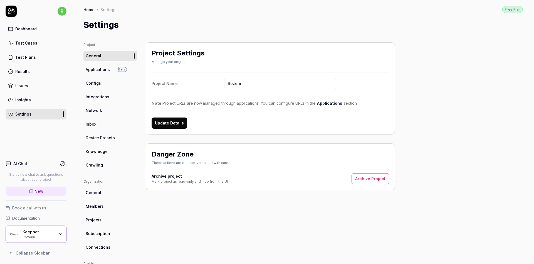
click at [102, 100] on link "Integrations" at bounding box center [109, 96] width 53 height 10
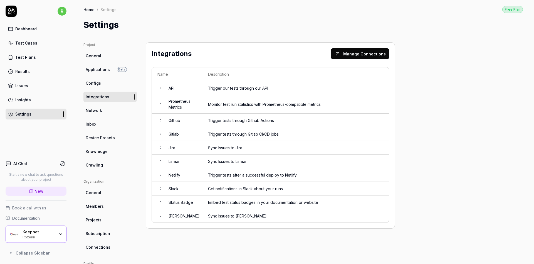
click at [103, 112] on link "Network" at bounding box center [109, 110] width 53 height 10
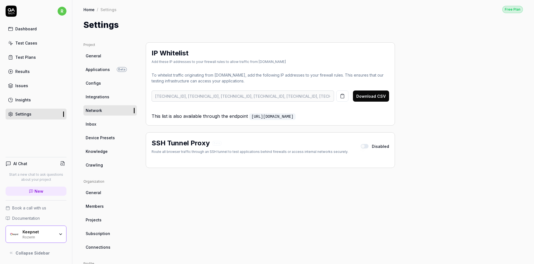
click at [103, 119] on link "Inbox" at bounding box center [109, 124] width 53 height 10
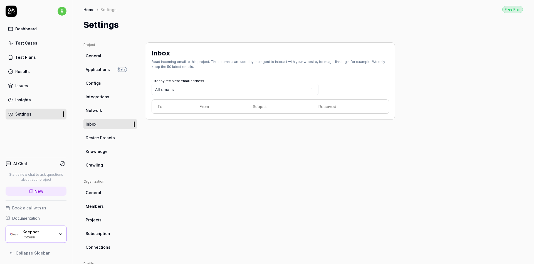
click at [23, 29] on div "Dashboard" at bounding box center [25, 29] width 21 height 6
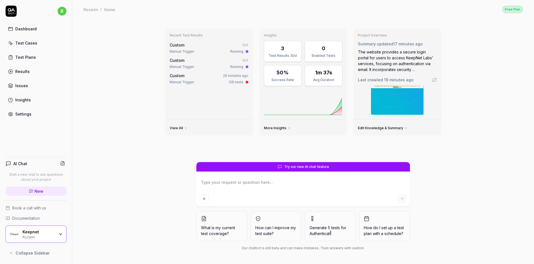
type textarea "*"
click at [63, 9] on html "r Dashboard Test Cases Test Plans Results Issues Insights Settings AI Chat Star…" at bounding box center [267, 132] width 534 height 264
click at [126, 54] on html "r Dashboard Test Cases Test Plans Results Issues Insights Settings AI Chat Star…" at bounding box center [267, 132] width 534 height 264
click at [31, 46] on link "Test Cases" at bounding box center [36, 43] width 61 height 11
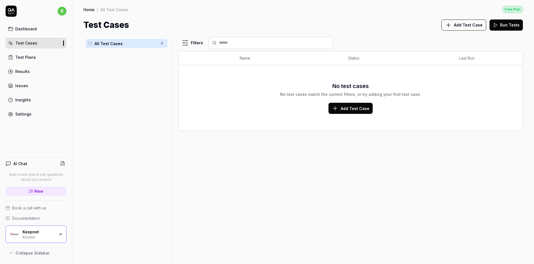
click at [61, 235] on icon "button" at bounding box center [60, 234] width 4 height 4
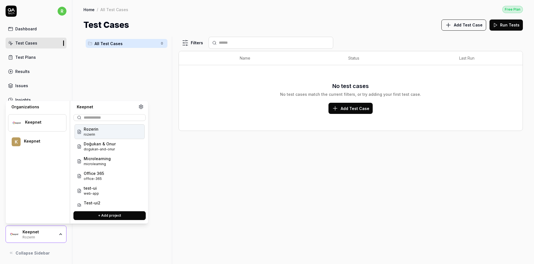
click at [140, 110] on button at bounding box center [140, 106] width 7 height 7
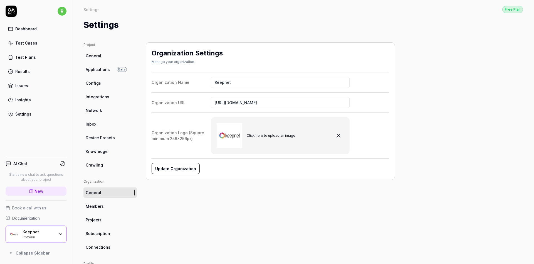
click at [110, 94] on link "Integrations" at bounding box center [109, 96] width 53 height 10
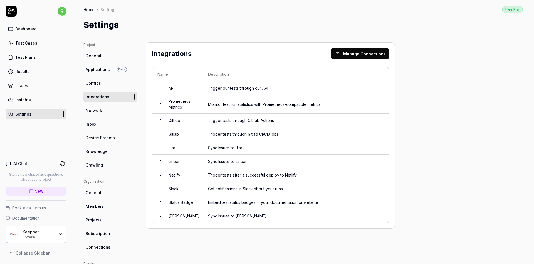
click at [103, 54] on link "General" at bounding box center [109, 56] width 53 height 10
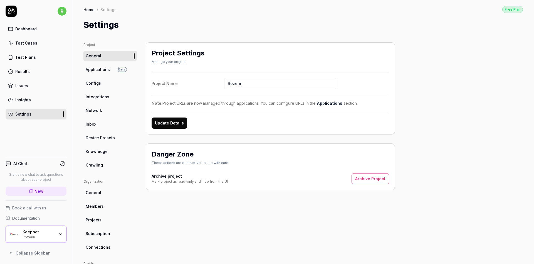
scroll to position [67, 0]
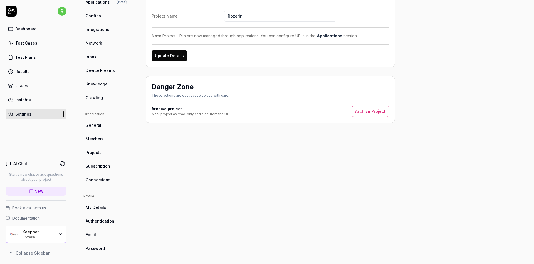
click at [61, 236] on icon "button" at bounding box center [60, 234] width 4 height 4
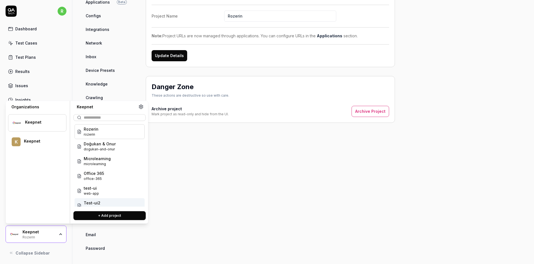
click at [106, 216] on button "+ Add project" at bounding box center [109, 215] width 72 height 9
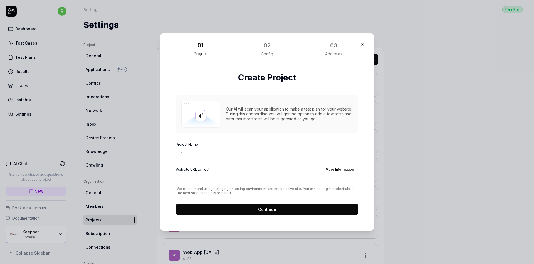
type input "r"
type input "Rozerin2"
click at [244, 182] on input "Website URL to Test More Information" at bounding box center [267, 178] width 182 height 11
type input "[URL][DOMAIN_NAME]"
click at [226, 204] on button "Continue" at bounding box center [267, 209] width 182 height 11
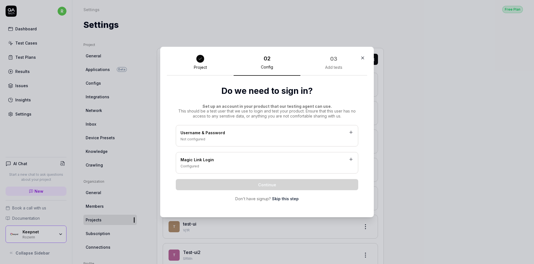
click at [243, 132] on div "Username & Password" at bounding box center [266, 133] width 173 height 7
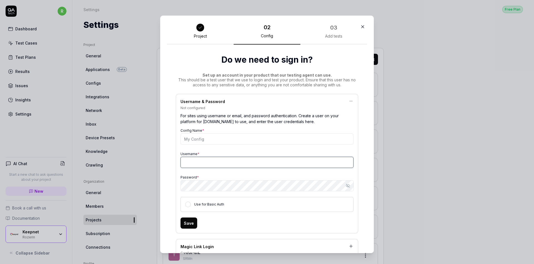
type input "[EMAIL_ADDRESS][DOMAIN_NAME]"
click at [227, 157] on input "[EMAIL_ADDRESS][DOMAIN_NAME]" at bounding box center [266, 162] width 173 height 11
click at [189, 222] on button "Save" at bounding box center [188, 222] width 17 height 11
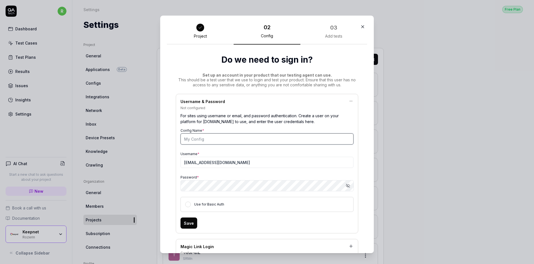
click at [208, 142] on input "Config Name *" at bounding box center [266, 138] width 173 height 11
type input "rozerin login"
click at [187, 226] on button "Save" at bounding box center [188, 222] width 17 height 11
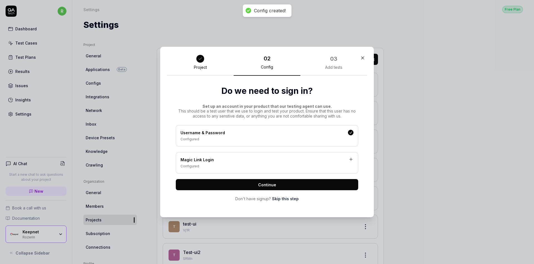
click at [281, 186] on button "Continue" at bounding box center [267, 184] width 182 height 11
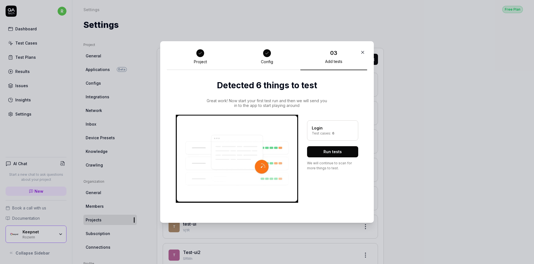
click at [319, 149] on button "Run tests" at bounding box center [332, 151] width 51 height 11
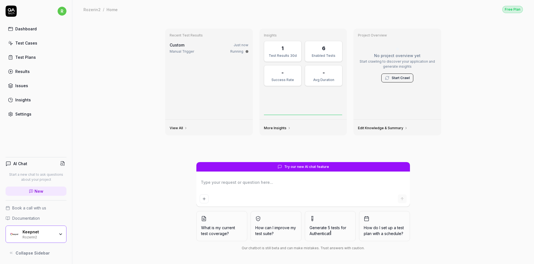
type textarea "*"
click at [39, 232] on div "Keepnet" at bounding box center [39, 231] width 32 height 5
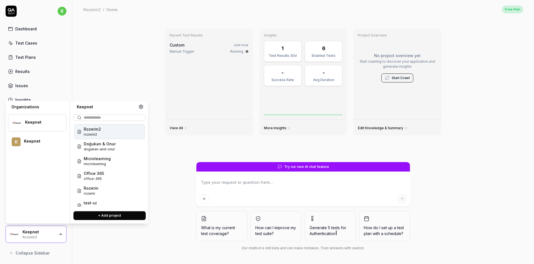
click at [142, 105] on icon at bounding box center [140, 106] width 5 height 5
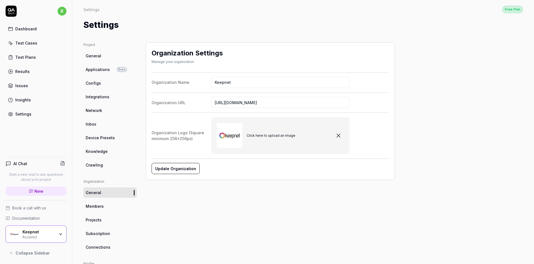
click at [33, 240] on div "Keepnet Rozerin2" at bounding box center [36, 233] width 61 height 17
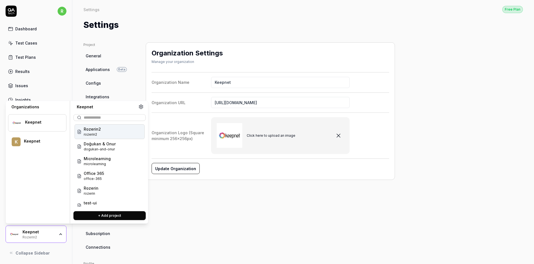
click at [142, 108] on icon at bounding box center [140, 106] width 5 height 5
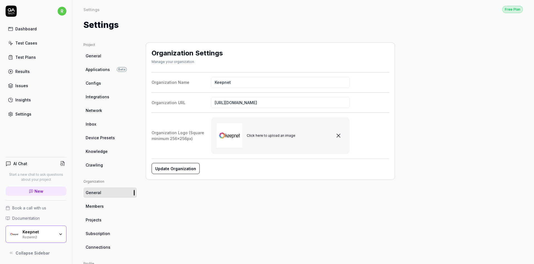
click at [104, 215] on link "Projects" at bounding box center [109, 219] width 53 height 10
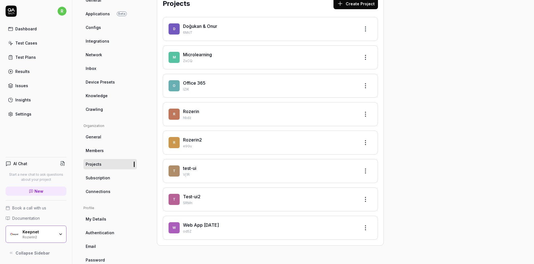
scroll to position [67, 0]
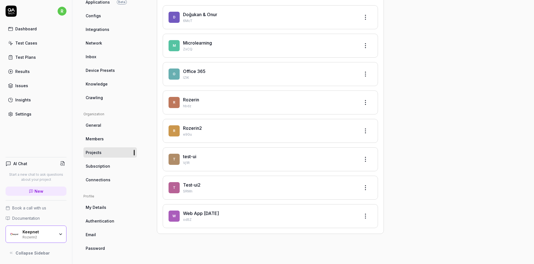
click at [368, 102] on html "r Dashboard Test Cases Test Plans Results Issues Insights Settings AI Chat Star…" at bounding box center [267, 132] width 534 height 264
click at [351, 126] on div "Edit" at bounding box center [344, 126] width 53 height 12
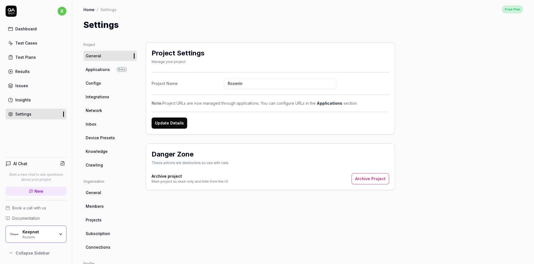
click at [372, 177] on button "Archive Project" at bounding box center [371, 178] width 38 height 11
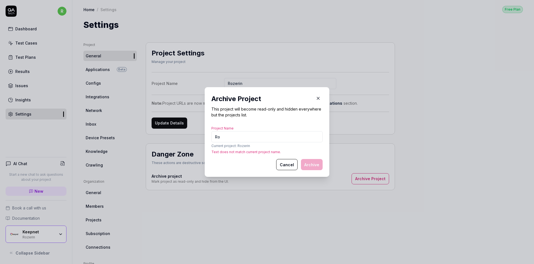
type input "R"
type input "Rozerin"
click at [239, 152] on p "Text does not match current project name." at bounding box center [266, 151] width 111 height 5
click at [294, 166] on button "Cancel" at bounding box center [286, 164] width 21 height 11
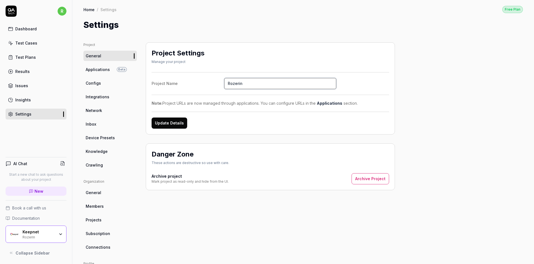
click at [238, 84] on input "Rozerin" at bounding box center [280, 83] width 112 height 11
type input "Roz"
click at [371, 176] on button "Archive Project" at bounding box center [371, 178] width 38 height 11
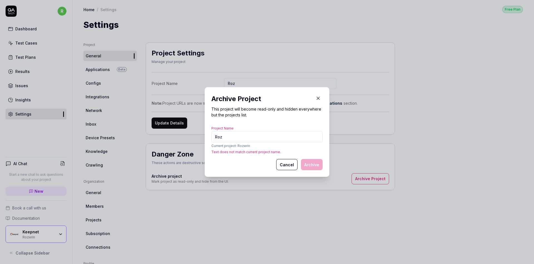
click at [267, 177] on div "​ Archive Project This project will become read-only and hidden everywhere but …" at bounding box center [267, 131] width 147 height 103
copy p "Text does not match current project name."
drag, startPoint x: 279, startPoint y: 151, endPoint x: 208, endPoint y: 152, distance: 70.9
click at [208, 152] on div "Archive Project This project will become read-only and hidden everywhere but th…" at bounding box center [267, 132] width 125 height 90
click at [231, 136] on input "Roz" at bounding box center [266, 136] width 111 height 11
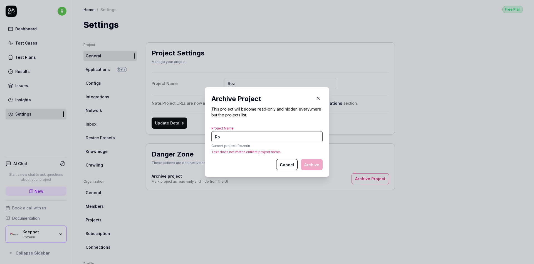
type input "R"
type input "roze"
click at [323, 98] on div "Archive Project This project will become read-only and hidden everywhere but th…" at bounding box center [267, 132] width 125 height 90
click at [320, 97] on icon "button" at bounding box center [318, 98] width 5 height 5
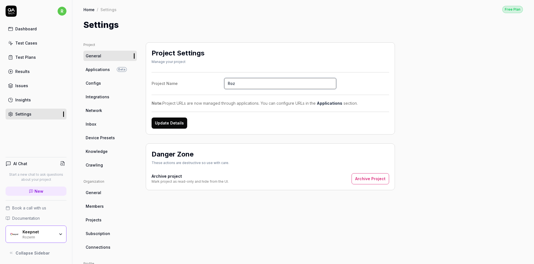
click at [253, 84] on input "Roz" at bounding box center [280, 83] width 112 height 11
click at [179, 121] on button "Update Details" at bounding box center [170, 122] width 36 height 11
click at [374, 177] on button "Archive Project" at bounding box center [371, 178] width 38 height 11
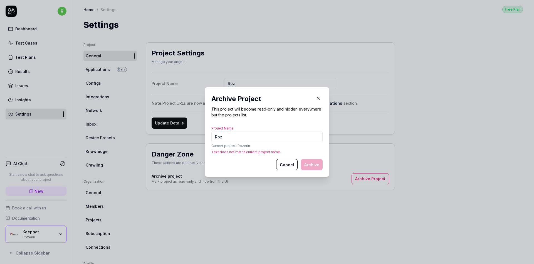
type input "Roz"
click at [226, 169] on div "Cancel Archive" at bounding box center [266, 164] width 111 height 11
click at [290, 164] on button "Cancel" at bounding box center [286, 164] width 21 height 11
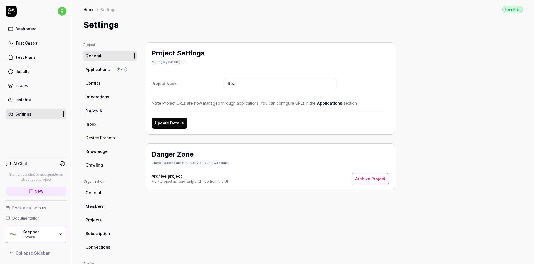
click at [32, 231] on div "Keepnet" at bounding box center [39, 231] width 32 height 5
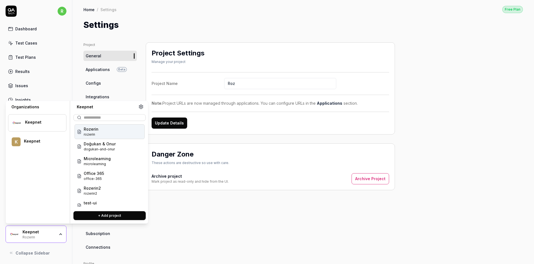
click at [141, 107] on circle at bounding box center [140, 106] width 1 height 1
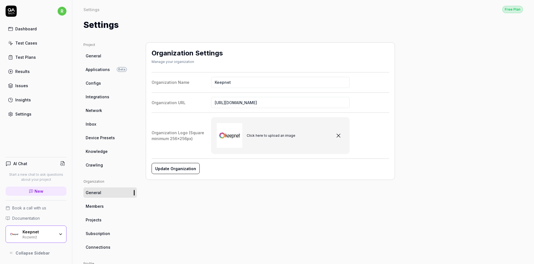
click at [108, 217] on link "Projects" at bounding box center [109, 219] width 53 height 10
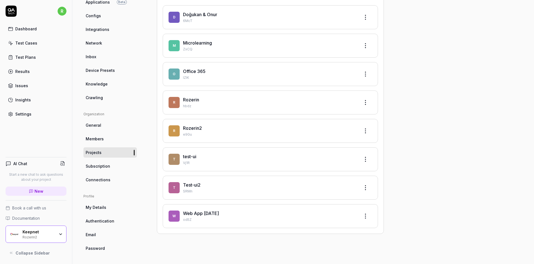
scroll to position [59, 0]
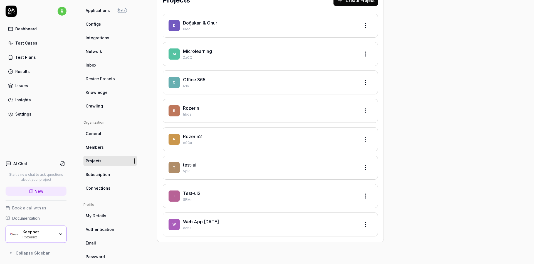
click at [367, 108] on html "r Dashboard Test Cases Test Plans Results Issues Insights Settings AI Chat Star…" at bounding box center [267, 132] width 534 height 264
click at [257, 147] on html "r Dashboard Test Cases Test Plans Results Issues Insights Settings AI Chat Star…" at bounding box center [267, 132] width 534 height 264
click at [190, 135] on link "Rozerin2" at bounding box center [192, 136] width 19 height 6
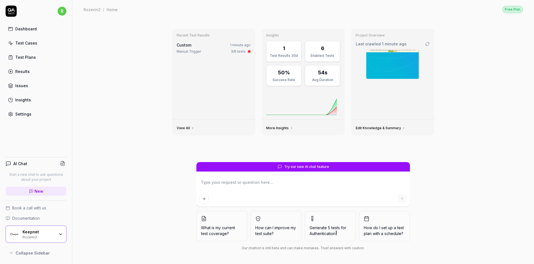
click at [35, 49] on div "Dashboard Test Cases Test Plans Results Issues Insights Settings" at bounding box center [36, 71] width 61 height 96
type textarea "*"
click at [30, 42] on div "Test Cases" at bounding box center [26, 43] width 22 height 6
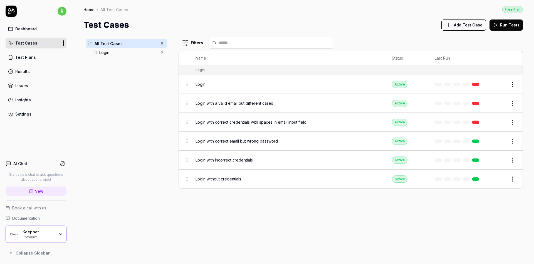
click at [53, 234] on div "Rozerin2" at bounding box center [39, 236] width 32 height 4
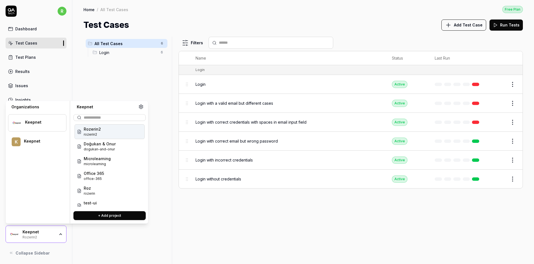
click at [142, 105] on icon at bounding box center [140, 106] width 5 height 5
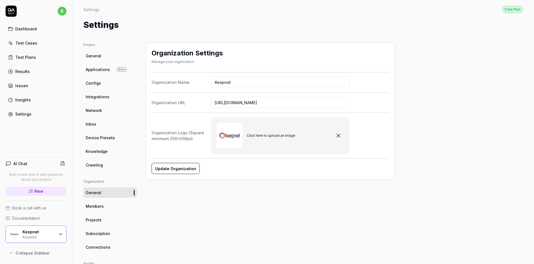
scroll to position [67, 0]
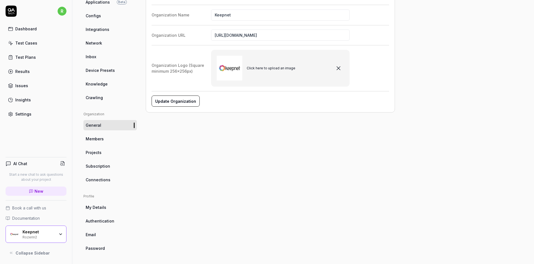
click at [107, 153] on link "Projects" at bounding box center [109, 152] width 53 height 10
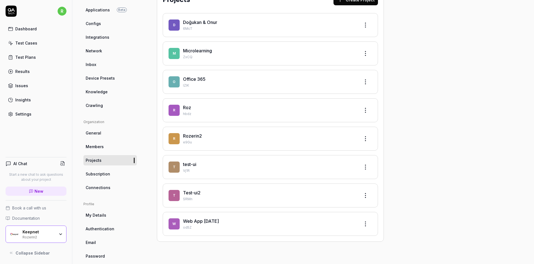
scroll to position [62, 0]
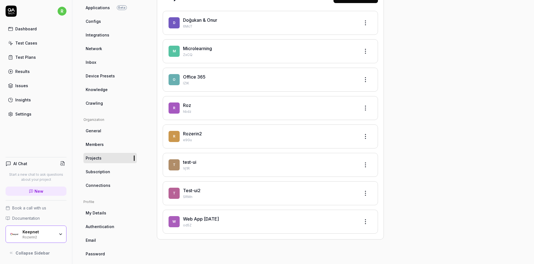
click at [366, 107] on html "r Dashboard Test Cases Test Plans Results Issues Insights Settings AI Chat Star…" at bounding box center [267, 132] width 534 height 264
click at [349, 129] on div "Edit" at bounding box center [344, 132] width 53 height 12
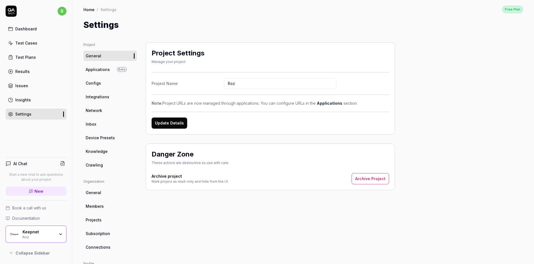
click at [378, 178] on button "Archive Project" at bounding box center [371, 178] width 38 height 11
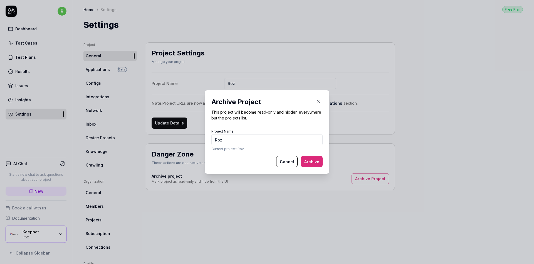
type input "Roz"
click at [313, 159] on button "Archive" at bounding box center [312, 161] width 22 height 11
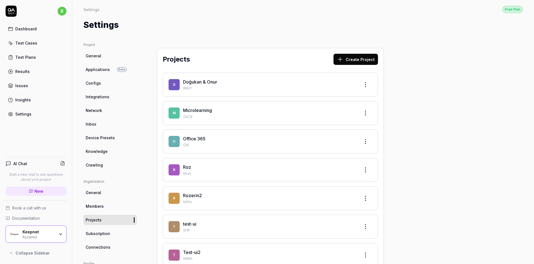
click at [109, 218] on link "Projects" at bounding box center [109, 219] width 53 height 10
click at [370, 170] on html "r Dashboard Test Cases Test Plans Results Issues Insights Settings AI Chat Star…" at bounding box center [267, 132] width 534 height 264
click at [353, 189] on div "Edit" at bounding box center [344, 194] width 53 height 12
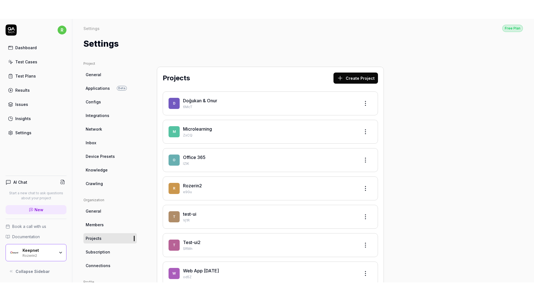
scroll to position [91, 0]
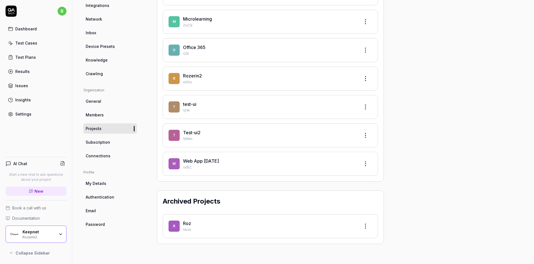
click at [362, 220] on html "r Dashboard Test Cases Test Plans Results Issues Insights Settings AI Chat Star…" at bounding box center [267, 132] width 534 height 264
click at [418, 219] on html "r Dashboard Test Cases Test Plans Results Issues Insights Settings AI Chat Star…" at bounding box center [267, 132] width 534 height 264
click at [368, 77] on html "r Dashboard Test Cases Test Plans Results Issues Insights Settings AI Chat Star…" at bounding box center [267, 132] width 534 height 264
click at [352, 104] on div "Edit" at bounding box center [344, 103] width 53 height 12
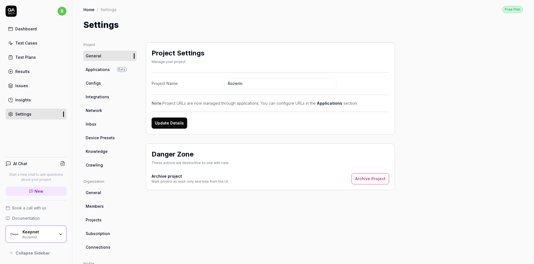
type input "Rozerin"
click at [178, 117] on button "Update Details" at bounding box center [170, 122] width 36 height 11
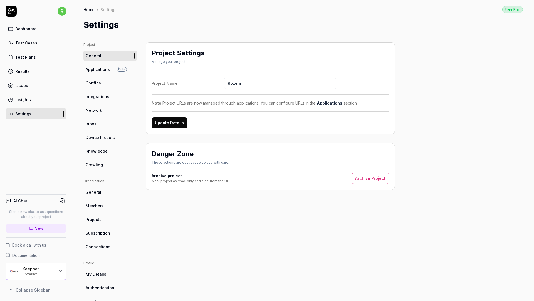
click at [24, 44] on div "Test Cases" at bounding box center [26, 43] width 22 height 6
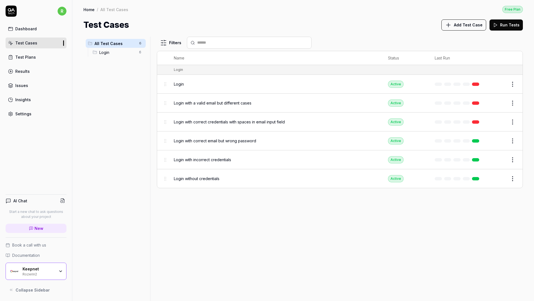
click at [123, 100] on div "All Test Cases 6 Login 6 Filters Name Status Last Run Login Login Active Edit L…" at bounding box center [302, 169] width 439 height 264
click at [120, 54] on span "Login" at bounding box center [117, 53] width 36 height 6
click at [140, 52] on html "r Dashboard Test Cases Test Plans Results Issues Insights Settings AI Chat Star…" at bounding box center [267, 150] width 534 height 301
click at [133, 61] on div "Rename Scenario" at bounding box center [117, 63] width 56 height 12
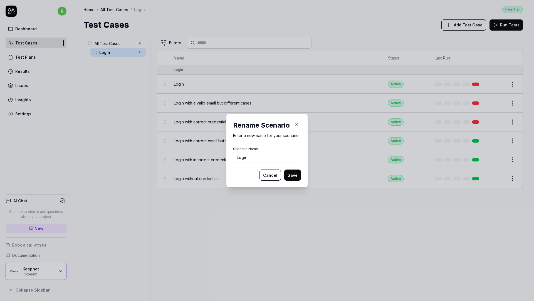
click at [255, 161] on input "Login" at bounding box center [267, 157] width 68 height 11
type input "Login Roz"
click at [293, 171] on button "Save" at bounding box center [292, 175] width 17 height 11
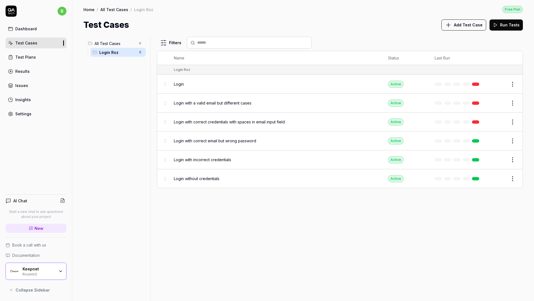
click at [44, 263] on div "Keepnet Rozerin2" at bounding box center [36, 271] width 61 height 17
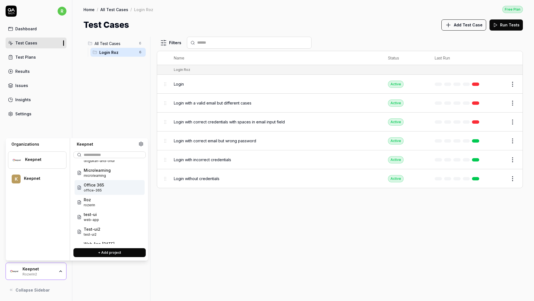
scroll to position [36, 0]
click at [140, 143] on icon at bounding box center [140, 144] width 5 height 5
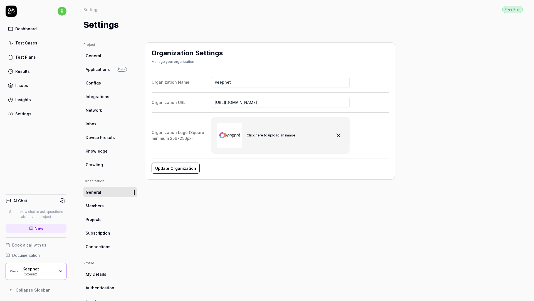
scroll to position [30, 0]
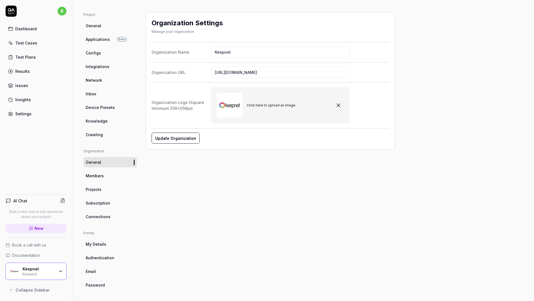
click at [108, 193] on link "Projects" at bounding box center [109, 189] width 53 height 10
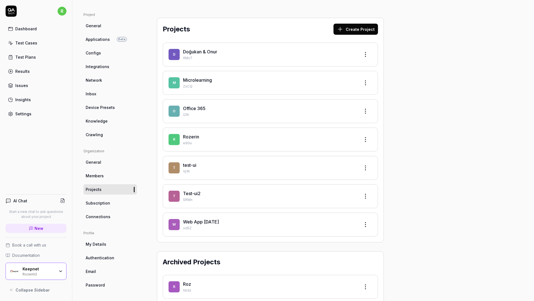
scroll to position [54, 0]
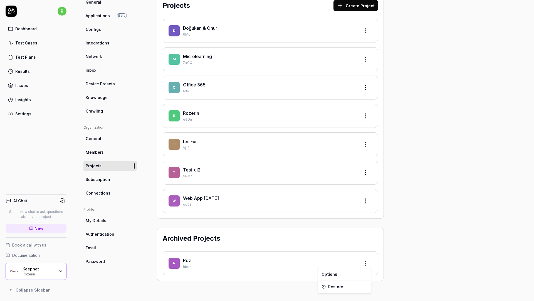
click at [367, 261] on html "r Dashboard Test Cases Test Plans Results Issues Insights Settings AI Chat Star…" at bounding box center [267, 150] width 534 height 301
click at [331, 244] on html "r Dashboard Test Cases Test Plans Results Issues Insights Settings AI Chat Star…" at bounding box center [267, 150] width 534 height 301
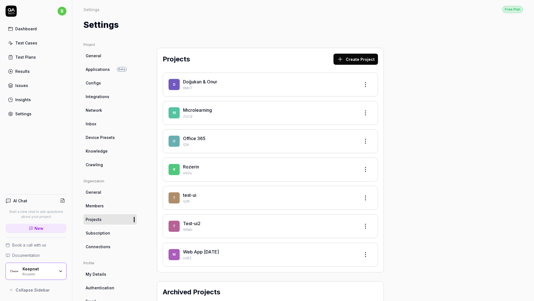
click at [41, 43] on link "Test Cases" at bounding box center [36, 43] width 61 height 11
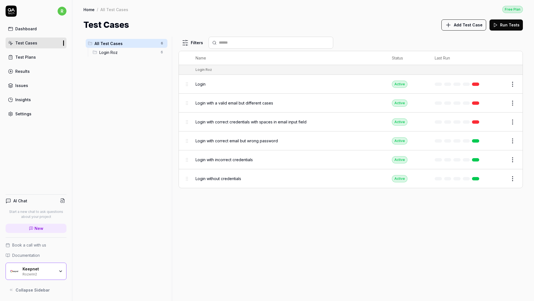
click at [38, 56] on link "Test Plans" at bounding box center [36, 57] width 61 height 11
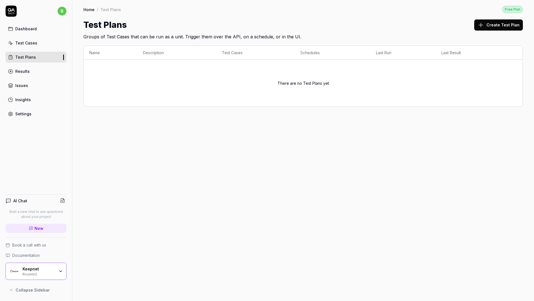
click at [35, 48] on link "Test Cases" at bounding box center [36, 43] width 61 height 11
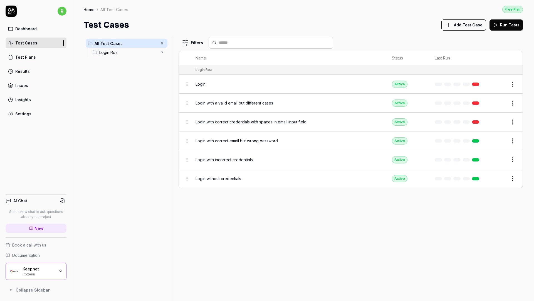
click at [65, 263] on div "Keepnet Rozerin" at bounding box center [36, 271] width 61 height 17
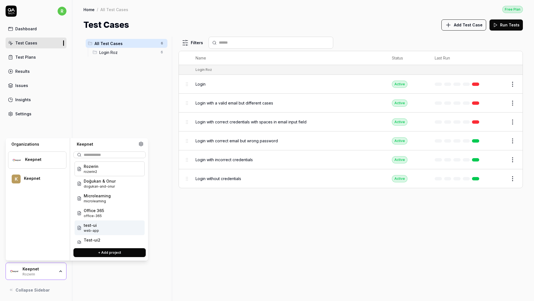
scroll to position [21, 0]
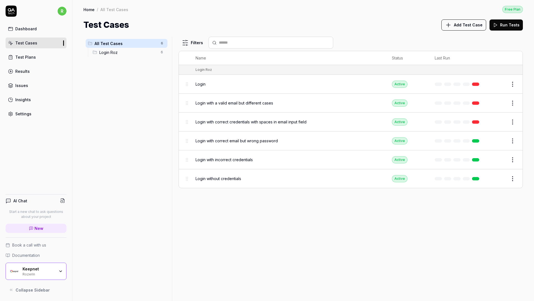
click at [63, 275] on div "Keepnet Rozerin" at bounding box center [36, 271] width 61 height 17
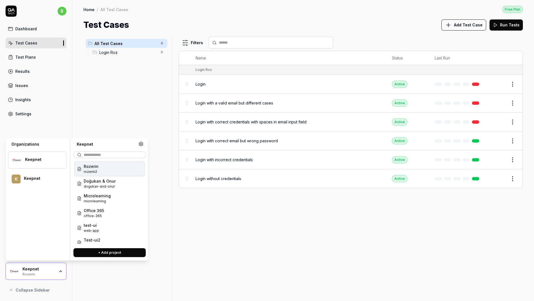
click at [117, 169] on div "Rozerin rozerin2" at bounding box center [110, 169] width 70 height 15
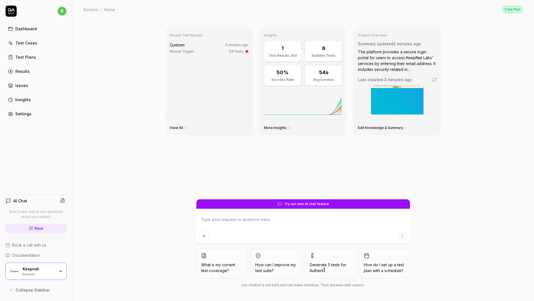
click at [46, 43] on link "Test Cases" at bounding box center [36, 43] width 61 height 11
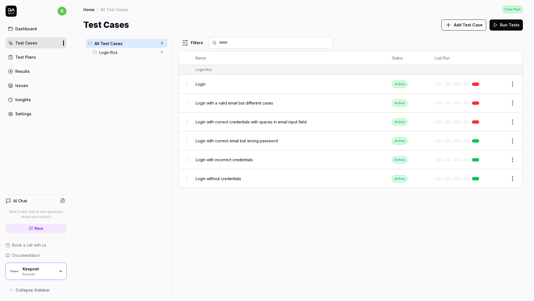
click at [519, 139] on td "Edit" at bounding box center [505, 141] width 36 height 19
click at [516, 139] on html "r Dashboard Test Cases Test Plans Results Issues Insights Settings AI Chat Star…" at bounding box center [267, 150] width 534 height 301
click at [378, 188] on html "r Dashboard Test Cases Test Plans Results Issues Insights Settings AI Chat Star…" at bounding box center [267, 150] width 534 height 301
click at [518, 80] on td "Edit" at bounding box center [505, 84] width 36 height 19
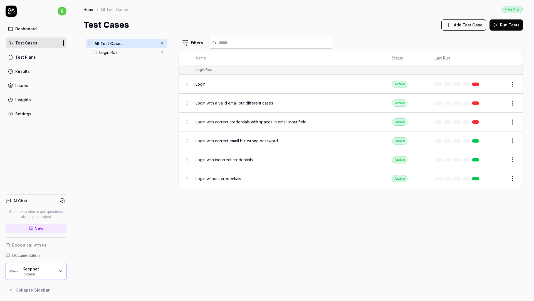
click at [517, 84] on html "r Dashboard Test Cases Test Plans Results Issues Insights Settings AI Chat Star…" at bounding box center [267, 150] width 534 height 301
click at [495, 106] on div "Run Test" at bounding box center [489, 106] width 53 height 12
click at [507, 28] on button "Run Tests" at bounding box center [505, 24] width 33 height 11
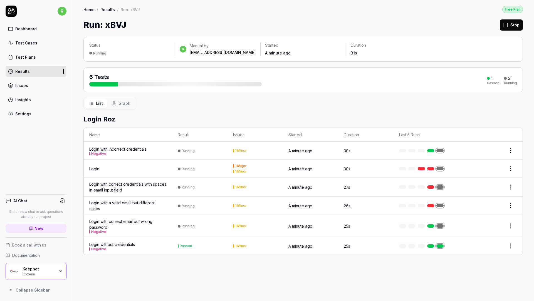
click at [273, 102] on div "List Graph" at bounding box center [302, 103] width 439 height 13
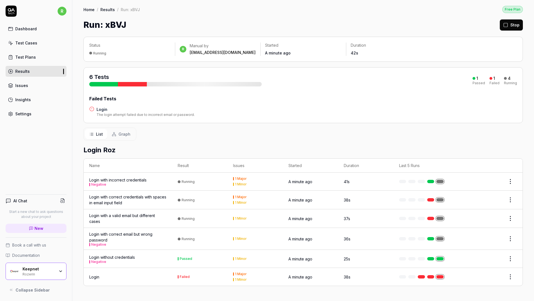
click at [293, 108] on div "Login The login attempt failed due to incorrect email or password." at bounding box center [303, 112] width 428 height 11
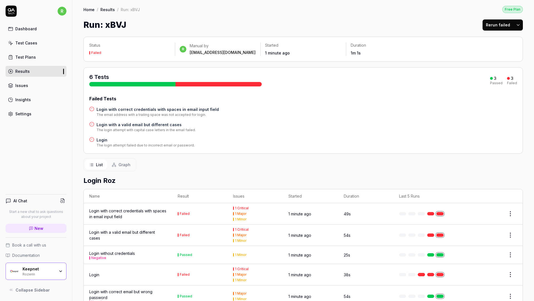
click at [46, 67] on link "Results" at bounding box center [36, 71] width 61 height 11
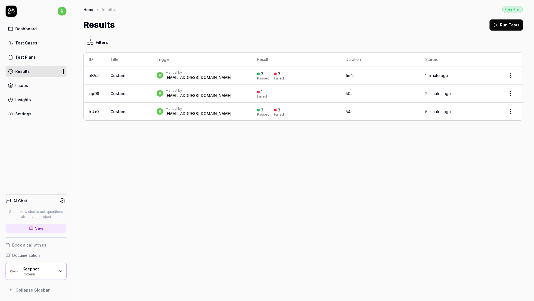
click at [31, 45] on div "Test Cases" at bounding box center [26, 43] width 22 height 6
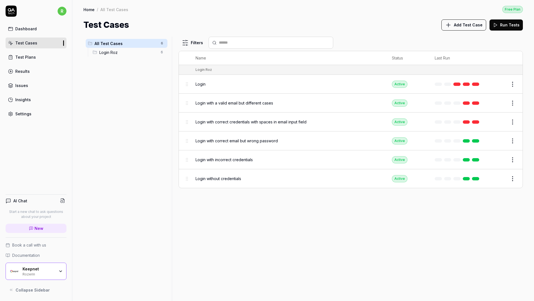
click at [514, 84] on html "r Dashboard Test Cases Test Plans Results Issues Insights Settings AI Chat Star…" at bounding box center [267, 150] width 534 height 301
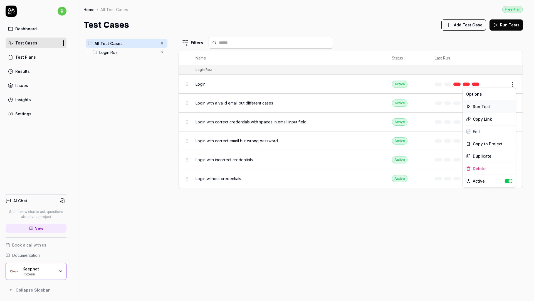
click at [497, 107] on div "Run Test" at bounding box center [489, 106] width 53 height 12
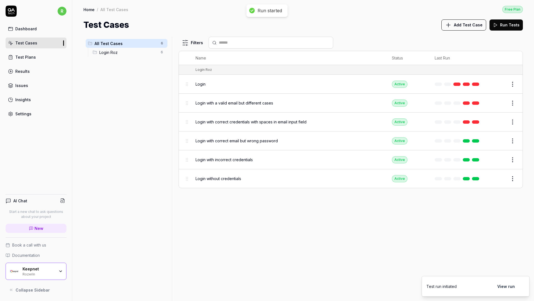
click at [517, 83] on html "Run started r Dashboard Test Cases Test Plans Results Issues Insights Settings …" at bounding box center [267, 150] width 534 height 301
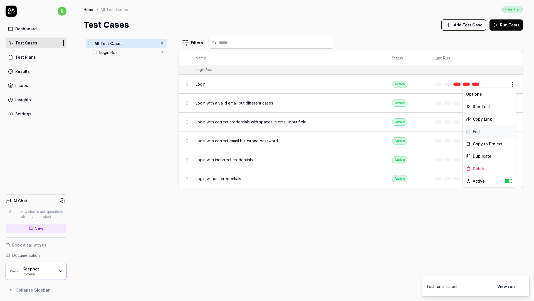
click at [484, 133] on div "Edit" at bounding box center [489, 131] width 53 height 12
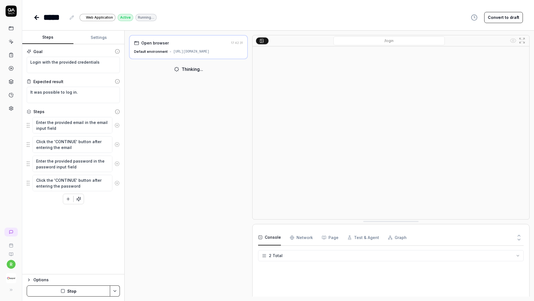
scroll to position [18, 0]
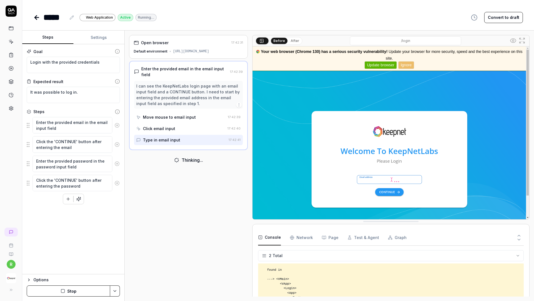
click at [380, 179] on img at bounding box center [391, 132] width 277 height 173
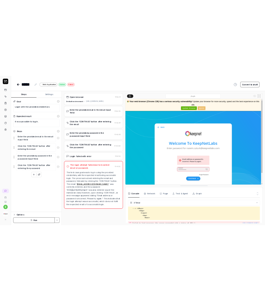
scroll to position [30, 0]
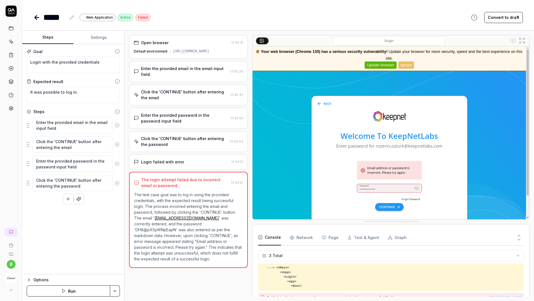
click at [369, 191] on img at bounding box center [391, 132] width 277 height 173
click at [175, 216] on link "[EMAIL_ADDRESS][DOMAIN_NAME]" at bounding box center [187, 218] width 64 height 5
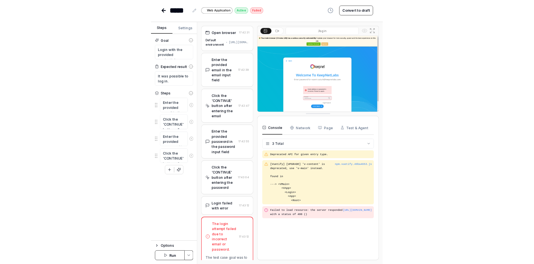
scroll to position [0, 0]
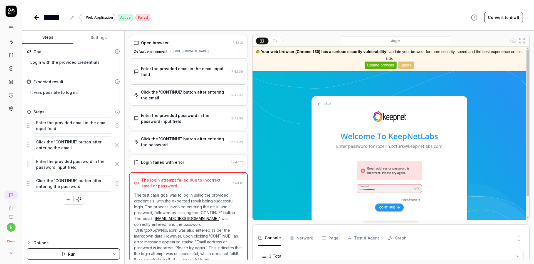
click at [99, 34] on button "Settings" at bounding box center [98, 37] width 51 height 13
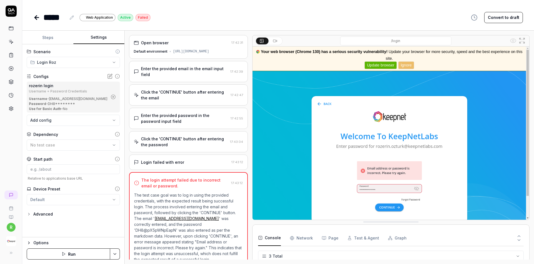
click at [111, 78] on icon at bounding box center [110, 76] width 6 height 6
click at [68, 253] on button "Run" at bounding box center [68, 253] width 83 height 11
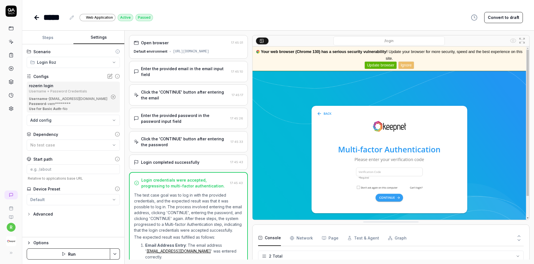
click at [381, 170] on img at bounding box center [391, 132] width 277 height 173
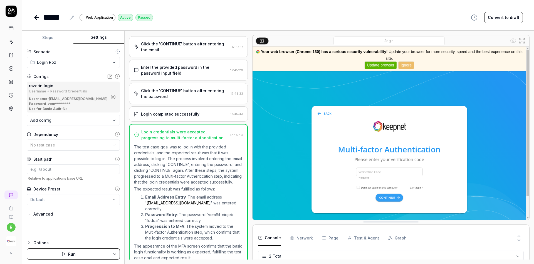
click at [67, 103] on div "Password - vem********" at bounding box center [68, 103] width 79 height 5
click at [112, 73] on div "**********" at bounding box center [73, 140] width 102 height 193
click at [111, 75] on icon at bounding box center [110, 76] width 6 height 6
click at [382, 171] on img at bounding box center [391, 132] width 277 height 173
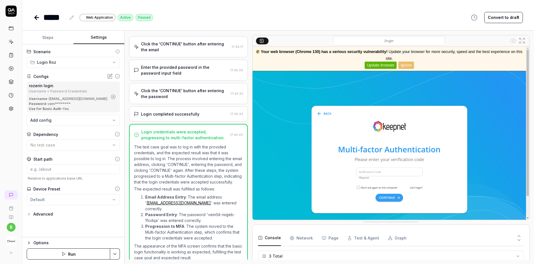
click at [382, 171] on img at bounding box center [391, 132] width 277 height 173
click at [359, 186] on img at bounding box center [391, 132] width 277 height 173
click at [108, 76] on icon at bounding box center [110, 76] width 6 height 6
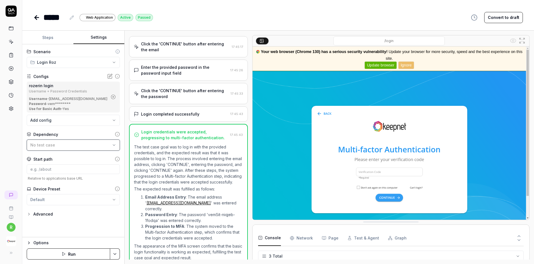
click at [68, 144] on div "No test case" at bounding box center [70, 145] width 80 height 6
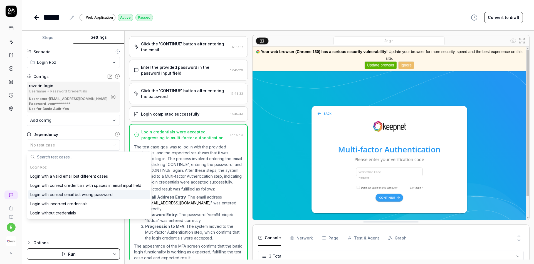
click at [46, 236] on div "**********" at bounding box center [73, 140] width 102 height 193
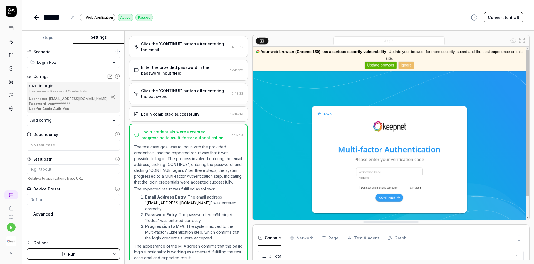
click at [57, 250] on button "Run" at bounding box center [68, 253] width 83 height 11
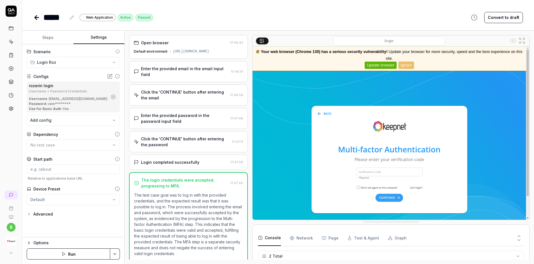
click at [376, 172] on img at bounding box center [391, 132] width 277 height 173
click at [196, 239] on p "The test case goal was to log in with the provided credentials, and the expecte…" at bounding box center [188, 224] width 109 height 64
click at [190, 160] on div "Login completed successfully 17:47:26" at bounding box center [188, 161] width 119 height 15
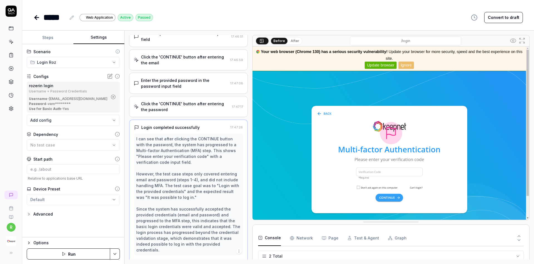
scroll to position [36, 0]
click at [185, 257] on div "Finish" at bounding box center [181, 262] width 90 height 10
click at [383, 171] on img at bounding box center [391, 132] width 277 height 173
click at [391, 134] on img at bounding box center [391, 132] width 277 height 173
click at [375, 174] on img at bounding box center [391, 132] width 277 height 173
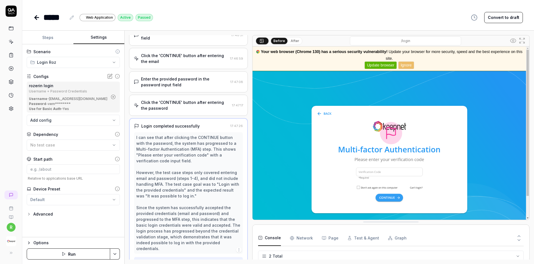
click at [198, 257] on div "Finish" at bounding box center [181, 262] width 90 height 10
click at [238, 247] on icon "button" at bounding box center [239, 249] width 4 height 4
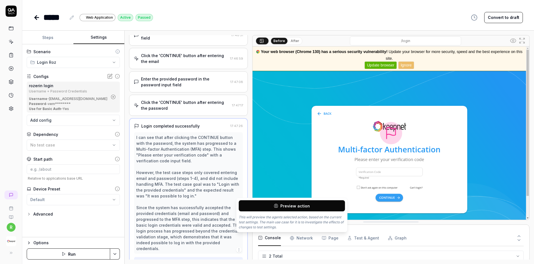
click at [276, 203] on button "Preview action" at bounding box center [292, 205] width 106 height 11
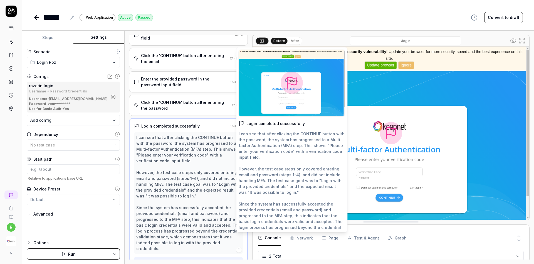
scroll to position [26, 0]
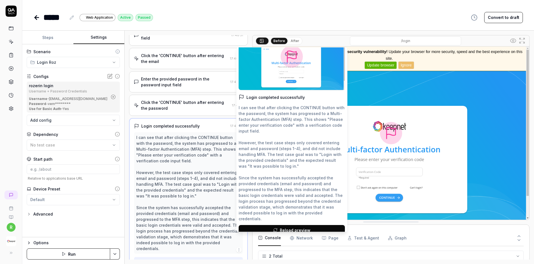
click at [282, 227] on span "Reload preview" at bounding box center [295, 230] width 31 height 6
click at [100, 212] on div "Advanced" at bounding box center [73, 214] width 93 height 7
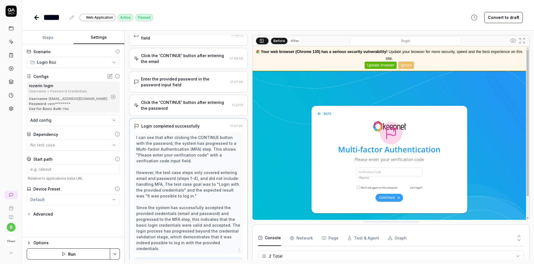
click at [85, 108] on div "Use for Basic Auth - Yes" at bounding box center [68, 108] width 79 height 5
click at [375, 168] on img at bounding box center [391, 132] width 277 height 173
click at [375, 169] on img at bounding box center [391, 132] width 277 height 173
click at [323, 115] on img at bounding box center [391, 132] width 277 height 173
click at [291, 39] on button "After" at bounding box center [294, 41] width 13 height 6
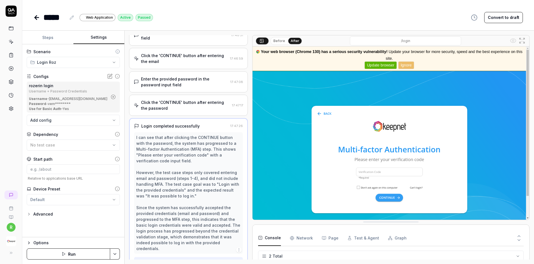
click at [259, 41] on button at bounding box center [262, 40] width 13 height 7
click at [281, 43] on button "Before" at bounding box center [279, 41] width 16 height 6
click at [39, 19] on icon at bounding box center [36, 17] width 7 height 7
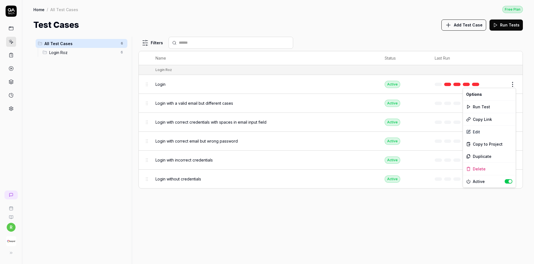
click at [510, 85] on html "r Home / All Test Cases Free Plan Home / All Test Cases Free Plan Test Cases Ad…" at bounding box center [267, 132] width 534 height 264
click at [501, 107] on div "Run Test" at bounding box center [489, 106] width 53 height 12
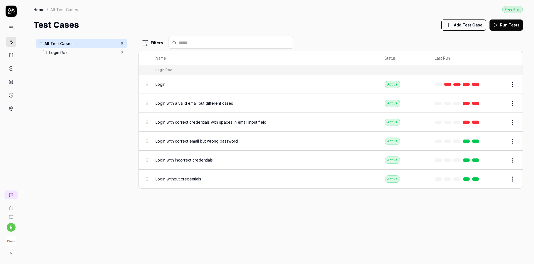
click at [513, 82] on html "r Home / All Test Cases Free Plan Home / All Test Cases Free Plan Test Cases Ad…" at bounding box center [267, 132] width 534 height 264
click at [508, 28] on html "r Home / All Test Cases Free Plan Home / All Test Cases Free Plan Test Cases Ad…" at bounding box center [267, 132] width 534 height 264
click at [508, 28] on button "Run Tests" at bounding box center [505, 24] width 33 height 11
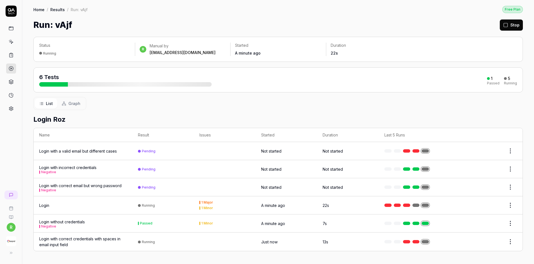
click at [519, 20] on button "Stop" at bounding box center [511, 24] width 23 height 11
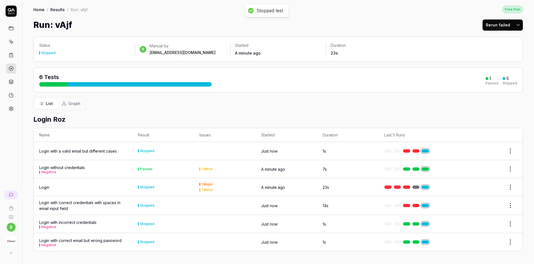
click at [55, 11] on link "Results" at bounding box center [57, 10] width 14 height 6
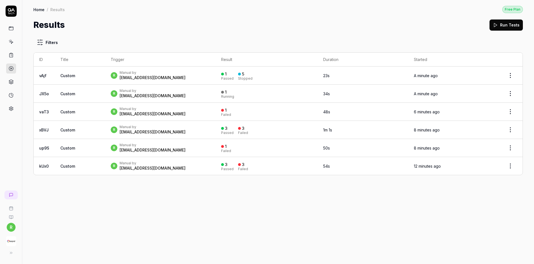
click at [43, 11] on link "Home" at bounding box center [38, 10] width 11 height 6
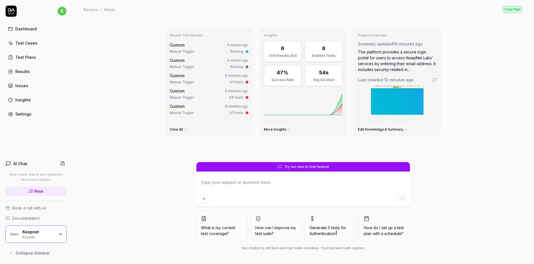
click at [26, 38] on link "Test Cases" at bounding box center [36, 43] width 61 height 11
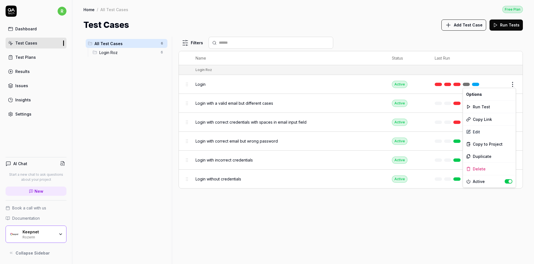
click at [513, 88] on body "r Dashboard Test Cases Test Plans Results Issues Insights Settings AI Chat Star…" at bounding box center [267, 132] width 534 height 264
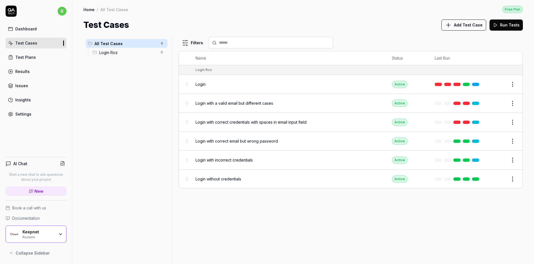
click at [513, 88] on body "r Dashboard Test Cases Test Plans Results Issues Insights Settings AI Chat Star…" at bounding box center [267, 132] width 534 height 264
click at [514, 82] on html "r Dashboard Test Cases Test Plans Results Issues Insights Settings AI Chat Star…" at bounding box center [267, 132] width 534 height 264
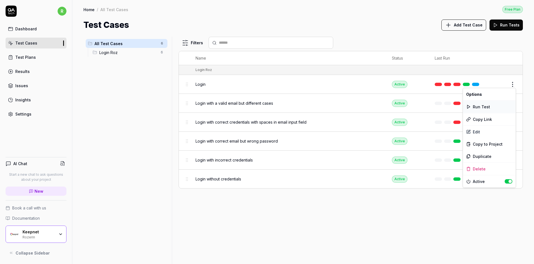
click at [496, 106] on div "Run Test" at bounding box center [489, 106] width 53 height 12
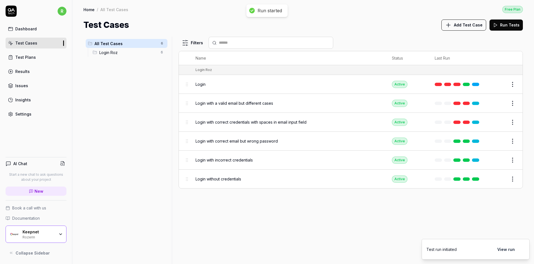
click at [508, 249] on button "View run" at bounding box center [506, 248] width 24 height 11
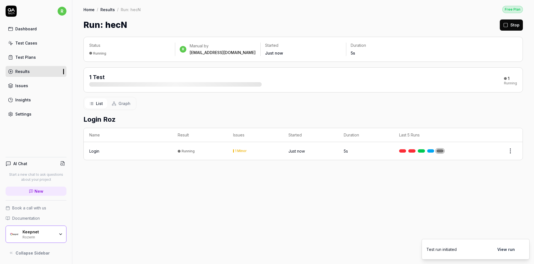
click at [506, 251] on button "View run" at bounding box center [506, 248] width 24 height 11
click at [125, 51] on div "Running" at bounding box center [129, 53] width 81 height 6
click at [29, 114] on div "Settings" at bounding box center [23, 114] width 16 height 6
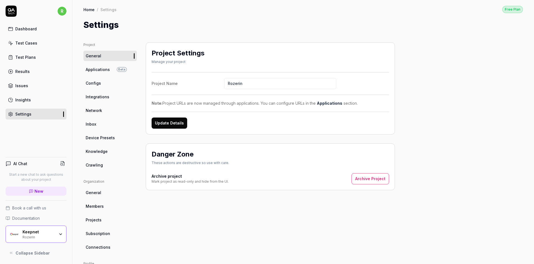
click at [34, 43] on div "Test Cases" at bounding box center [26, 43] width 22 height 6
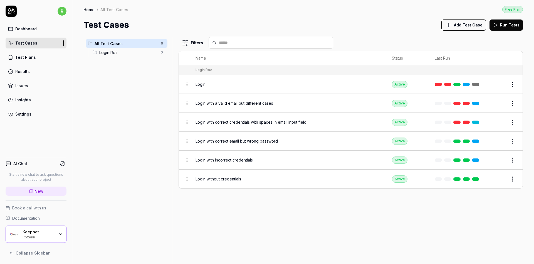
click at [102, 55] on div "Login Roz 6" at bounding box center [128, 52] width 77 height 9
click at [501, 27] on button "Run Tests" at bounding box center [505, 24] width 33 height 11
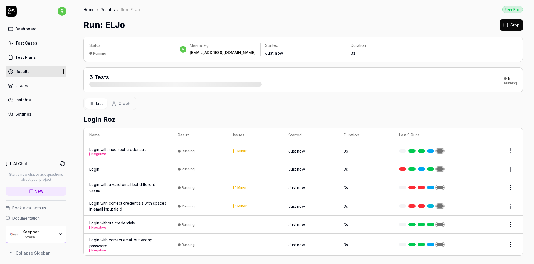
scroll to position [1, 0]
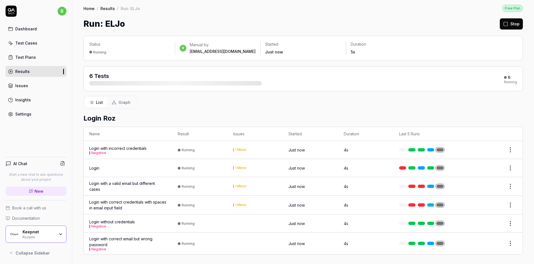
click at [122, 101] on span "Graph" at bounding box center [124, 102] width 12 height 6
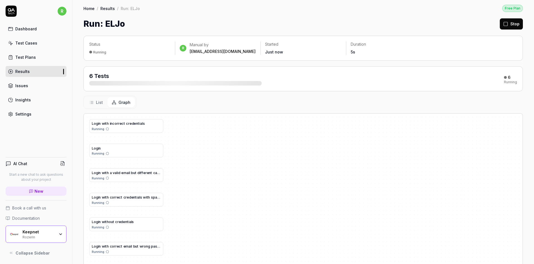
click at [101, 103] on span "List" at bounding box center [99, 102] width 7 height 6
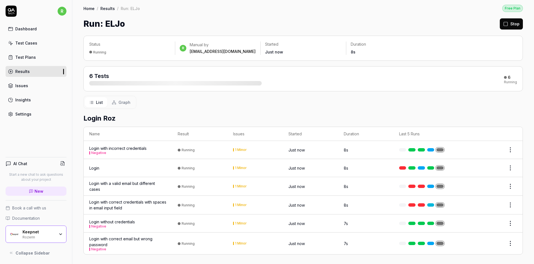
click at [507, 26] on button "Stop" at bounding box center [511, 23] width 23 height 11
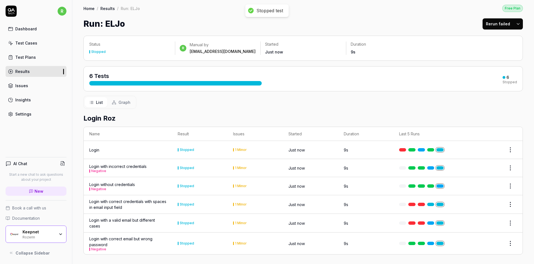
click at [87, 8] on link "Home" at bounding box center [88, 9] width 11 height 6
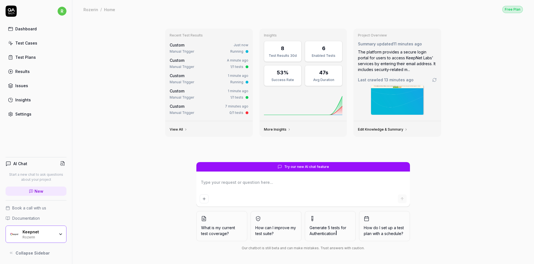
type textarea "*"
click at [23, 53] on link "Test Plans" at bounding box center [36, 57] width 61 height 11
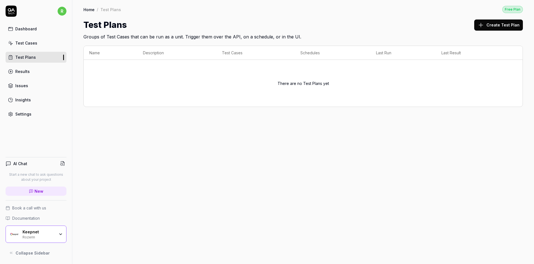
click at [26, 43] on div "Test Cases" at bounding box center [26, 43] width 22 height 6
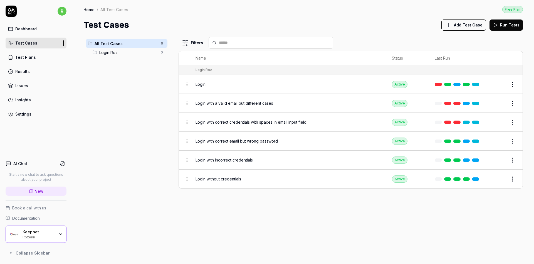
click at [481, 24] on span "Add Test Case" at bounding box center [468, 25] width 29 height 6
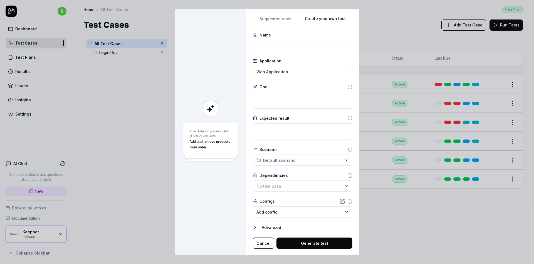
click at [356, 73] on div "**********" at bounding box center [302, 132] width 113 height 246
click at [295, 48] on input at bounding box center [303, 45] width 100 height 11
click at [295, 188] on div "Login" at bounding box center [296, 186] width 81 height 6
click at [292, 197] on form "**********" at bounding box center [303, 140] width 100 height 216
click at [292, 46] on input "Logi" at bounding box center [303, 45] width 100 height 11
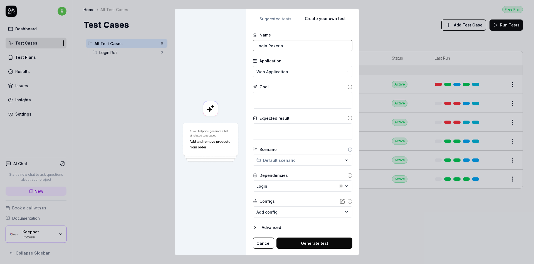
type input "Login Rozerin"
click at [260, 242] on button "Cancel" at bounding box center [263, 242] width 21 height 11
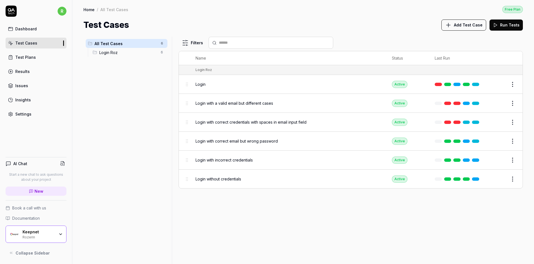
click at [513, 81] on html "r Dashboard Test Cases Test Plans Results Issues Insights Settings AI Chat Star…" at bounding box center [267, 132] width 534 height 264
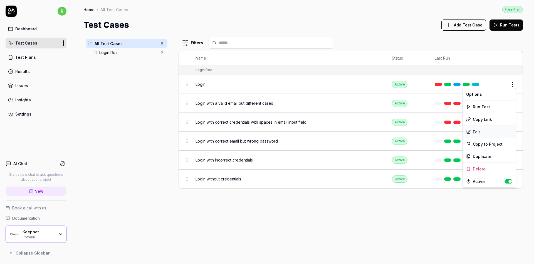
click at [481, 129] on div "Edit" at bounding box center [489, 131] width 53 height 12
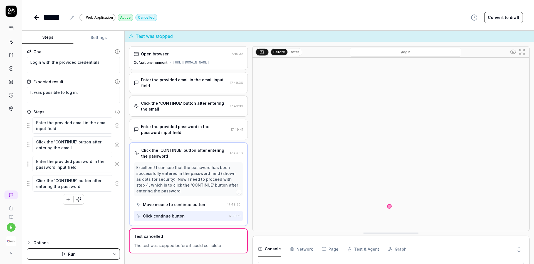
scroll to position [30, 0]
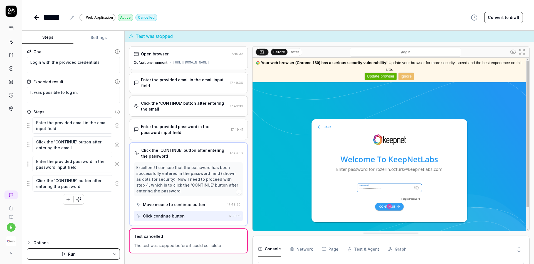
click at [394, 207] on img at bounding box center [391, 144] width 277 height 173
click at [389, 205] on img at bounding box center [391, 144] width 277 height 173
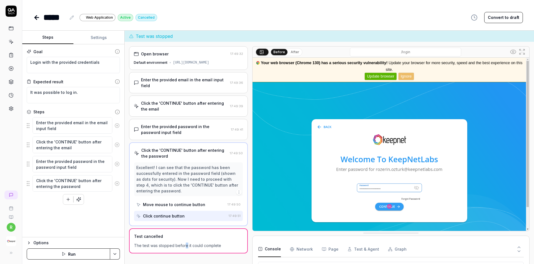
click at [186, 242] on div "The test was stopped before it could complete" at bounding box center [188, 245] width 109 height 6
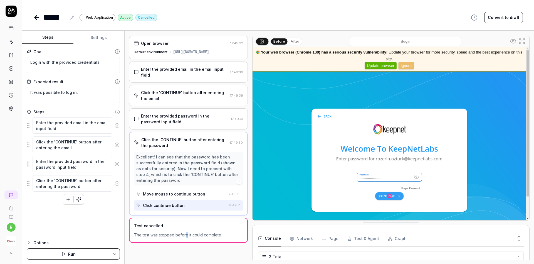
scroll to position [11, 0]
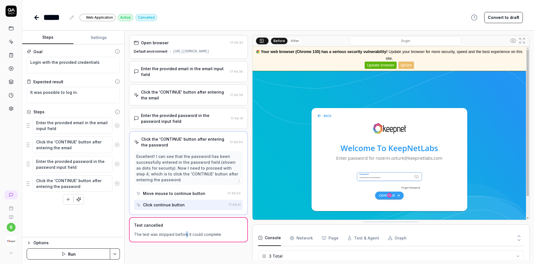
click at [174, 202] on div "Click continue button" at bounding box center [181, 204] width 90 height 10
click at [70, 199] on icon "button" at bounding box center [68, 199] width 5 height 5
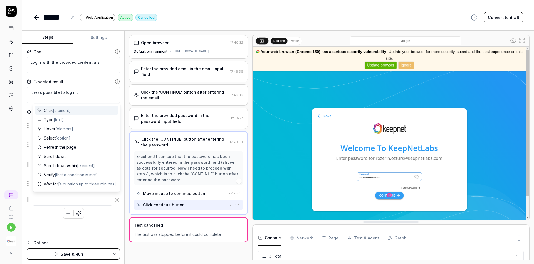
type textarea "*"
type textarea "M"
type textarea "*"
type textarea "Mf"
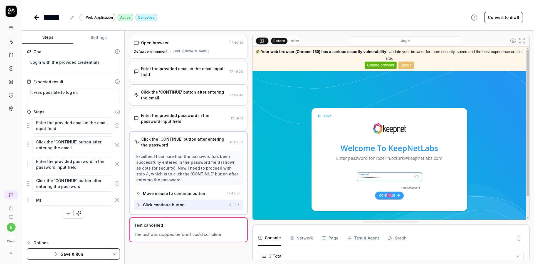
type textarea "*"
type textarea "Mfa"
type textarea "*"
type textarea "Mfa"
type textarea "*"
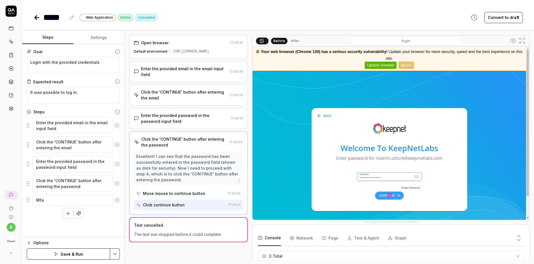
type textarea "Mfa"
type textarea "*"
type textarea "Mf"
type textarea "*"
type textarea "Mfa"
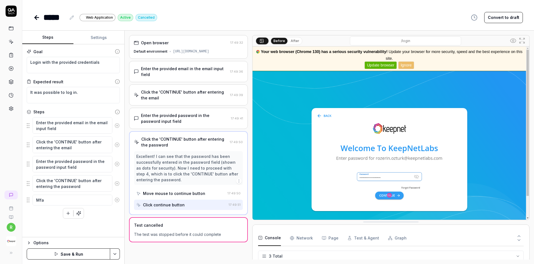
type textarea "*"
type textarea "Mf"
type textarea "*"
type textarea "M"
click at [391, 197] on img at bounding box center [391, 132] width 277 height 173
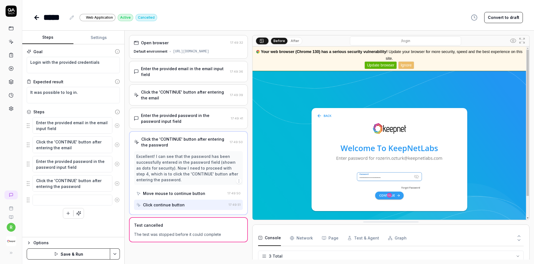
click at [391, 197] on img at bounding box center [391, 132] width 277 height 173
click at [177, 231] on div "The test was stopped before it could complete" at bounding box center [188, 234] width 109 height 6
click at [191, 180] on div "Excellent! I can see that the password has been successfully entered in the pas…" at bounding box center [188, 180] width 109 height 59
click at [102, 253] on button "Save & Run" at bounding box center [68, 253] width 83 height 11
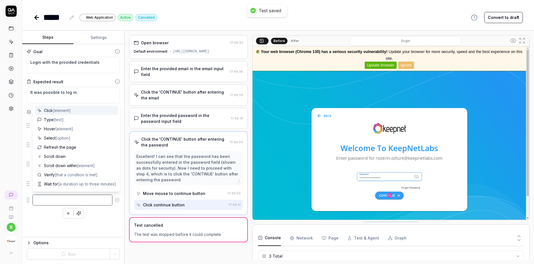
click at [89, 200] on textarea at bounding box center [73, 199] width 80 height 11
type textarea "*"
type textarea "T"
type textarea "*"
type textarea "Te"
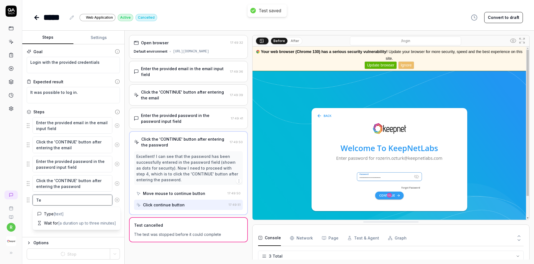
type textarea "*"
type textarea "Tes"
type textarea "*"
type textarea "Te"
type textarea "*"
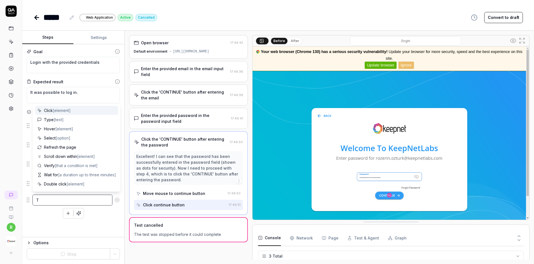
type textarea "T"
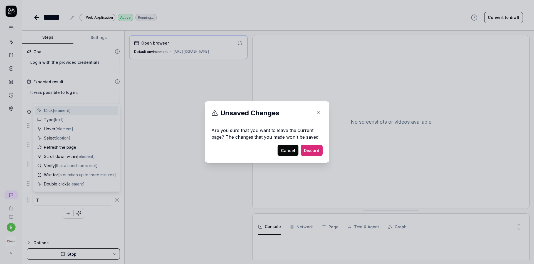
click at [318, 114] on icon "button" at bounding box center [318, 112] width 5 height 5
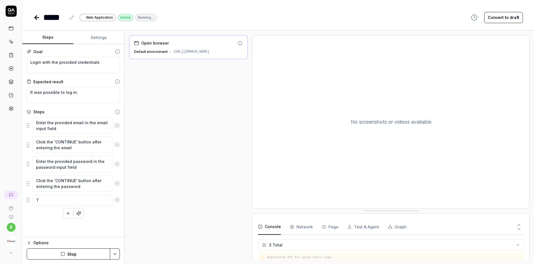
scroll to position [66, 0]
click at [58, 200] on textarea "T" at bounding box center [73, 199] width 80 height 11
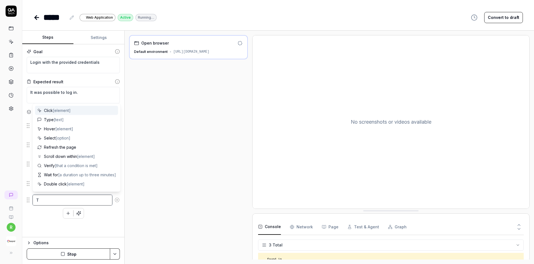
type textarea "*"
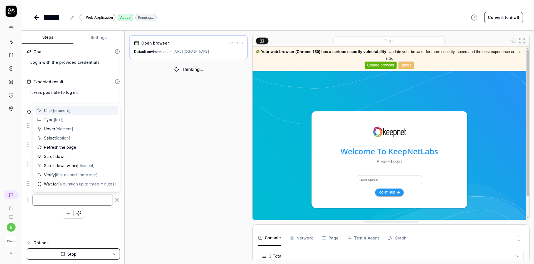
type textarea "*"
type textarea "M"
type textarea "*"
type textarea "MF"
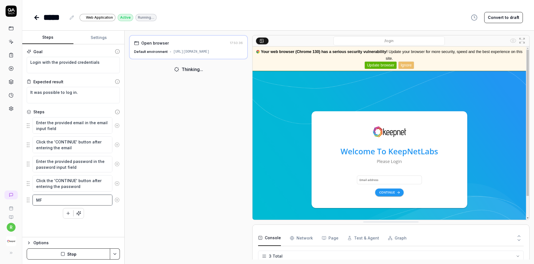
type textarea "*"
type textarea "MFA"
type textarea "*"
type textarea "MFA"
type textarea "*"
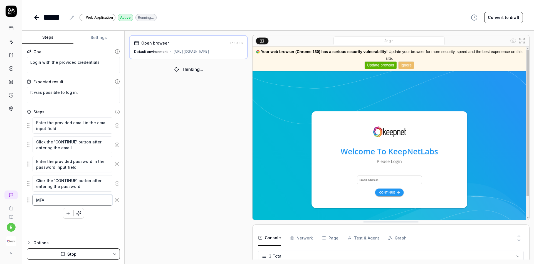
type textarea "MFA K"
type textarea "*"
type textarea "MFA KO"
type textarea "*"
type textarea "MFA KOD"
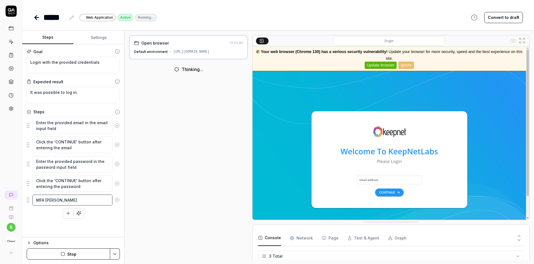
type textarea "*"
type textarea "MFA KOD :"
type textarea "*"
type textarea "MFA KOD :"
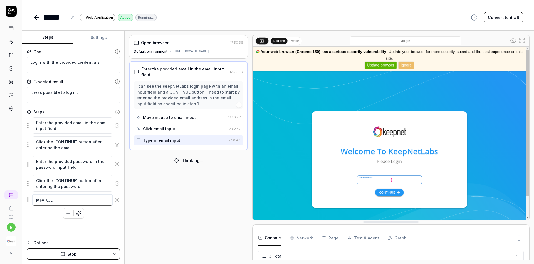
type textarea "*"
type textarea "MFA KOD : 3"
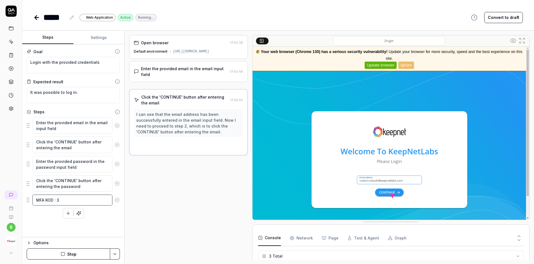
type textarea "*"
type textarea "MFA KOD : 38"
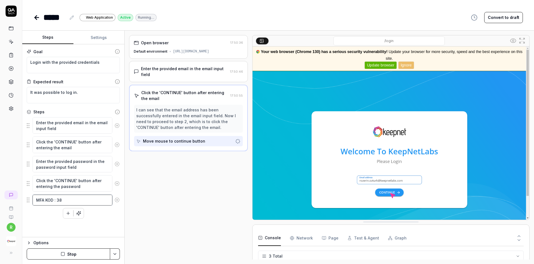
type textarea "*"
type textarea "MFA KOD : 385"
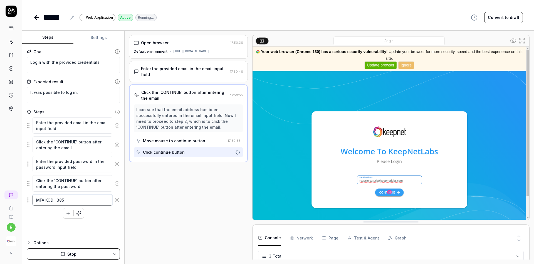
type textarea "*"
type textarea "MFA KOD : 385"
type textarea "*"
type textarea "MFA KOD : 385 0"
type textarea "*"
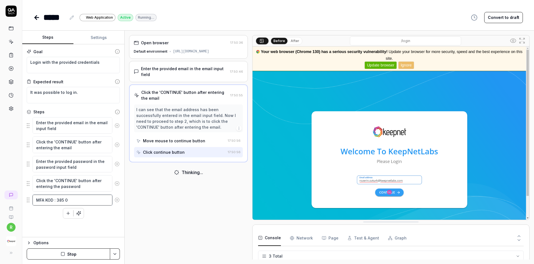
type textarea "MFA KOD : 385 01"
type textarea "*"
type textarea "MFA KOD : 385 016"
click at [56, 201] on textarea "MFA KOD : 385 016" at bounding box center [73, 199] width 80 height 11
type textarea "*"
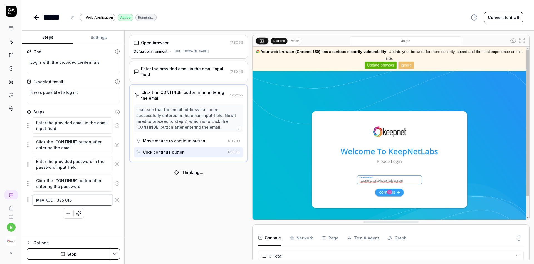
type textarea "MFA KOD :385 016"
type textarea "*"
type textarea "MFA KOD 385 016"
click at [79, 197] on textarea "MFA KOD 385 016" at bounding box center [73, 199] width 80 height 11
type textarea "*"
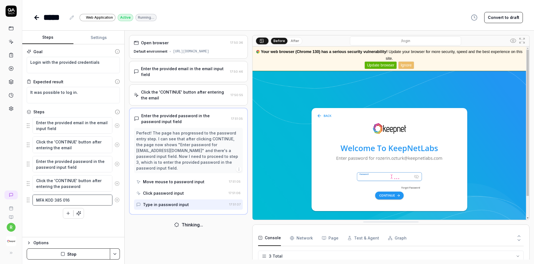
type textarea "MFA KOD 385 016"
click at [62, 220] on div "Goal Login with the provided credentials Expected result It was possible to log…" at bounding box center [73, 140] width 102 height 193
click at [68, 211] on icon "button" at bounding box center [68, 213] width 5 height 5
click at [49, 221] on div "Enter the provided email in the email input field Click the 'CONTINUE' button a…" at bounding box center [73, 174] width 93 height 115
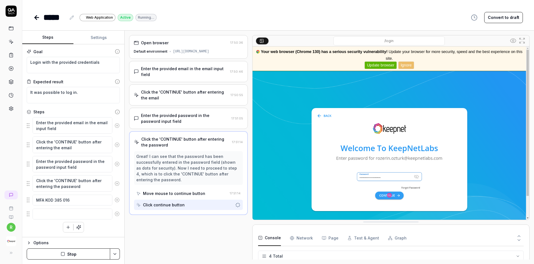
scroll to position [78, 0]
click at [390, 196] on img at bounding box center [391, 132] width 277 height 173
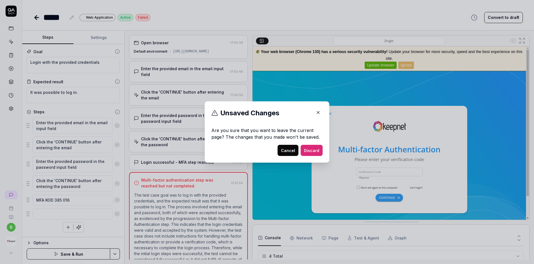
scroll to position [30, 0]
click at [286, 151] on button "Cancel" at bounding box center [288, 150] width 21 height 11
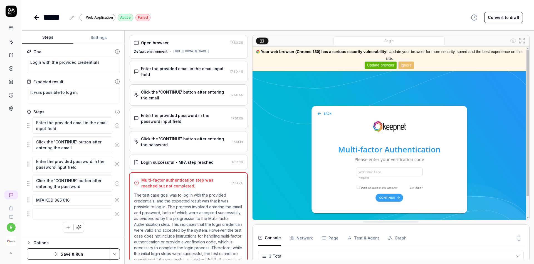
scroll to position [13, 0]
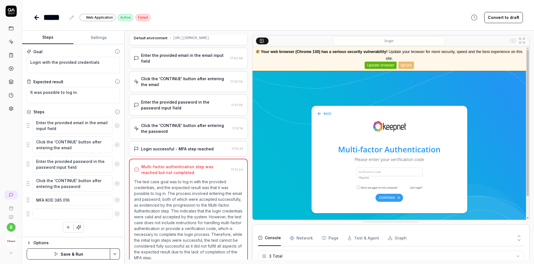
click at [202, 194] on p "The test case goal was to log in with the provided credentials, and the expecte…" at bounding box center [188, 220] width 109 height 82
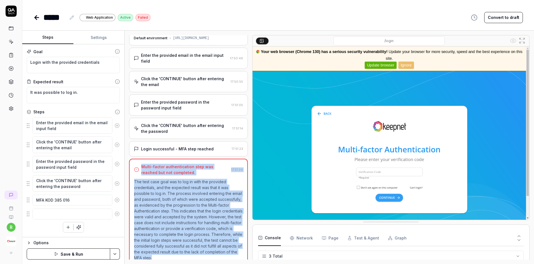
copy div "Multi-factor authentication step was reached but not completed. 17:51:24 The te…"
drag, startPoint x: 207, startPoint y: 249, endPoint x: 137, endPoint y: 162, distance: 111.8
click at [137, 162] on div "Multi-factor authentication step was reached but not completed. 17:51:24 The te…" at bounding box center [188, 213] width 119 height 108
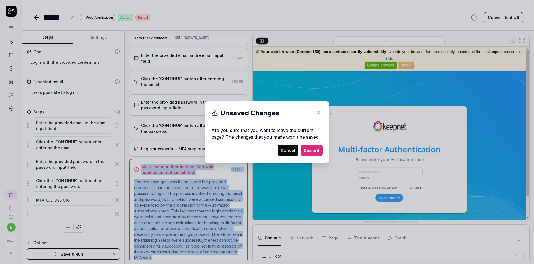
click at [318, 112] on icon "button" at bounding box center [318, 112] width 3 height 3
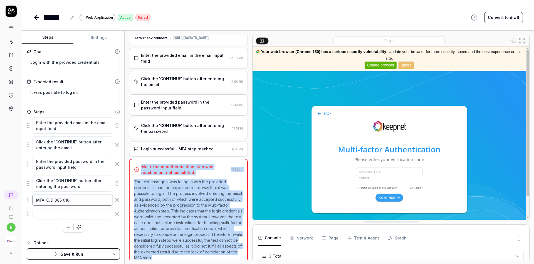
type textarea "*"
click at [79, 200] on textarea "MFA KOD 385 016" at bounding box center [73, 199] width 80 height 11
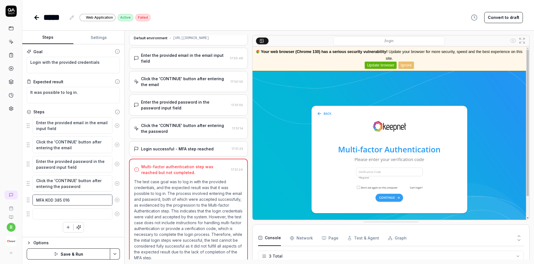
drag, startPoint x: 79, startPoint y: 200, endPoint x: 3, endPoint y: 195, distance: 76.9
click at [3, 195] on div "r ***** Web Application Active Failed Convert to draft Steps Settings Goal Logi…" at bounding box center [267, 132] width 534 height 264
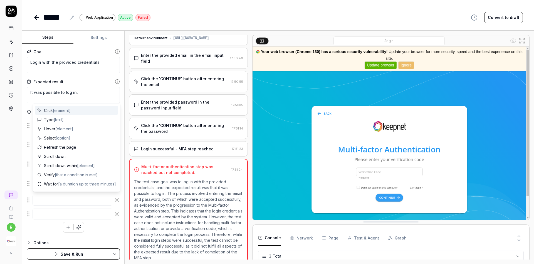
click at [57, 232] on div "Goal Login with the provided credentials Expected result It was possible to log…" at bounding box center [73, 140] width 102 height 193
click at [77, 196] on textarea at bounding box center [73, 199] width 80 height 11
paste textarea "Enter MFA Code and Select "Don't Ask Again on This Computer""
type textarea "*"
type textarea "Enter MFA Code and Select "Don't Ask Again on This Computer""
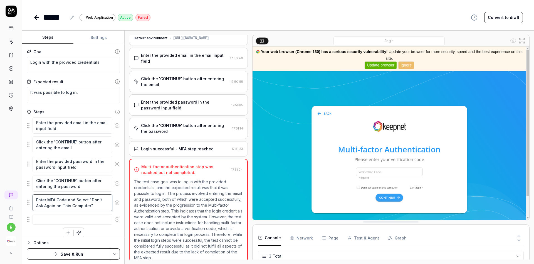
type textarea "*"
type textarea "Enter MFA Code and Select "Don't Ask Again on This Computer""
click at [66, 200] on textarea "Enter MFA Code and Select "Don't Ask Again on This Computer"" at bounding box center [73, 202] width 80 height 16
type textarea "*"
type textarea "Enter MFA Code" and Select "Don't Ask Again on This Computer""
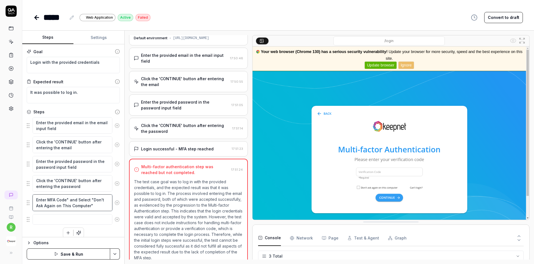
type textarea "*"
type textarea "Enter MFA Code"1 and Select "Don't Ask Again on This Computer""
type textarea "*"
type textarea "Enter MFA Code"18 and Select "Don't Ask Again on This Computer""
type textarea "*"
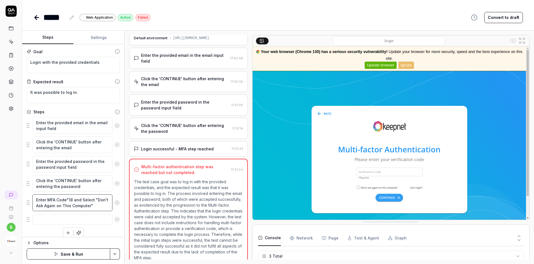
type textarea "Enter MFA Code"183 and Select "Don't Ask Again on This Computer""
type textarea "*"
type textarea "Enter MFA Code"183 and Select "Don't Ask Again on This Computer""
type textarea "*"
type textarea "Enter MFA Code"183 0 and Select "Don't Ask Again on This Computer""
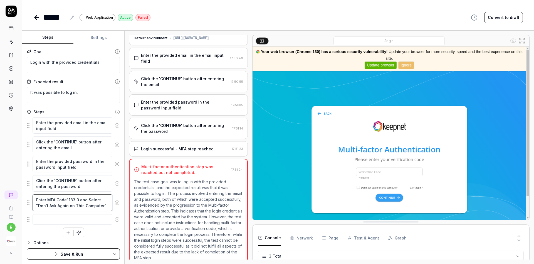
type textarea "*"
type textarea "Enter MFA Code"183 08 and Select "Don't Ask Again on This Computer""
type textarea "*"
type textarea "Enter MFA Code"183 081 and Select "Don't Ask Again on This Computer""
type textarea "*"
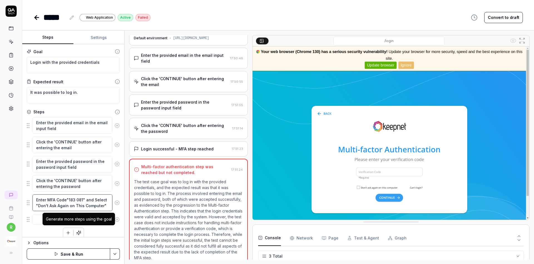
type textarea "Enter MFA Code"183 081" and Select "Don't Ask Again on This Computer""
click at [99, 226] on div "Enter the provided email in the email input field Click the 'CONTINUE' button a…" at bounding box center [73, 177] width 93 height 121
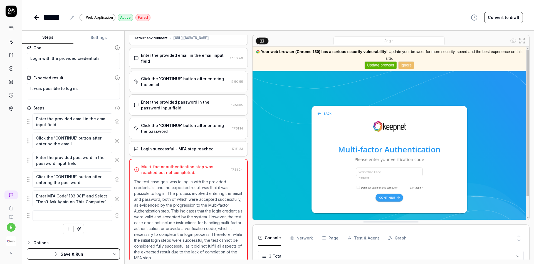
click at [80, 251] on button "Save & Run" at bounding box center [68, 253] width 83 height 11
click at [372, 174] on img at bounding box center [391, 132] width 277 height 173
click at [198, 146] on div "Login successful - MFA step reached" at bounding box center [177, 149] width 73 height 6
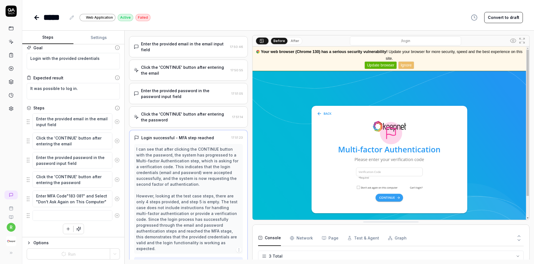
scroll to position [48, 0]
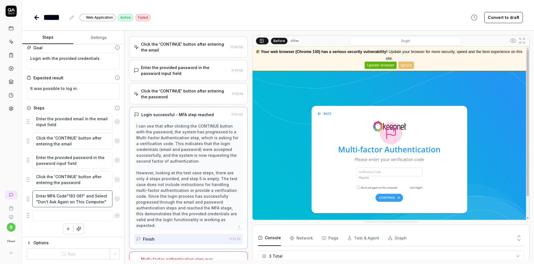
click at [73, 196] on textarea "Enter MFA Code"183 081" and Select "Don't Ask Again on This Computer"" at bounding box center [73, 198] width 80 height 16
type textarea "*"
type textarea "Enter MFA Code"081" and Select "Don't Ask Again on This Computer""
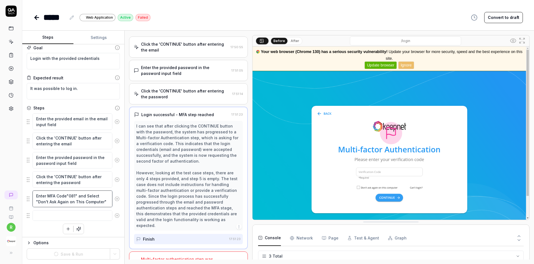
type textarea "*"
type textarea "Enter MFA Code" 081" and Select "Don't Ask Again on This Computer""
type textarea "*"
type textarea "Enter MFA Code" 0081" and Select "Don't Ask Again on This Computer""
type textarea "*"
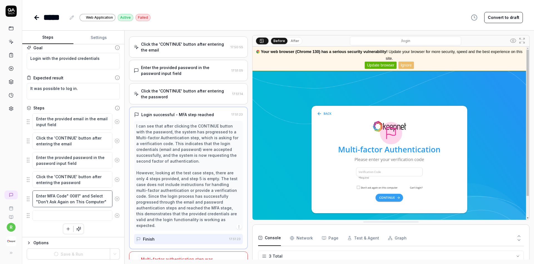
type textarea "Enter MFA Code" 06081" and Select "Don't Ask Again on This Computer""
type textarea "*"
type textarea "Enter MFA Code" 066081" and Select "Don't Ask Again on This Computer""
type textarea "*"
type textarea "Enter MFA Code" 066 081" and Select "Don't Ask Again on This Computer""
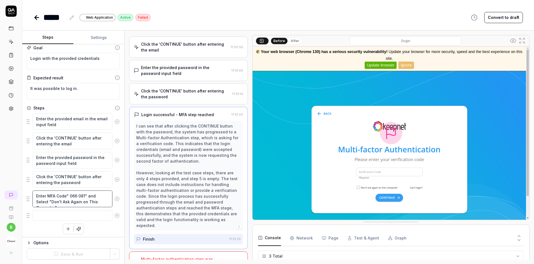
click at [82, 195] on textarea "Enter MFA Code" 066 081" and Select "Don't Ask Again on This Computer"" at bounding box center [73, 198] width 80 height 16
type textarea "*"
type textarea "Enter MFA Code" 066 8" and Select "Don't Ask Again on This Computer""
type textarea "*"
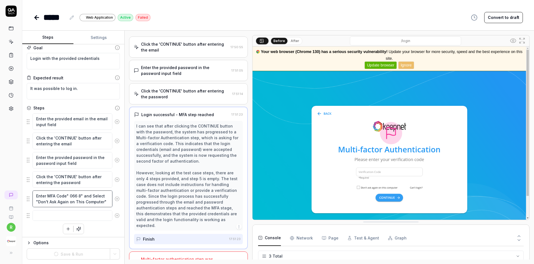
type textarea "Enter MFA Code" 066 86" and Select "Don't Ask Again on This Computer""
type textarea "*"
type textarea "Enter MFA Code" 066 868" and Select "Don't Ask Again on This Computer""
click at [93, 210] on textarea at bounding box center [73, 215] width 80 height 11
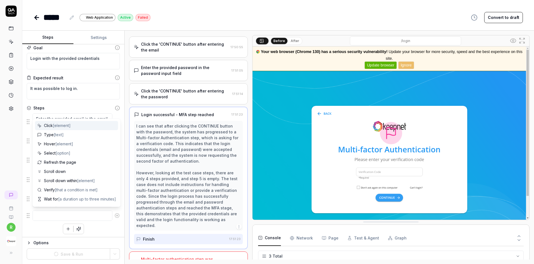
click at [96, 223] on div "Enter the provided email in the email input field Click the 'CONTINUE' button a…" at bounding box center [73, 173] width 93 height 121
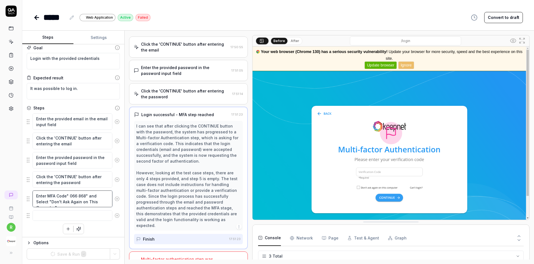
drag, startPoint x: 96, startPoint y: 201, endPoint x: 31, endPoint y: 194, distance: 65.1
click at [31, 194] on div "Enter MFA Code" 066 868" and Select "Don't Ask Again on This Computer"" at bounding box center [73, 198] width 93 height 17
type textarea "*"
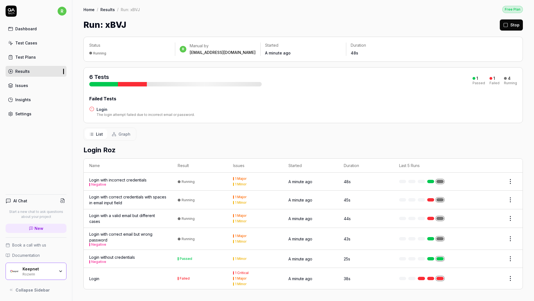
click at [42, 274] on div "Rozerin" at bounding box center [39, 274] width 32 height 4
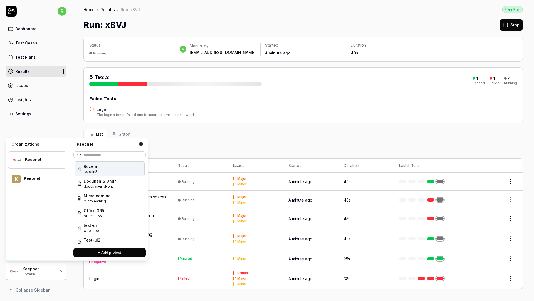
click at [140, 143] on icon at bounding box center [140, 144] width 5 height 5
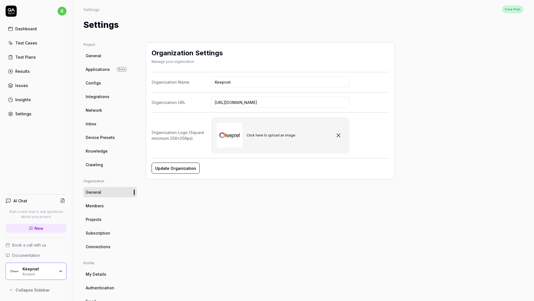
click at [103, 216] on link "Projects" at bounding box center [109, 219] width 53 height 10
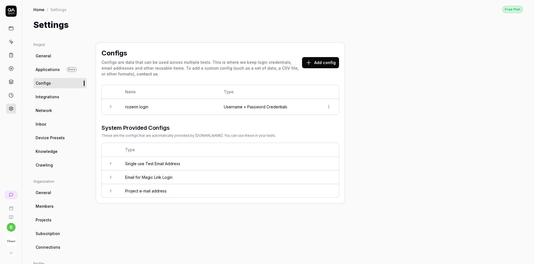
click at [265, 107] on td "Username + Password Credentials" at bounding box center [268, 107] width 100 height 16
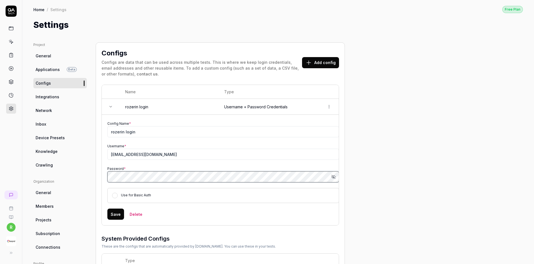
click at [99, 176] on div "Configs Configs are data that can be used across multiple tests. This is where …" at bounding box center [220, 178] width 249 height 272
click at [83, 174] on div "Project General Applications Beta Configs Integrations Network Inbox Device Pre…" at bounding box center [277, 181] width 489 height 278
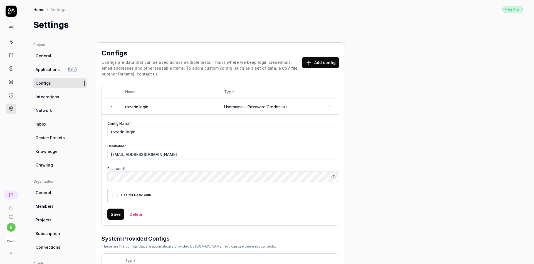
click at [336, 174] on button "Show password" at bounding box center [333, 176] width 11 height 11
click at [116, 209] on button "Save" at bounding box center [115, 213] width 17 height 11
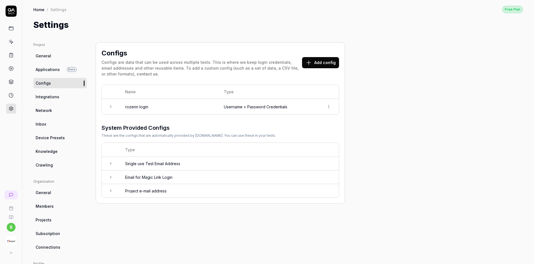
click at [242, 111] on td "Username + Password Credentials" at bounding box center [268, 107] width 100 height 16
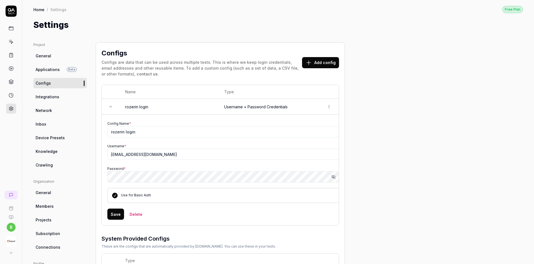
click at [131, 194] on label "Use for Basic Auth" at bounding box center [136, 195] width 30 height 4
click at [118, 194] on button "Use for Basic Auth" at bounding box center [115, 195] width 6 height 6
click at [113, 194] on button "Use for Basic Auth" at bounding box center [115, 195] width 6 height 6
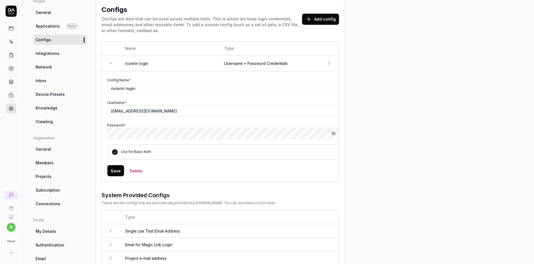
scroll to position [67, 0]
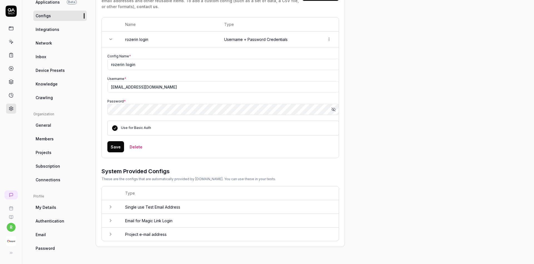
click at [286, 202] on td "Single use Test Email Address" at bounding box center [229, 207] width 219 height 14
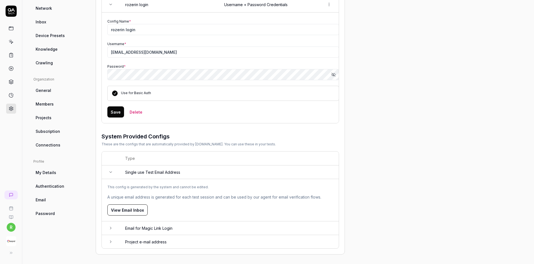
click at [261, 171] on td "Single use Test Email Address" at bounding box center [229, 172] width 219 height 14
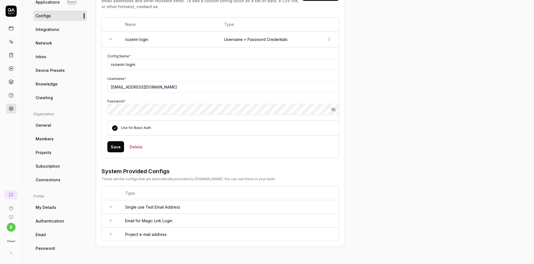
scroll to position [0, 0]
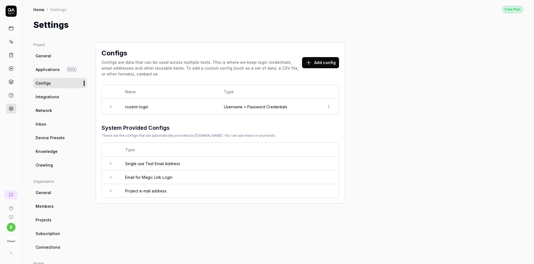
click at [196, 102] on td "rozerin login" at bounding box center [169, 107] width 99 height 16
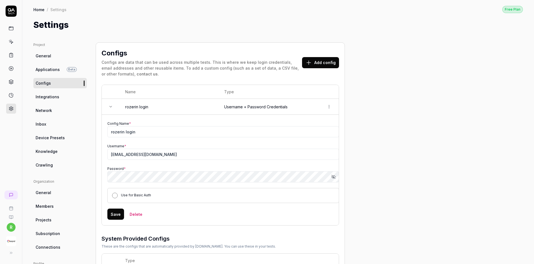
click at [116, 194] on button "Use for Basic Auth" at bounding box center [115, 195] width 6 height 6
click at [115, 214] on button "Save" at bounding box center [115, 213] width 17 height 11
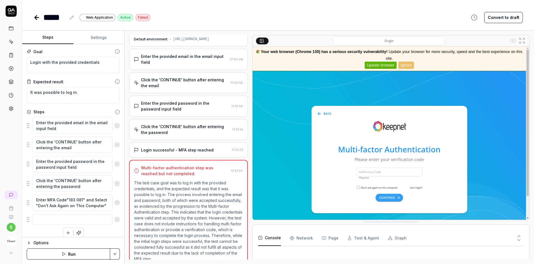
scroll to position [13, 0]
click at [74, 200] on textarea "Enter MFA Code"183 081" and Select "Don't Ask Again on This Computer"" at bounding box center [73, 202] width 80 height 16
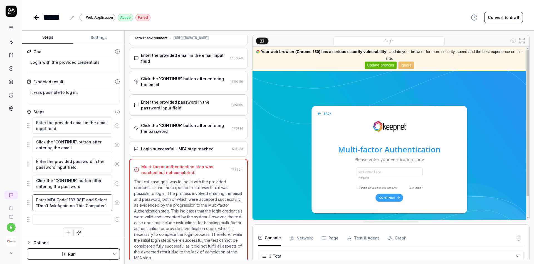
click at [74, 200] on textarea "Enter MFA Code"183 081" and Select "Don't Ask Again on This Computer"" at bounding box center [73, 202] width 80 height 16
click at [68, 199] on textarea "Enter MFA Code"183 081" and Select "Don't Ask Again on This Computer"" at bounding box center [73, 202] width 80 height 16
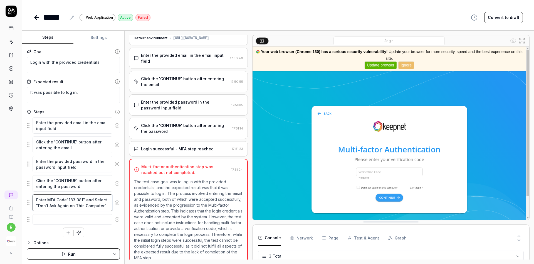
type textarea "*"
type textarea "Enter MFA Code"081" and Select "Don't Ask Again on This Computer""
type textarea "*"
type textarea "Enter MFA Code" 081" and Select "Don't Ask Again on This Computer""
click at [74, 199] on textarea "Enter MFA Code" 081" and Select "Don't Ask Again on This Computer"" at bounding box center [73, 202] width 80 height 16
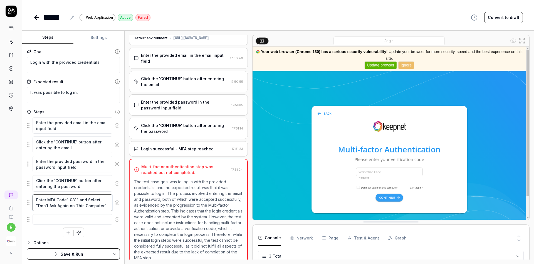
click at [74, 199] on textarea "Enter MFA Code" 081" and Select "Don't Ask Again on This Computer"" at bounding box center [73, 202] width 80 height 16
type textarea "*"
type textarea "Enter MFA Code"" and Select "Don't Ask Again on This Computer""
type textarea "*"
type textarea "Enter MFA Code" " and Select "Don't Ask Again on This Computer""
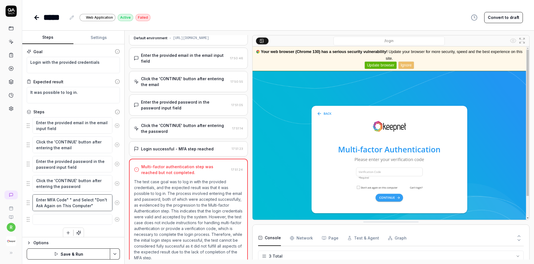
type textarea "*"
type textarea "Enter MFA Code" 1" and Select "Don't Ask Again on This Computer""
type textarea "*"
type textarea "Enter MFA Code" 15" and Select "Don't Ask Again on This Computer""
type textarea "*"
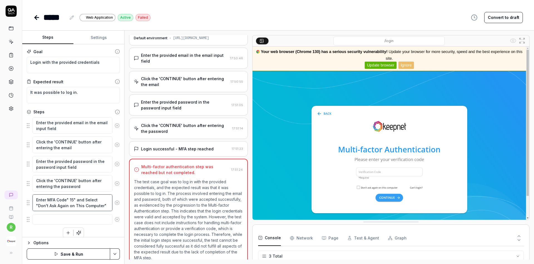
type textarea "Enter MFA Code" 155" and Select "Don't Ask Again on This Computer""
type textarea "*"
type textarea "Enter MFA Code" 155 " and Select "Don't Ask Again on This Computer""
type textarea "*"
type textarea "Enter MFA Code" 155 2" and Select "Don't Ask Again on This Computer""
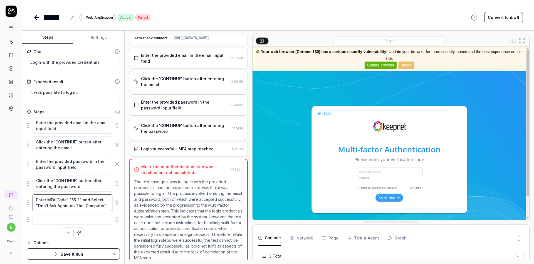
type textarea "*"
type textarea "Enter MFA Code" 155 21" and Select "Don't Ask Again on This Computer""
type textarea "*"
type textarea "Enter MFA Code" 155 211" and Select "Don't Ask Again on This Computer""
click at [87, 255] on button "Save & Run" at bounding box center [68, 253] width 83 height 11
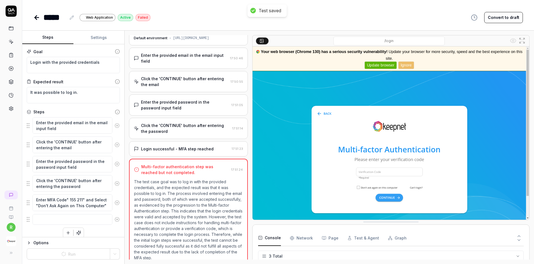
scroll to position [4, 0]
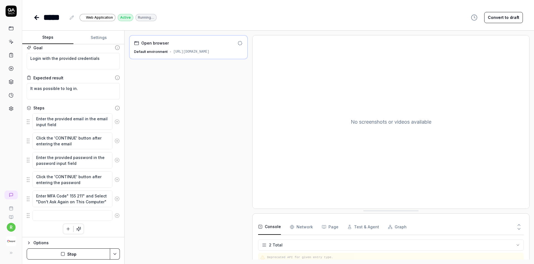
scroll to position [18, 0]
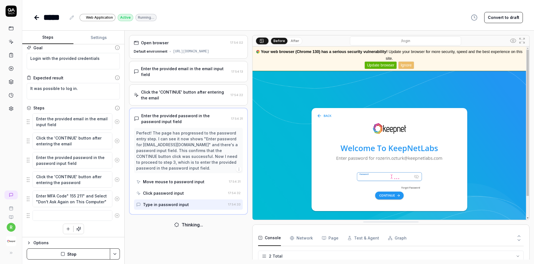
click at [334, 199] on img at bounding box center [391, 132] width 277 height 173
click at [384, 173] on img at bounding box center [391, 132] width 277 height 173
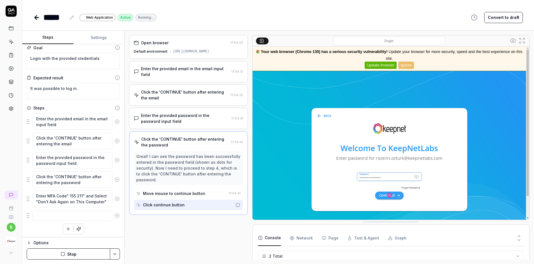
click at [384, 177] on img at bounding box center [391, 132] width 277 height 173
click at [66, 230] on button "button" at bounding box center [68, 229] width 10 height 10
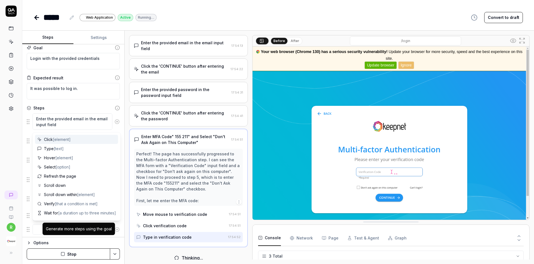
scroll to position [24, 0]
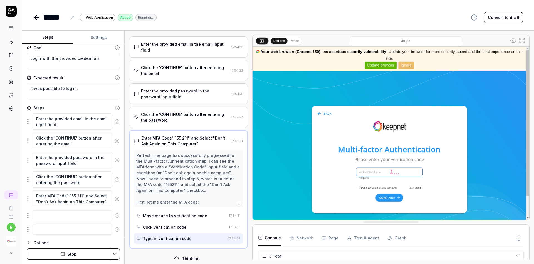
click at [152, 235] on div "Type in verification code" at bounding box center [167, 238] width 49 height 6
click at [86, 211] on textarea at bounding box center [73, 215] width 80 height 11
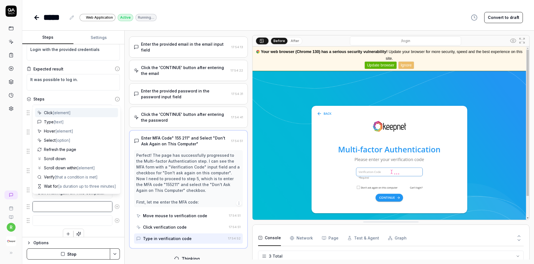
scroll to position [17, 0]
type textarea "*"
type textarea "4"
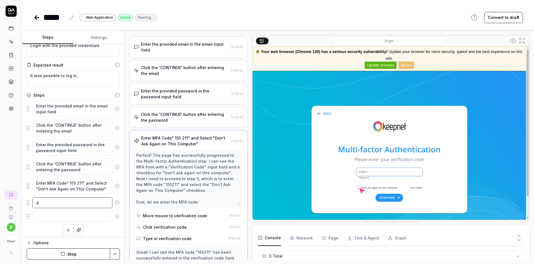
type textarea "*"
type textarea "48"
type textarea "*"
type textarea "486"
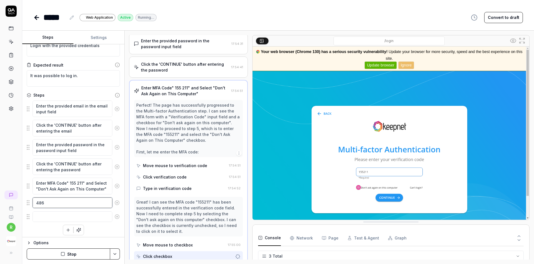
type textarea "*"
type textarea "486"
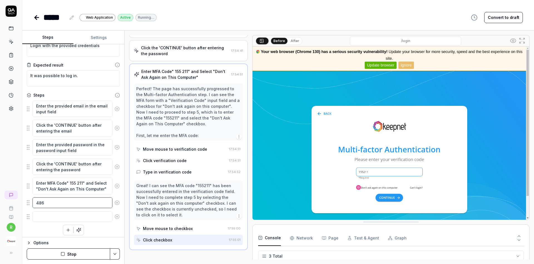
type textarea "*"
type textarea "486 8"
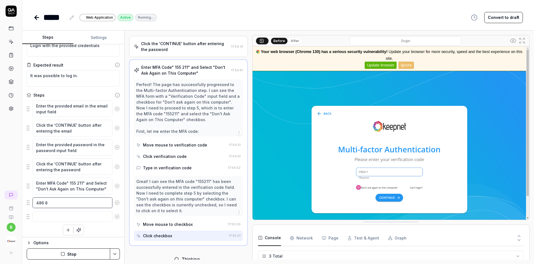
type textarea "*"
type textarea "486 80"
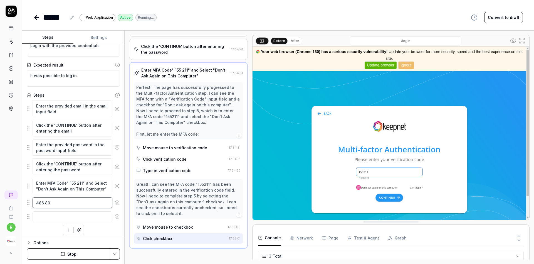
type textarea "*"
type textarea "486 800"
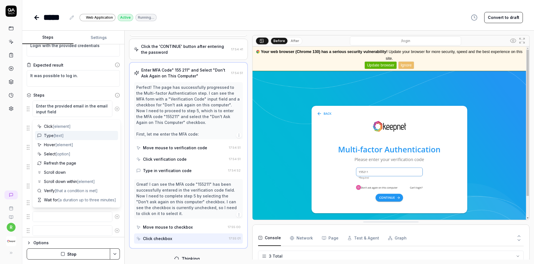
click at [63, 137] on span "[text]" at bounding box center [59, 135] width 10 height 5
type textarea "*"
type textarea "Type"
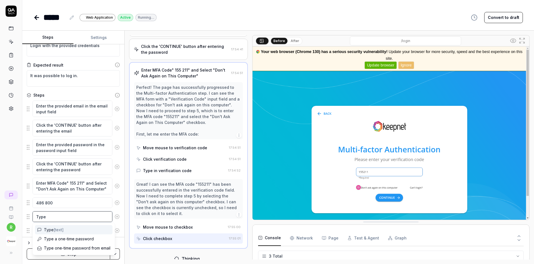
drag, startPoint x: 55, startPoint y: 214, endPoint x: 24, endPoint y: 214, distance: 30.9
click at [24, 214] on div "Goal Login with the provided credentials Expected result It was possible to log…" at bounding box center [73, 140] width 102 height 193
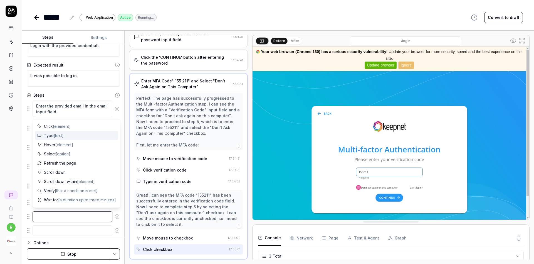
scroll to position [1, 0]
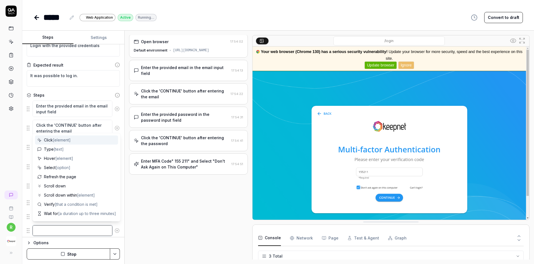
click at [73, 230] on textarea at bounding box center [73, 230] width 80 height 11
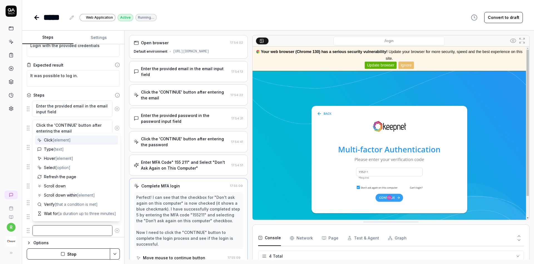
scroll to position [78, 0]
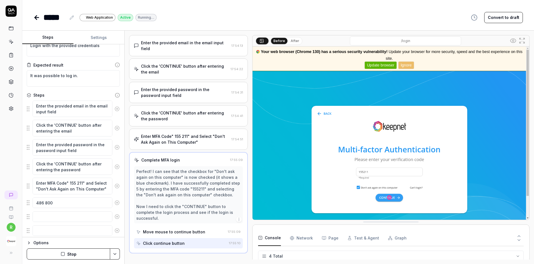
click at [116, 240] on div "Options" at bounding box center [76, 242] width 86 height 7
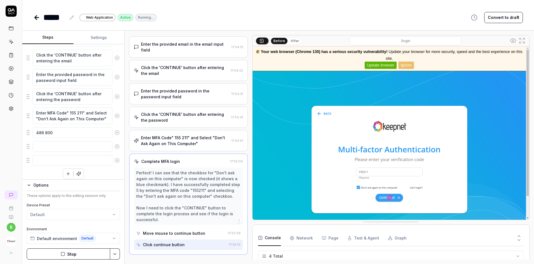
scroll to position [89, 0]
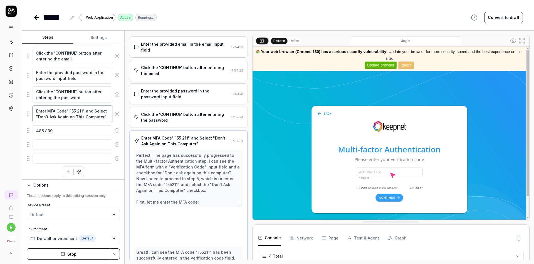
click at [73, 110] on textarea "Enter MFA Code" 155 211" and Select "Don't Ask Again on This Computer"" at bounding box center [73, 113] width 80 height 16
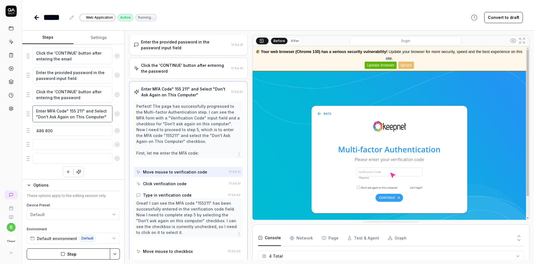
click at [73, 110] on textarea "Enter MFA Code" 155 211" and Select "Don't Ask Again on This Computer"" at bounding box center [73, 113] width 80 height 16
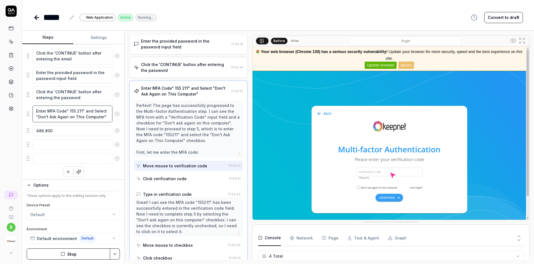
scroll to position [75, 0]
click at [73, 254] on button "Stop" at bounding box center [68, 253] width 83 height 11
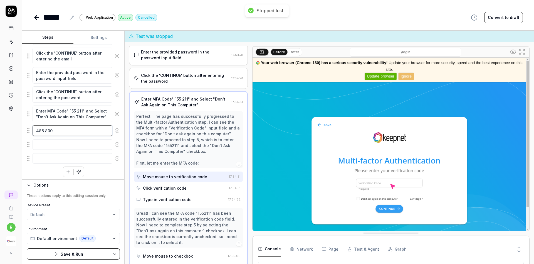
drag, startPoint x: 59, startPoint y: 130, endPoint x: 31, endPoint y: 130, distance: 28.4
click at [31, 130] on div "486 800" at bounding box center [73, 131] width 93 height 12
click at [388, 182] on img at bounding box center [391, 144] width 277 height 173
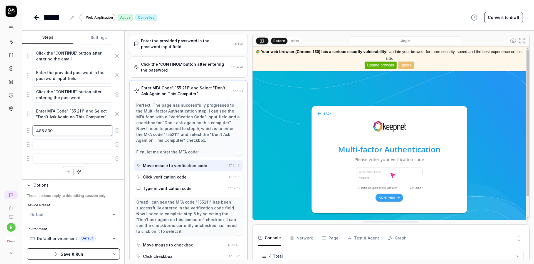
drag, startPoint x: 67, startPoint y: 130, endPoint x: 41, endPoint y: 130, distance: 25.9
click at [41, 130] on textarea "486 800" at bounding box center [73, 130] width 80 height 11
type textarea "*"
type textarea "48"
type textarea "*"
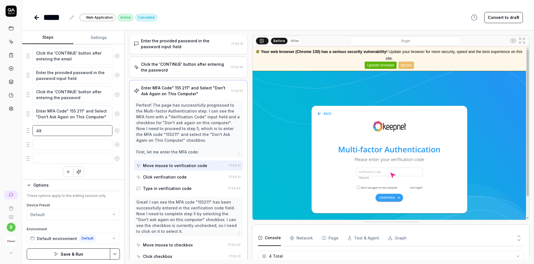
type textarea "4"
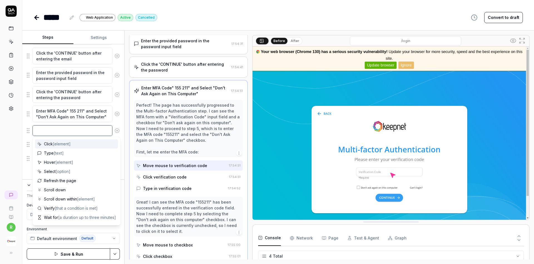
type textarea "*"
click at [72, 110] on textarea "Enter MFA Code" 155 211" and Select "Don't Ask Again on This Computer"" at bounding box center [73, 113] width 80 height 16
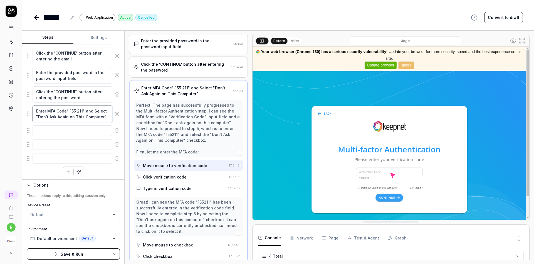
click at [72, 110] on textarea "Enter MFA Code" 155 211" and Select "Don't Ask Again on This Computer"" at bounding box center [73, 113] width 80 height 16
type textarea "*"
type textarea "Enter MFA Code" 1 211" and Select "Don't Ask Again on This Computer""
type textarea "*"
type textarea "Enter MFA Code" 11 211" and Select "Don't Ask Again on This Computer""
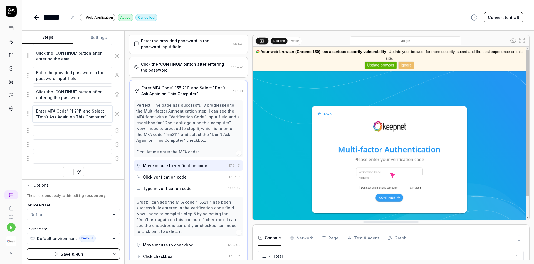
type textarea "*"
type textarea "Enter MFA Code" 110 211" and Select "Don't Ask Again on This Computer""
click at [79, 111] on textarea "Enter MFA Code" 110 211" and Select "Don't Ask Again on This Computer"" at bounding box center [73, 113] width 80 height 16
type textarea "*"
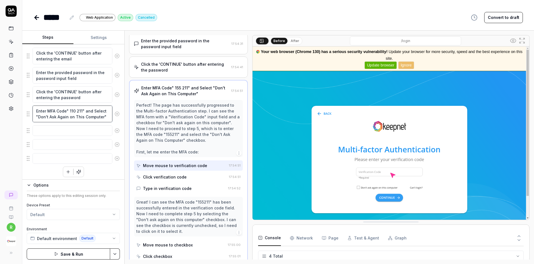
type textarea "Enter MFA Code" 110 9" and Select "Don't Ask Again on This Computer""
type textarea "*"
type textarea "Enter MFA Code" 110 92" and Select "Don't Ask Again on This Computer""
type textarea "*"
type textarea "Enter MFA Code" 110 925" and Select "Don't Ask Again on This Computer""
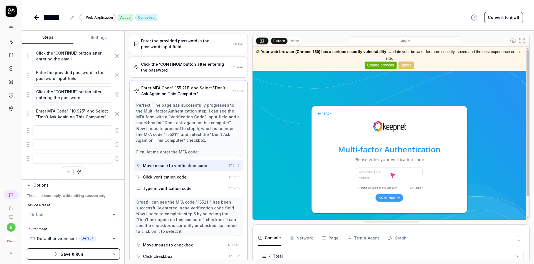
click at [78, 252] on button "Save & Run" at bounding box center [68, 253] width 83 height 11
click at [389, 175] on img at bounding box center [391, 132] width 277 height 173
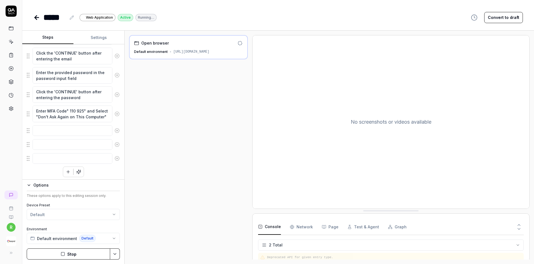
scroll to position [18, 0]
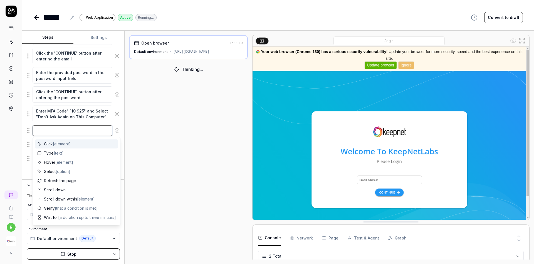
click at [95, 128] on textarea at bounding box center [73, 130] width 80 height 11
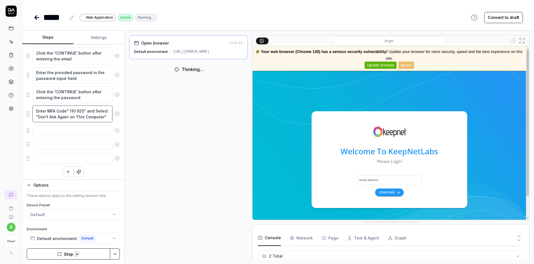
drag, startPoint x: 105, startPoint y: 115, endPoint x: 35, endPoint y: 106, distance: 70.3
click at [35, 106] on textarea "Enter MFA Code" 110 925" and Select "Don't Ask Again on This Computer"" at bounding box center [73, 113] width 80 height 16
click at [72, 112] on textarea "Enter MFA Code" 110 925" and Select "Don't Ask Again on This Computer"" at bounding box center [73, 113] width 80 height 16
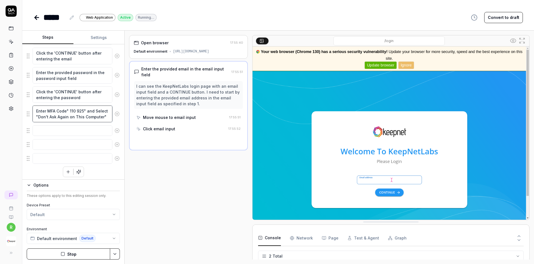
type textarea "*"
type textarea "Enter MFA Code" 925" and Select "Don't Ask Again on This Computer""
click at [73, 111] on textarea "Enter MFA Code" 925" and Select "Don't Ask Again on This Computer"" at bounding box center [73, 113] width 80 height 16
type textarea "*"
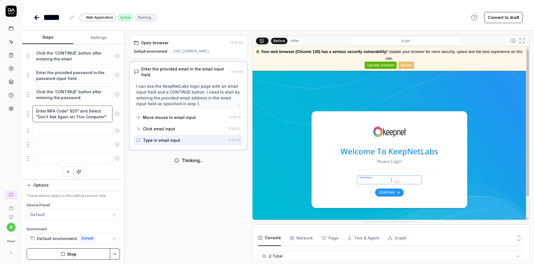
type textarea "Enter MFA Code"" and Select "Don't Ask Again on This Computer""
type textarea "*"
type textarea "Enter MFA Code" " and Select "Don't Ask Again on This Computer""
type textarea "*"
type textarea "Enter MFA Code"" and Select "Don't Ask Again on This Computer""
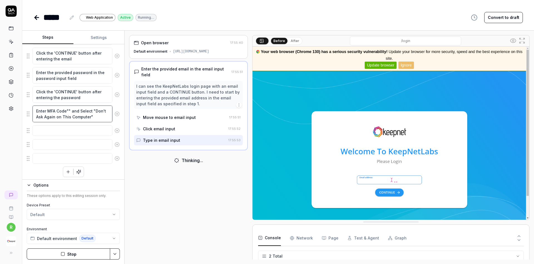
type textarea "*"
type textarea "Enter MFA Code"3" and Select "Don't Ask Again on This Computer""
type textarea "*"
type textarea "Enter MFA Code"33" and Select "Don't Ask Again on This Computer""
type textarea "*"
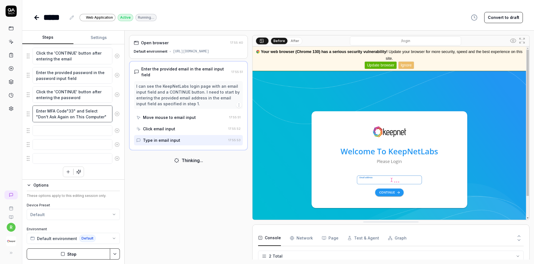
type textarea "Enter MFA Code"331" and Select "Don't Ask Again on This Computer""
type textarea "*"
type textarea "Enter MFA Code"331 " and Select "Don't Ask Again on This Computer""
type textarea "*"
type textarea "Enter MFA Code"331 9" and Select "Don't Ask Again on This Computer""
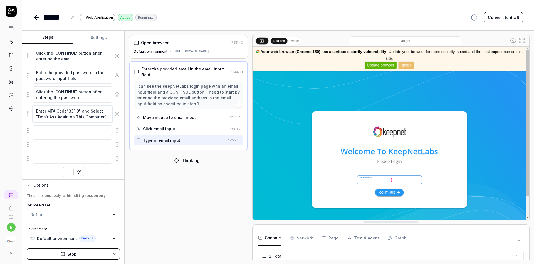
type textarea "*"
type textarea "Enter MFA Code"331 94" and Select "Don't Ask Again on This Computer""
type textarea "*"
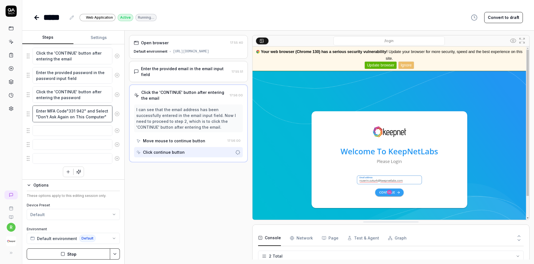
type textarea "Enter MFA Code"331 942" and Select "Don't Ask Again on This Computer""
click at [118, 194] on div "These options apply to this editing session only." at bounding box center [73, 195] width 93 height 5
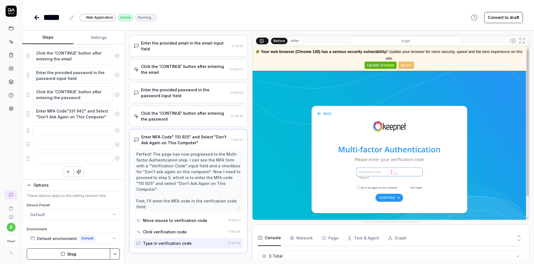
scroll to position [24, 0]
click at [386, 172] on img at bounding box center [391, 132] width 277 height 173
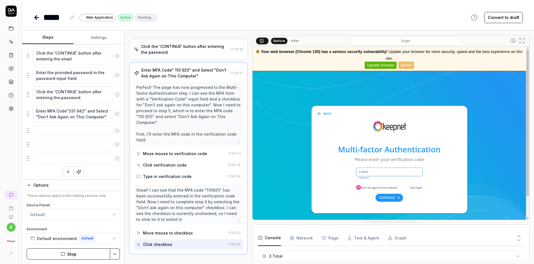
scroll to position [92, 0]
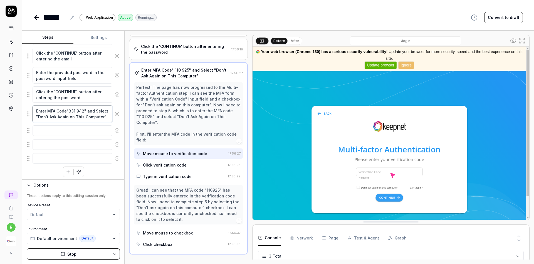
click at [73, 110] on textarea "Enter MFA Code"331 942" and Select "Don't Ask Again on This Computer"" at bounding box center [73, 113] width 80 height 16
type textarea "*"
type textarea "Enter MFA Code"1 942" and Select "Don't Ask Again on This Computer""
type textarea "*"
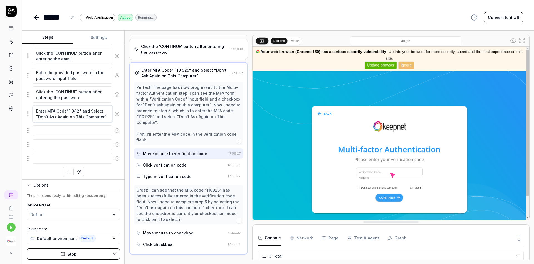
type textarea "Enter MFA Code"16 942" and Select "Don't Ask Again on This Computer""
type textarea "*"
type textarea "Enter MFA Code"169 942" and Select "Don't Ask Again on This Computer""
type textarea "*"
type textarea "Enter MFA Code"169 942" and Select "Don't Ask Again on This Computer""
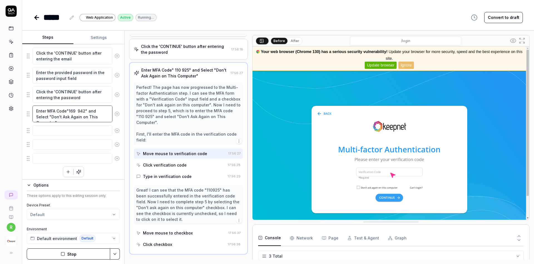
click at [81, 111] on textarea "Enter MFA Code"169 942" and Select "Don't Ask Again on This Computer"" at bounding box center [73, 113] width 80 height 16
type textarea "*"
type textarea "Enter MFA Code"169 4" and Select "Don't Ask Again on This Computer""
type textarea "*"
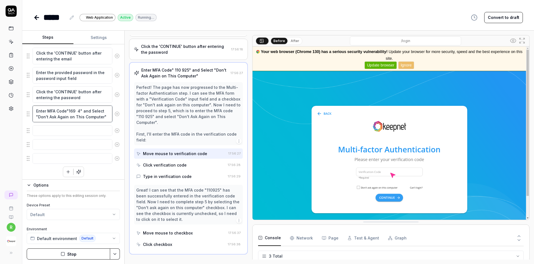
type textarea "Enter MFA Code"169 48" and Select "Don't Ask Again on This Computer""
type textarea "*"
type textarea "Enter MFA Code"169 480" and Select "Don't Ask Again on This Computer""
click at [82, 131] on textarea at bounding box center [73, 130] width 80 height 11
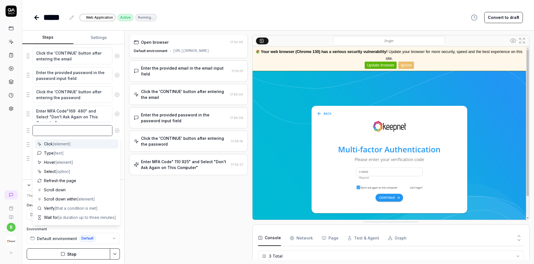
scroll to position [0, 0]
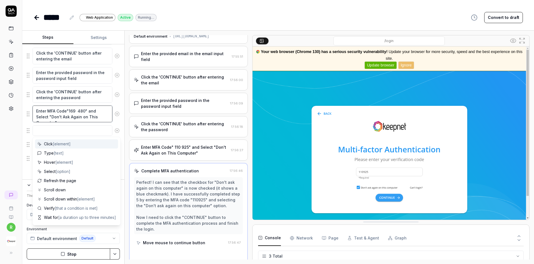
click at [88, 116] on textarea "Enter MFA Code"169 480" and Select "Don't Ask Again on This Computer"" at bounding box center [73, 113] width 80 height 16
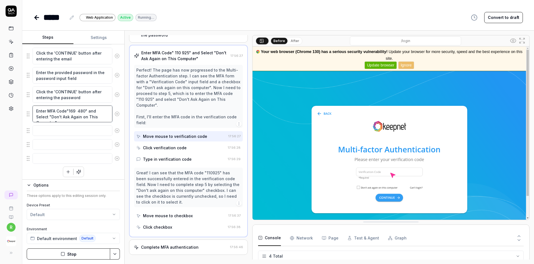
scroll to position [78, 0]
click at [178, 156] on div "Type in verification code" at bounding box center [167, 159] width 49 height 6
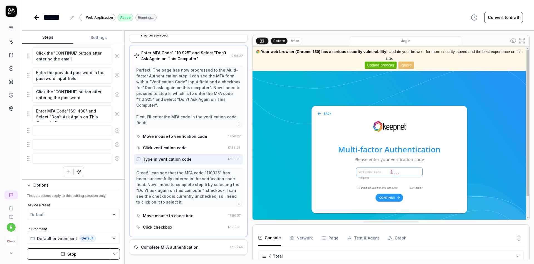
click at [172, 222] on div "Click checkbox" at bounding box center [180, 227] width 89 height 10
click at [174, 239] on div "Complete MFA authentication 17:56:46" at bounding box center [188, 246] width 119 height 15
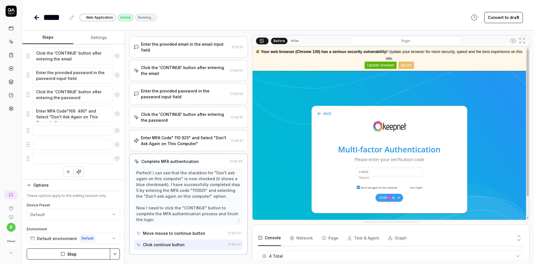
scroll to position [0, 0]
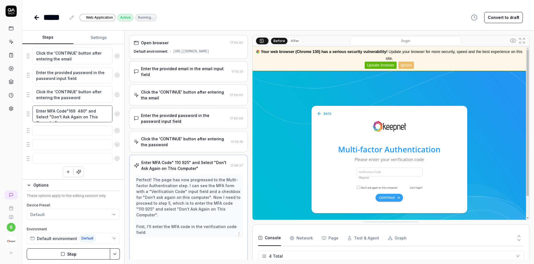
click at [83, 118] on textarea "Enter MFA Code"169 480" and Select "Don't Ask Again on This Computer"" at bounding box center [73, 113] width 80 height 16
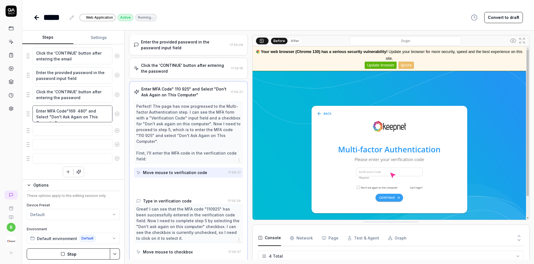
scroll to position [75, 0]
click at [370, 167] on img at bounding box center [391, 132] width 277 height 173
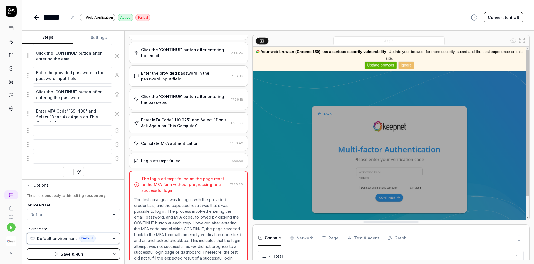
click at [82, 241] on span "Default" at bounding box center [87, 237] width 16 height 7
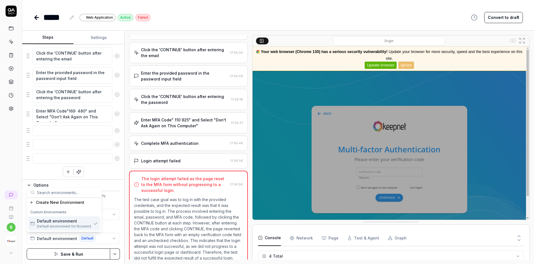
click at [74, 223] on span "Default environment" at bounding box center [57, 221] width 40 height 6
click at [70, 211] on html "r ***** Web Application Active Failed Convert to draft Steps Settings Goal Logi…" at bounding box center [267, 132] width 534 height 264
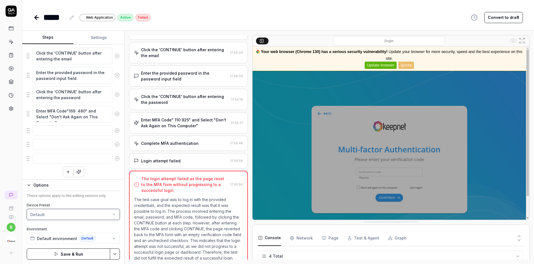
click at [89, 193] on html "r ***** Web Application Active Failed Convert to draft Steps Settings Goal Logi…" at bounding box center [267, 132] width 534 height 264
click at [91, 256] on button "Save & Run" at bounding box center [68, 253] width 83 height 11
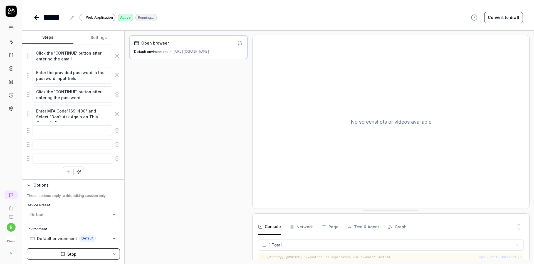
scroll to position [7, 0]
click at [72, 111] on textarea "Enter MFA Code"169 480" and Select "Don't Ask Again on This Computer"" at bounding box center [73, 113] width 80 height 16
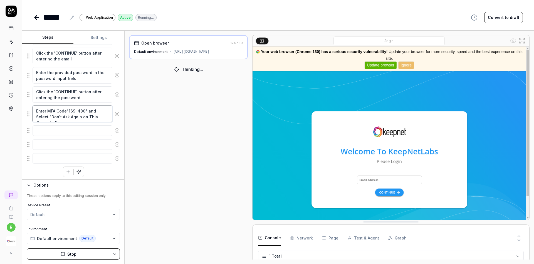
type textarea "*"
type textarea "Enter MFA Code"4 480" and Select "Don't Ask Again on This Computer""
type textarea "*"
type textarea "Enter MFA Code"45 480" and Select "Don't Ask Again on This Computer""
type textarea "*"
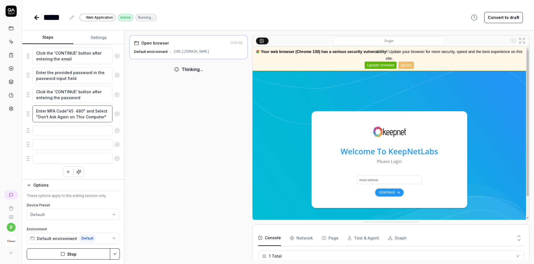
type textarea "Enter MFA Code"459 480" and Select "Don't Ask Again on This Computer""
type textarea "*"
type textarea "Enter MFA Code"459 480" and Select "Don't Ask Again on This Computer""
click at [81, 111] on textarea "Enter MFA Code"459 480" and Select "Don't Ask Again on This Computer"" at bounding box center [73, 113] width 80 height 16
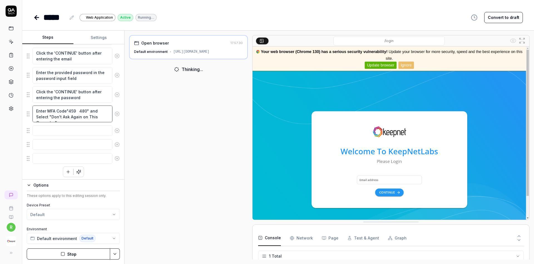
type textarea "*"
type textarea "Enter MFA Code"459 " and Select "Don't Ask Again on This Computer""
type textarea "*"
type textarea "Enter MFA Code"459 9" and Select "Don't Ask Again on This Computer""
type textarea "*"
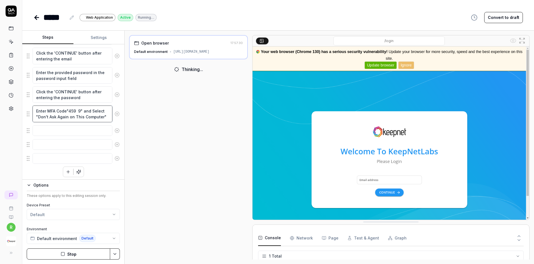
type textarea "Enter MFA Code"459 92" and Select "Don't Ask Again on This Computer""
type textarea "*"
type textarea "Enter MFA Code"459 923" and Select "Don't Ask Again on This Computer""
click at [79, 252] on button "Stop" at bounding box center [68, 253] width 83 height 11
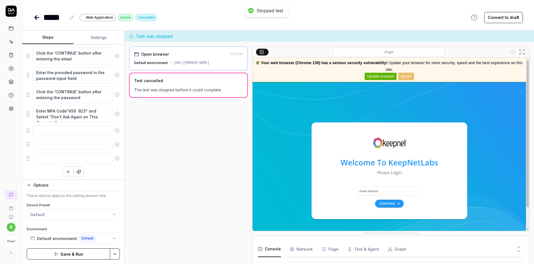
click at [79, 252] on button "Save & Run" at bounding box center [68, 253] width 83 height 11
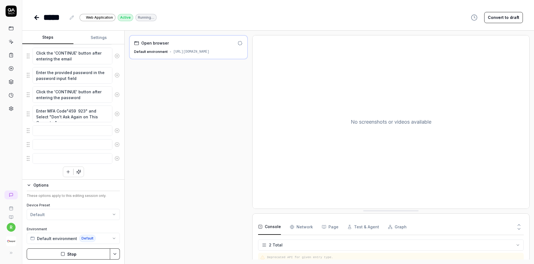
scroll to position [18, 0]
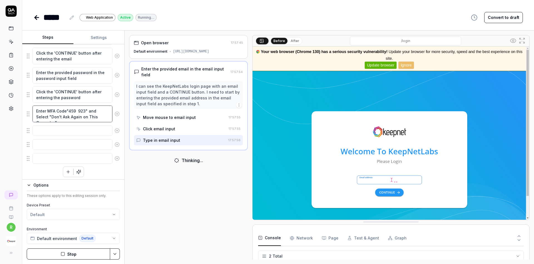
click at [73, 110] on textarea "Enter MFA Code"459 923" and Select "Don't Ask Again on This Computer"" at bounding box center [73, 113] width 80 height 16
type textarea "*"
type textarea "Enter MFA Code" 923" and Select "Don't Ask Again on This Computer""
click at [72, 112] on textarea "Enter MFA Code" 923" and Select "Don't Ask Again on This Computer"" at bounding box center [73, 113] width 80 height 16
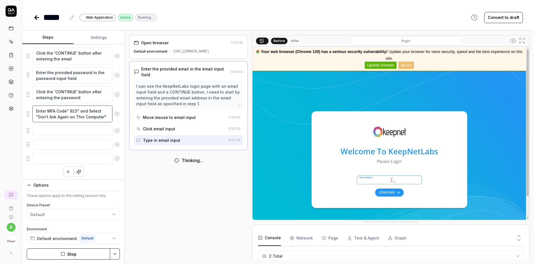
click at [72, 112] on textarea "Enter MFA Code" 923" and Select "Don't Ask Again on This Computer"" at bounding box center [73, 113] width 80 height 16
type textarea "*"
type textarea "Enter MFA Code"" and Select "Don't Ask Again on This Computer""
click at [75, 251] on button "Stop" at bounding box center [68, 253] width 83 height 11
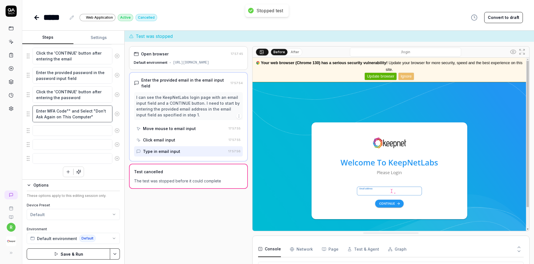
click at [68, 109] on textarea "Enter MFA Code"" and Select "Don't Ask Again on This Computer"" at bounding box center [73, 113] width 80 height 16
type textarea "*"
type textarea "Enter MFA Code"9" and Select "Don't Ask Again on This Computer""
type textarea "*"
type textarea "Enter MFA Code"96" and Select "Don't Ask Again on This Computer""
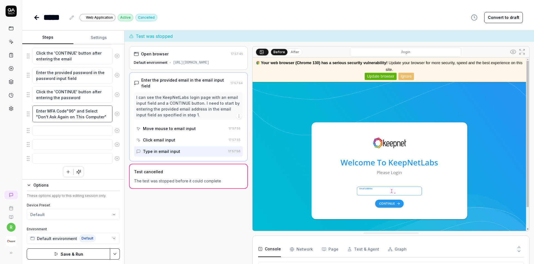
type textarea "*"
type textarea "Enter MFA Code"968" and Select "Don't Ask Again on This Computer""
type textarea "*"
type textarea "Enter MFA Code"968 " and Select "Don't Ask Again on This Computer""
type textarea "*"
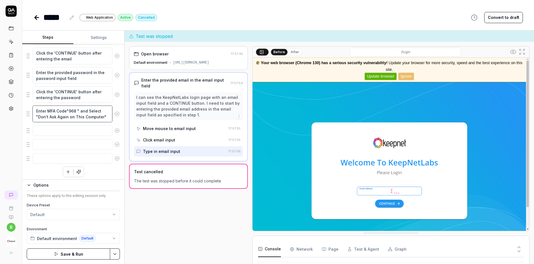
type textarea "Enter MFA Code"968 3" and Select "Don't Ask Again on This Computer""
type textarea "*"
type textarea "Enter MFA Code"968 36" and Select "Don't Ask Again on This Computer""
type textarea "*"
type textarea "Enter MFA Code"968 363" and Select "Don't Ask Again on This Computer""
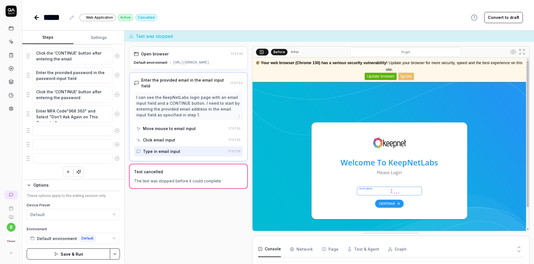
click at [88, 251] on button "Save & Run" at bounding box center [68, 253] width 83 height 11
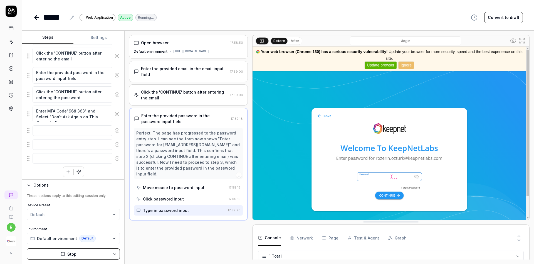
scroll to position [19, 0]
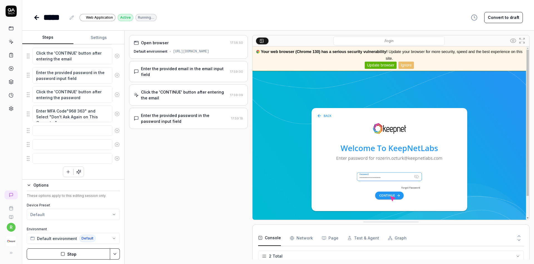
click at [390, 197] on img at bounding box center [391, 132] width 277 height 173
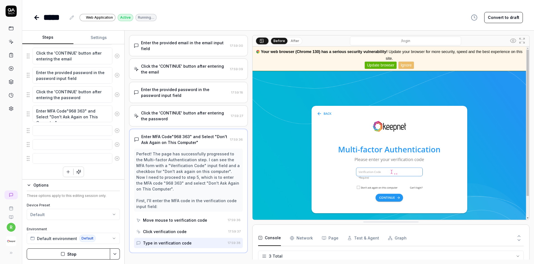
scroll to position [24, 0]
click at [66, 130] on textarea at bounding box center [73, 130] width 80 height 11
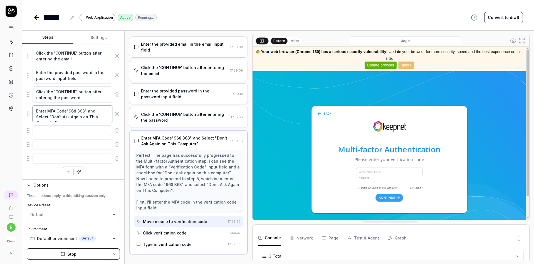
click at [66, 111] on textarea "Enter MFA Code"968 363" and Select "Don't Ask Again on This Computer"" at bounding box center [73, 113] width 80 height 16
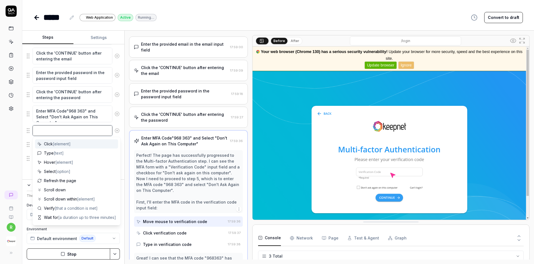
click at [62, 125] on textarea at bounding box center [73, 130] width 80 height 11
paste textarea "Enter MFA Code"968 363" and Select "Don't Ask Again on This Computer""
type textarea "*"
type textarea "Enter MFA Code"968 363" and Select "Don't Ask Again on This Computer""
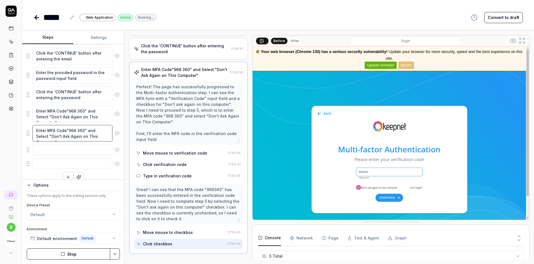
scroll to position [92, 0]
click at [73, 129] on textarea "Enter MFA Code"968 363" and Select "Don't Ask Again on This Computer"" at bounding box center [73, 133] width 80 height 16
type textarea "*"
type textarea "Enter MFA Code"5 363" and Select "Don't Ask Again on This Computer""
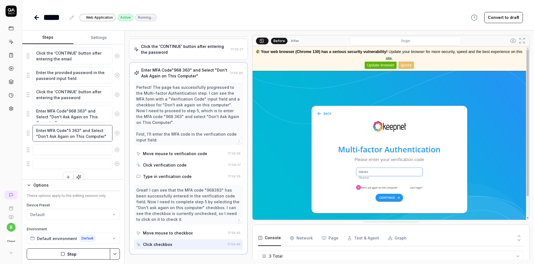
type textarea "*"
type textarea "Enter MFA Code"58 363" and Select "Don't Ask Again on This Computer""
type textarea "*"
type textarea "Enter MFA Code"585 363" and Select "Don't Ask Again on This Computer""
type textarea "*"
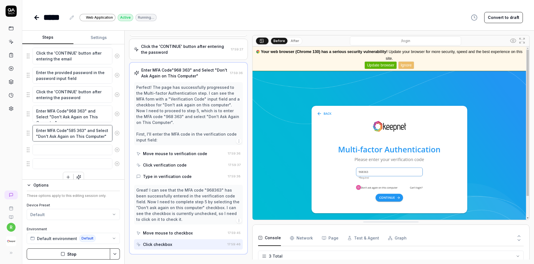
type textarea "Enter MFA Code"585 363" and Select "Don't Ask Again on This Computer""
click at [81, 129] on textarea "Enter MFA Code"585 363" and Select "Don't Ask Again on This Computer"" at bounding box center [73, 133] width 80 height 16
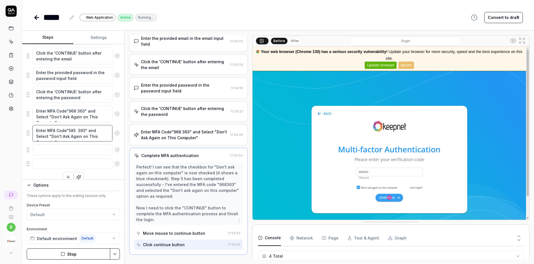
scroll to position [78, 0]
type textarea "*"
type textarea "Enter MFA Code"585 5" and Select "Don't Ask Again on This Computer""
type textarea "*"
type textarea "Enter MFA Code"585 57" and Select "Don't Ask Again on This Computer""
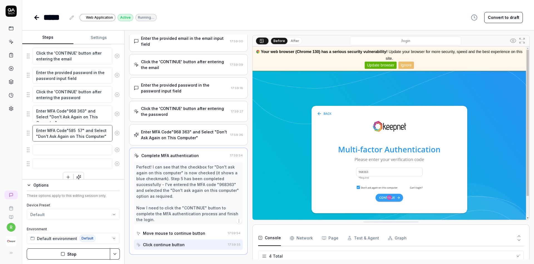
type textarea "*"
type textarea "Enter MFA Code"585 571" and Select "Don't Ask Again on This Computer""
click at [117, 113] on icon at bounding box center [117, 113] width 5 height 5
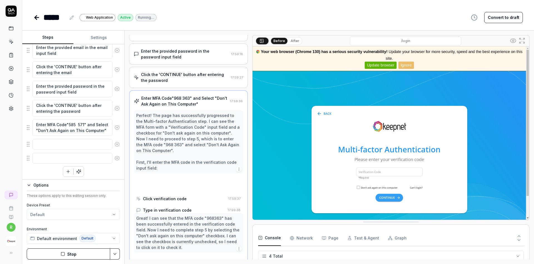
scroll to position [75, 0]
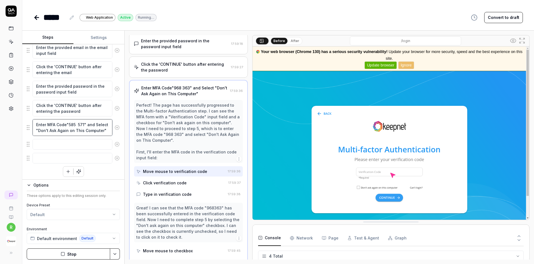
click at [86, 131] on textarea "Enter MFA Code"585 571" and Select "Don't Ask Again on This Computer"" at bounding box center [73, 127] width 80 height 16
click at [379, 168] on img at bounding box center [391, 132] width 277 height 173
click at [379, 169] on img at bounding box center [391, 132] width 277 height 173
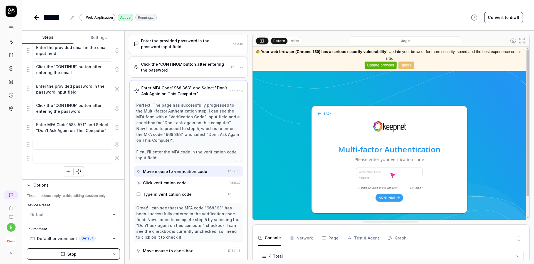
click at [379, 169] on img at bounding box center [391, 132] width 277 height 173
click at [379, 171] on img at bounding box center [391, 132] width 277 height 173
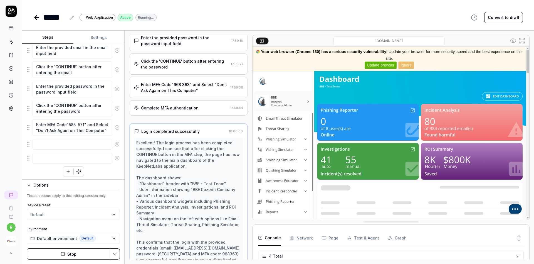
scroll to position [0, 0]
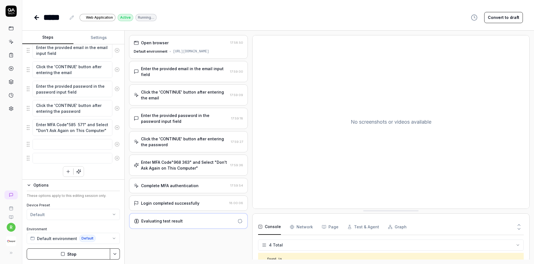
type textarea "*"
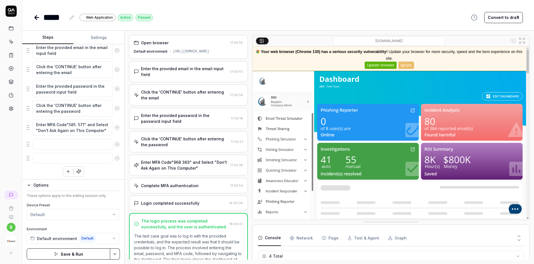
scroll to position [31, 0]
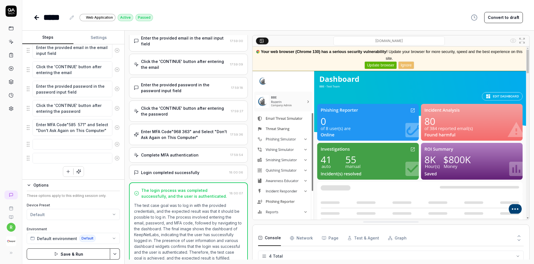
click at [39, 16] on icon at bounding box center [36, 17] width 7 height 7
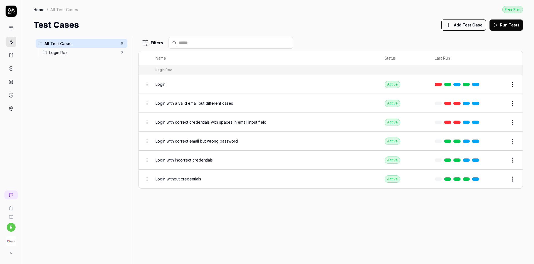
click at [497, 28] on button "Run Tests" at bounding box center [505, 24] width 33 height 11
